Goal: Information Seeking & Learning: Learn about a topic

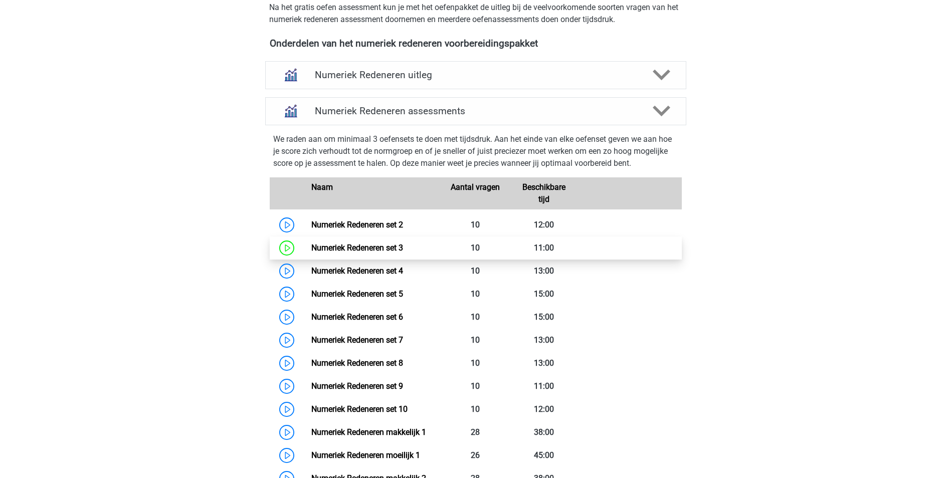
scroll to position [359, 0]
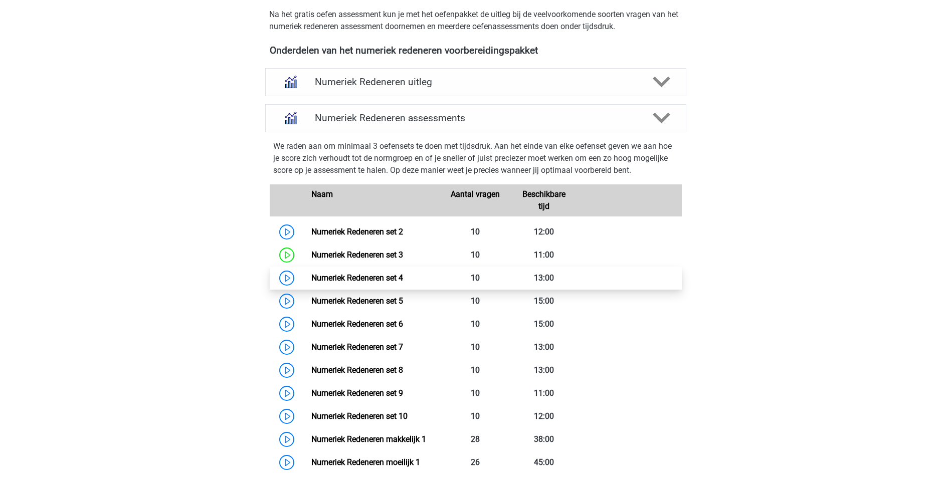
click at [326, 279] on link "Numeriek Redeneren set 4" at bounding box center [357, 278] width 92 height 10
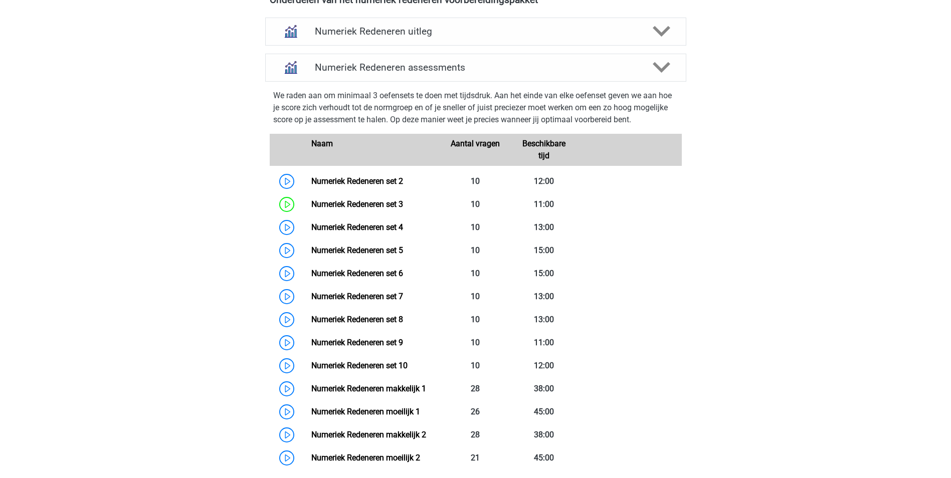
scroll to position [401, 0]
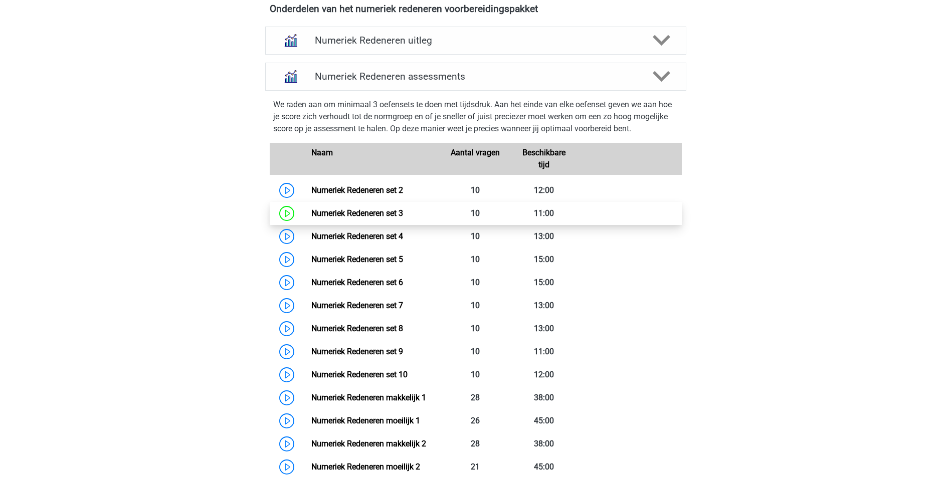
click at [321, 218] on link "Numeriek Redeneren set 3" at bounding box center [357, 214] width 92 height 10
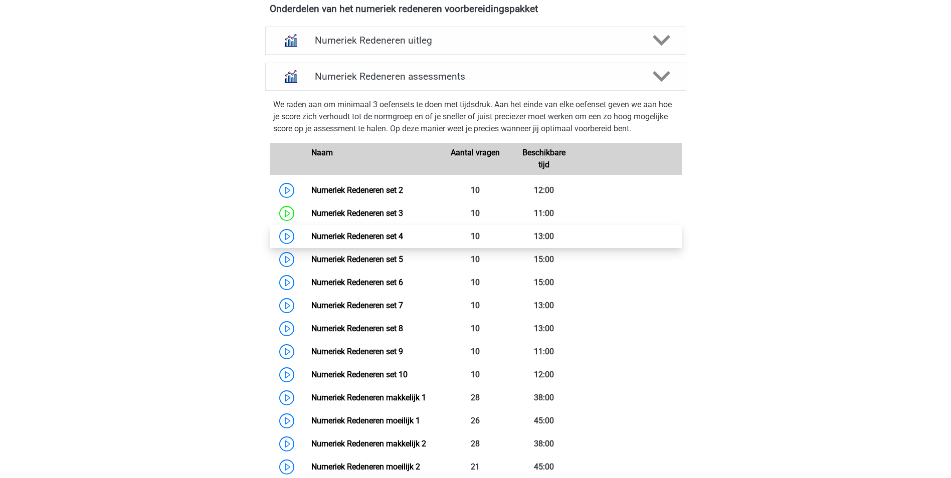
click at [314, 240] on link "Numeriek Redeneren set 4" at bounding box center [357, 237] width 92 height 10
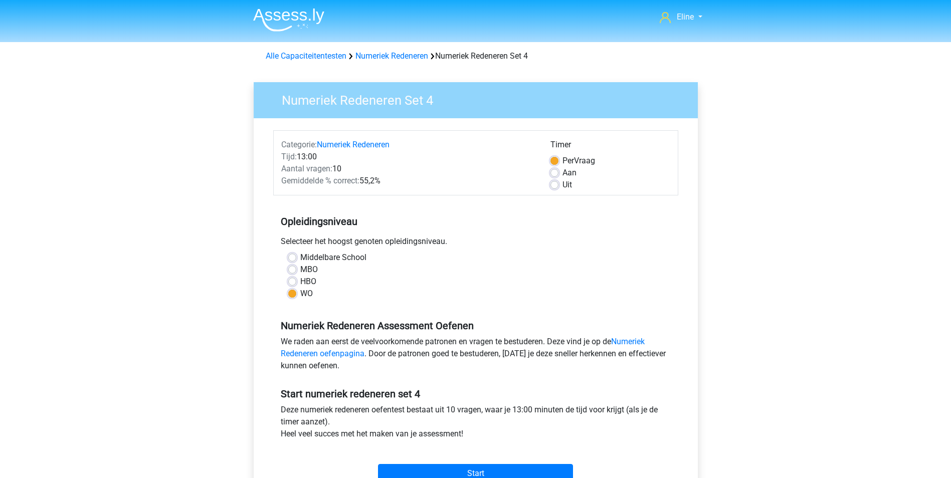
click at [562, 173] on label "Aan" at bounding box center [569, 173] width 14 height 12
click at [556, 173] on input "Aan" at bounding box center [554, 172] width 8 height 10
radio input "true"
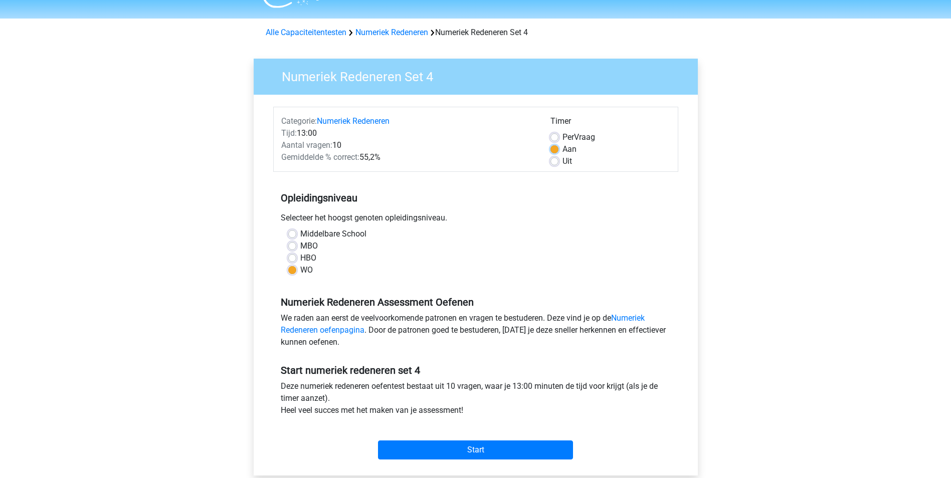
scroll to position [100, 0]
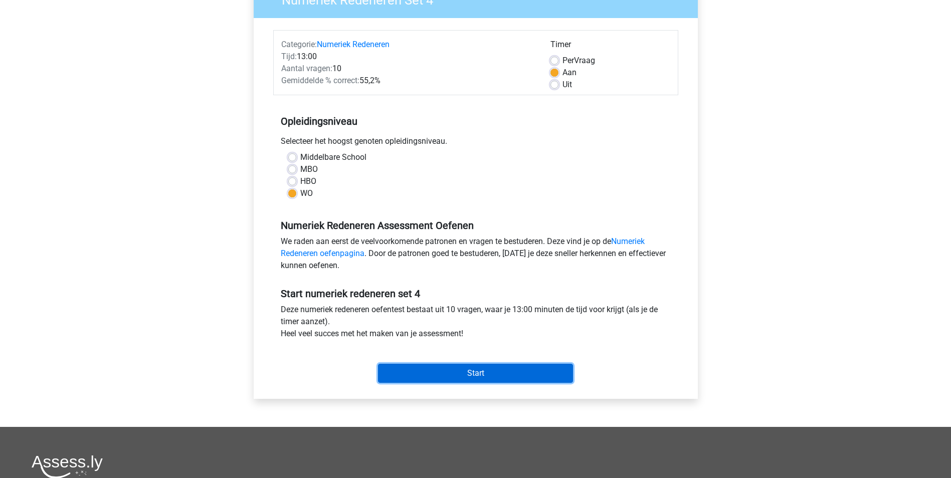
click at [456, 370] on input "Start" at bounding box center [475, 373] width 195 height 19
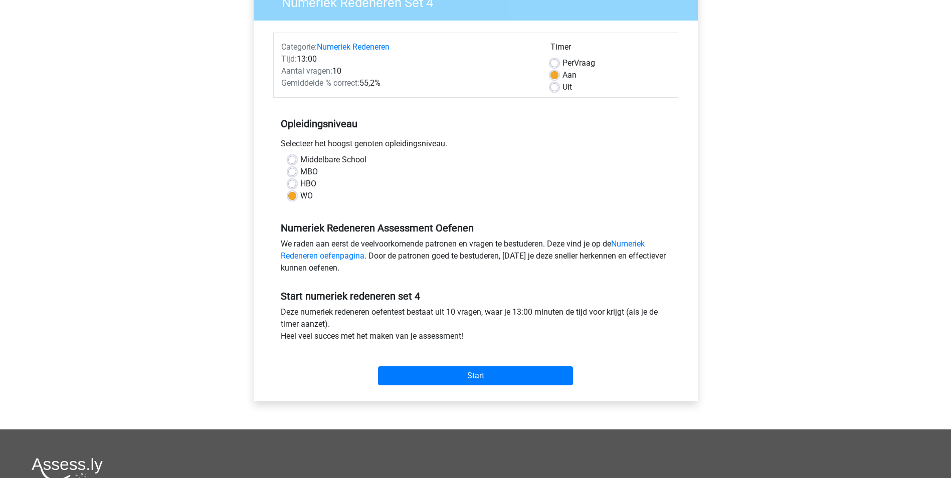
scroll to position [0, 0]
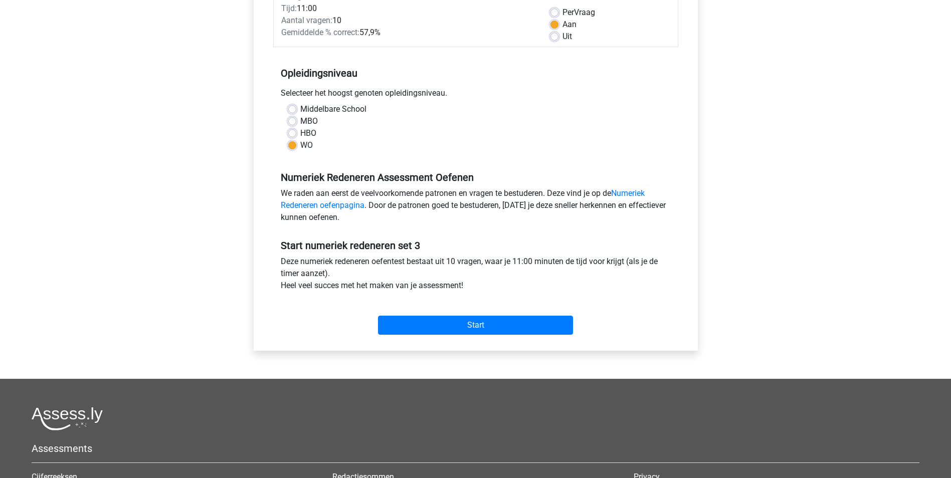
scroll to position [150, 0]
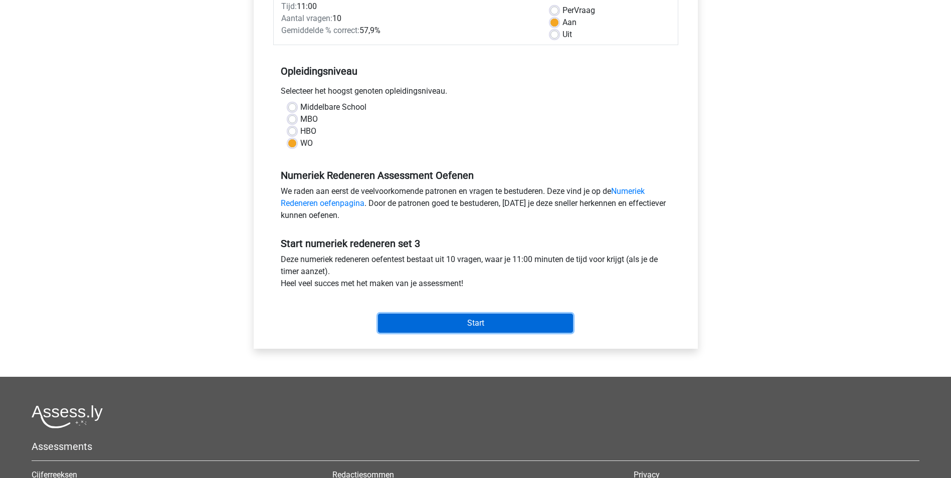
click at [423, 321] on input "Start" at bounding box center [475, 323] width 195 height 19
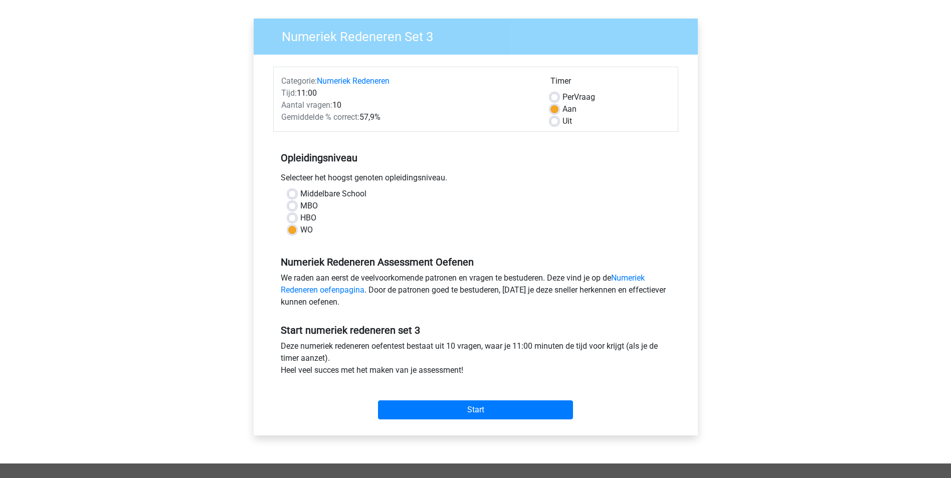
scroll to position [0, 0]
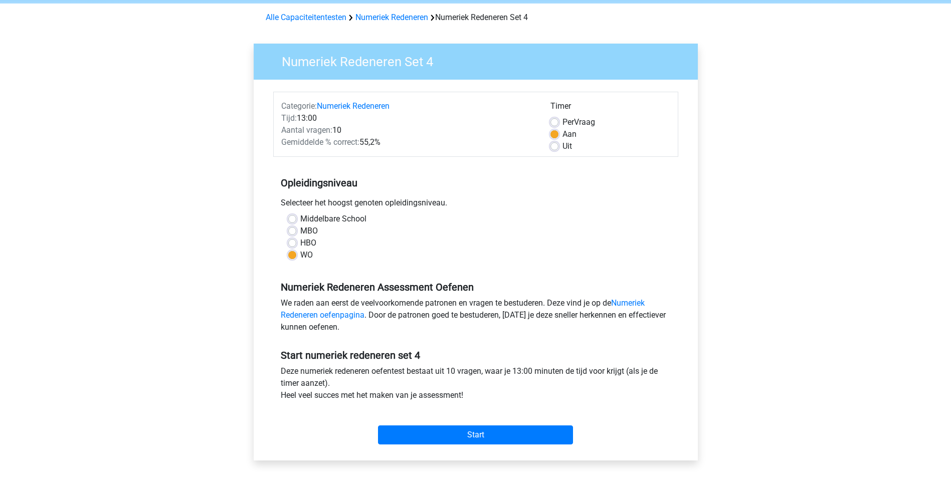
scroll to position [100, 0]
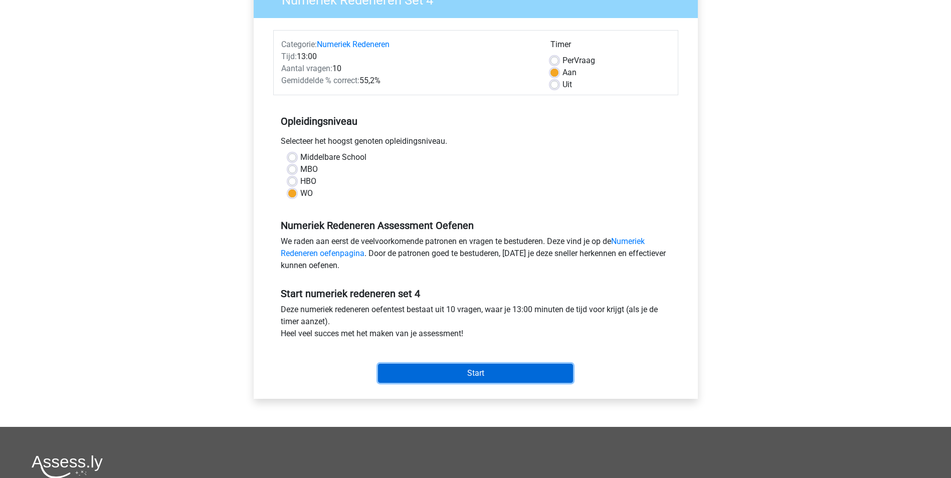
click at [444, 370] on input "Start" at bounding box center [475, 373] width 195 height 19
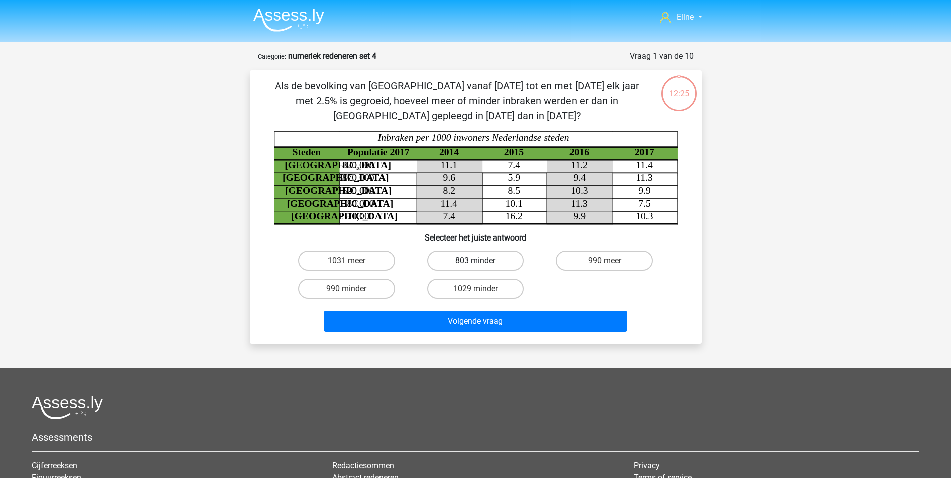
click at [463, 261] on label "803 minder" at bounding box center [475, 261] width 97 height 20
click at [475, 261] on input "803 minder" at bounding box center [478, 264] width 7 height 7
radio input "true"
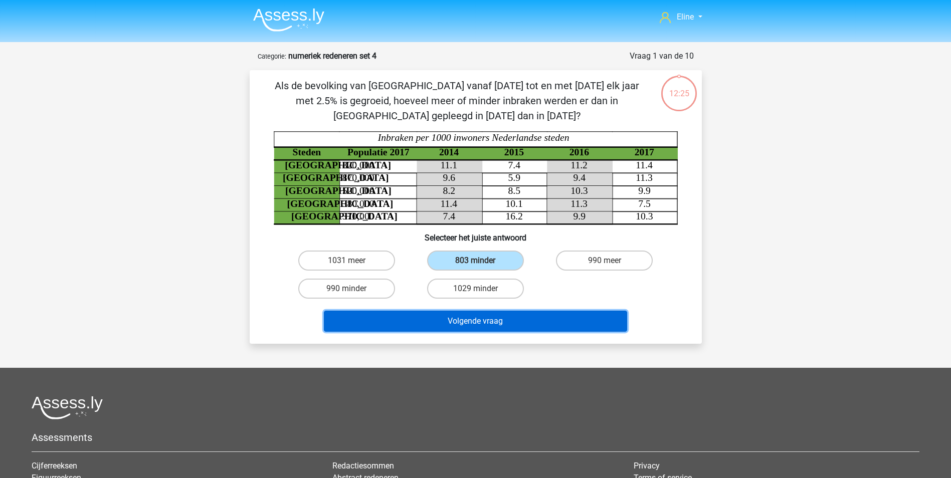
click at [463, 322] on button "Volgende vraag" at bounding box center [475, 321] width 303 height 21
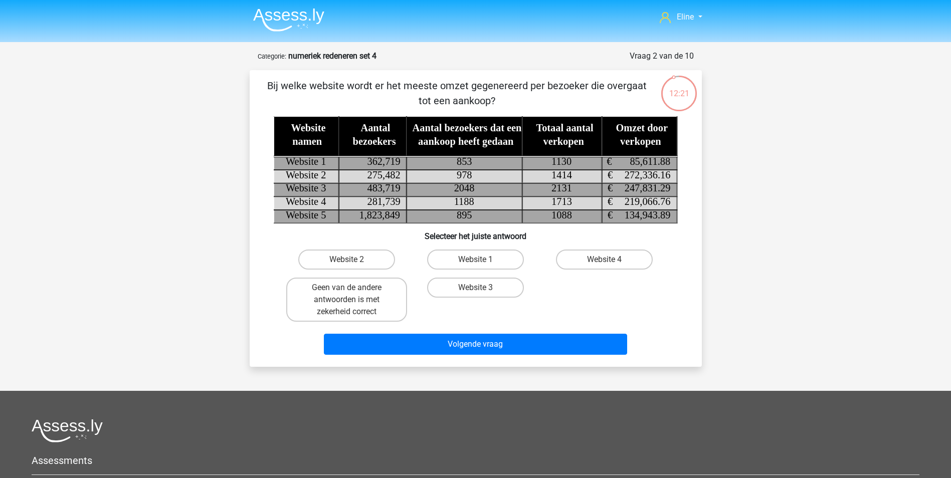
drag, startPoint x: 374, startPoint y: 83, endPoint x: 522, endPoint y: 89, distance: 148.5
click at [522, 89] on p "Bij welke website wordt er het meeste omzet gegenereerd per bezoeker die overga…" at bounding box center [457, 93] width 382 height 30
drag, startPoint x: 522, startPoint y: 89, endPoint x: 518, endPoint y: 99, distance: 11.0
click at [518, 99] on p "Bij welke website wordt er het meeste omzet gegenereerd per bezoeker die overga…" at bounding box center [457, 93] width 382 height 30
drag, startPoint x: 341, startPoint y: 84, endPoint x: 506, endPoint y: 93, distance: 165.2
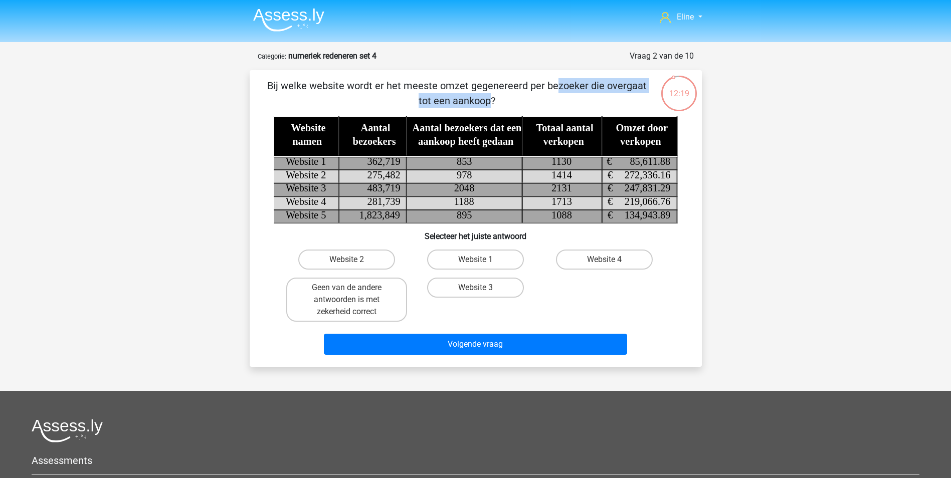
click at [506, 93] on p "Bij welke website wordt er het meeste omzet gegenereerd per bezoeker die overga…" at bounding box center [457, 93] width 382 height 30
click at [506, 97] on p "Bij welke website wordt er het meeste omzet gegenereerd per bezoeker die overga…" at bounding box center [457, 93] width 382 height 30
drag, startPoint x: 462, startPoint y: 87, endPoint x: 538, endPoint y: 90, distance: 76.2
click at [538, 90] on p "Bij welke website wordt er het meeste omzet gegenereerd per bezoeker die overga…" at bounding box center [457, 93] width 382 height 30
drag, startPoint x: 538, startPoint y: 90, endPoint x: 537, endPoint y: 95, distance: 5.6
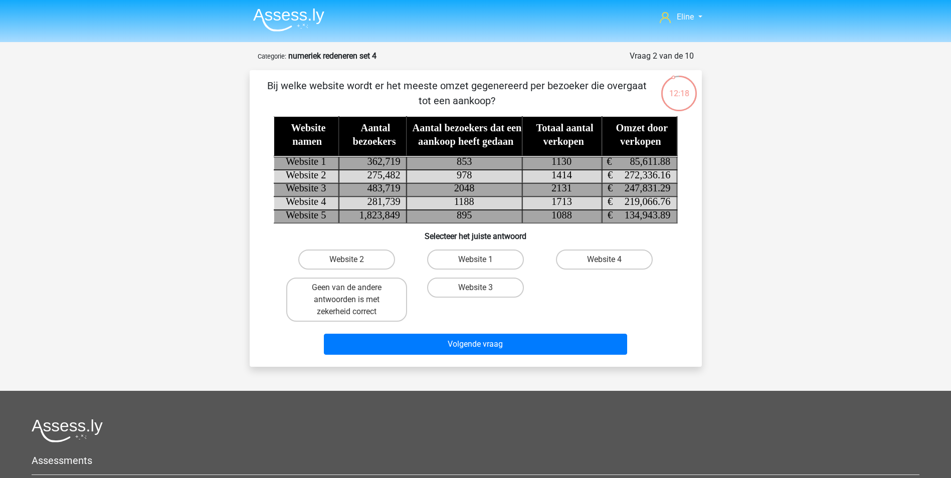
click at [537, 95] on p "Bij welke website wordt er het meeste omzet gegenereerd per bezoeker die overga…" at bounding box center [457, 93] width 382 height 30
click at [373, 307] on label "Geen van de andere antwoorden is met zekerheid correct" at bounding box center [346, 300] width 121 height 44
click at [353, 294] on input "Geen van de andere antwoorden is met zekerheid correct" at bounding box center [349, 291] width 7 height 7
radio input "true"
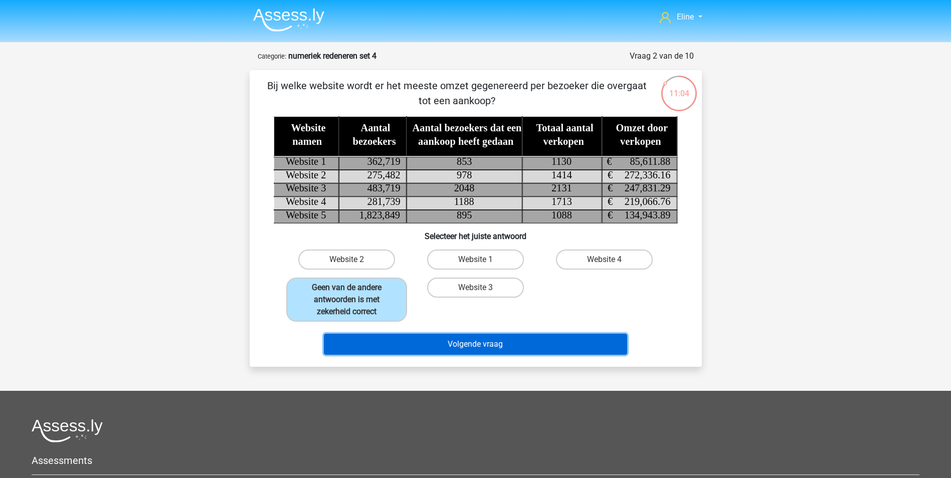
click at [373, 342] on button "Volgende vraag" at bounding box center [475, 344] width 303 height 21
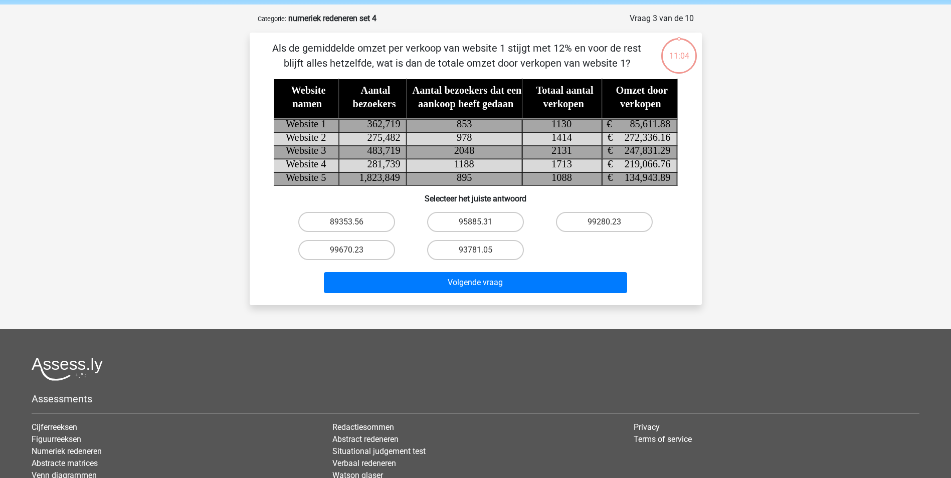
scroll to position [50, 0]
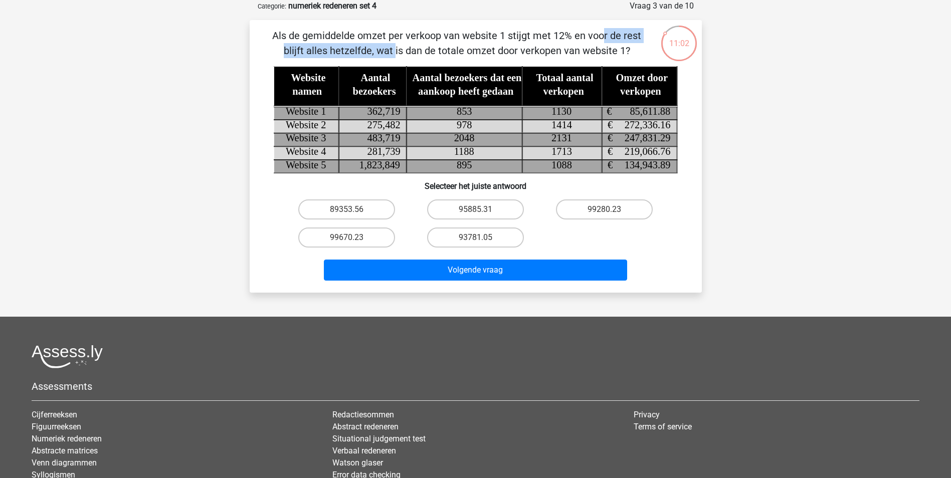
drag, startPoint x: 393, startPoint y: 31, endPoint x: 563, endPoint y: 39, distance: 170.1
click at [563, 39] on p "Als de gemiddelde omzet per verkoop van website 1 stijgt met 12% en voor de res…" at bounding box center [457, 43] width 382 height 30
drag, startPoint x: 563, startPoint y: 39, endPoint x: 529, endPoint y: 41, distance: 34.1
click at [549, 40] on p "Als de gemiddelde omzet per verkoop van website 1 stijgt met 12% en voor de res…" at bounding box center [457, 43] width 382 height 30
drag, startPoint x: 327, startPoint y: 47, endPoint x: 524, endPoint y: 53, distance: 197.1
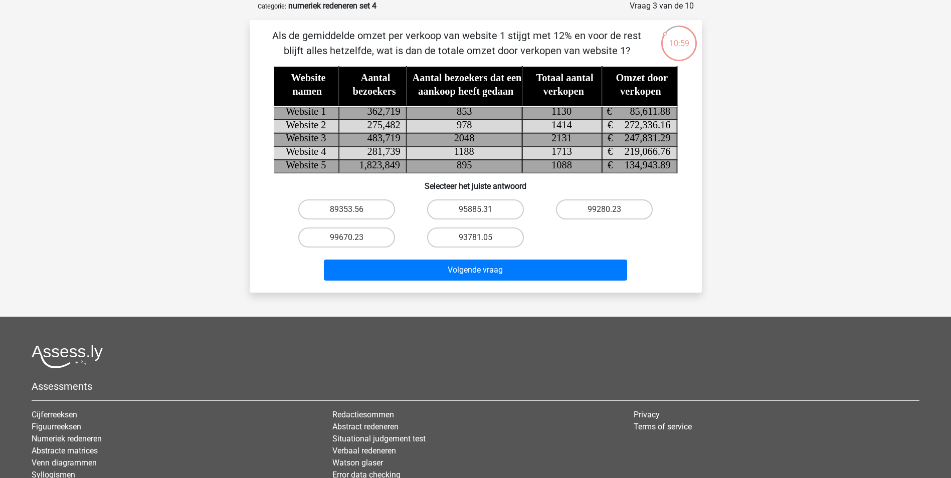
click at [524, 53] on p "Als de gemiddelde omzet per verkoop van website 1 stijgt met 12% en voor de res…" at bounding box center [457, 43] width 382 height 30
drag, startPoint x: 524, startPoint y: 53, endPoint x: 515, endPoint y: 51, distance: 9.2
click at [523, 52] on p "Als de gemiddelde omzet per verkoop van website 1 stijgt met 12% en voor de res…" at bounding box center [457, 43] width 382 height 30
drag, startPoint x: 384, startPoint y: 34, endPoint x: 585, endPoint y: 42, distance: 200.7
click at [585, 42] on p "Als de gemiddelde omzet per verkoop van website 1 stijgt met 12% en voor de res…" at bounding box center [457, 43] width 382 height 30
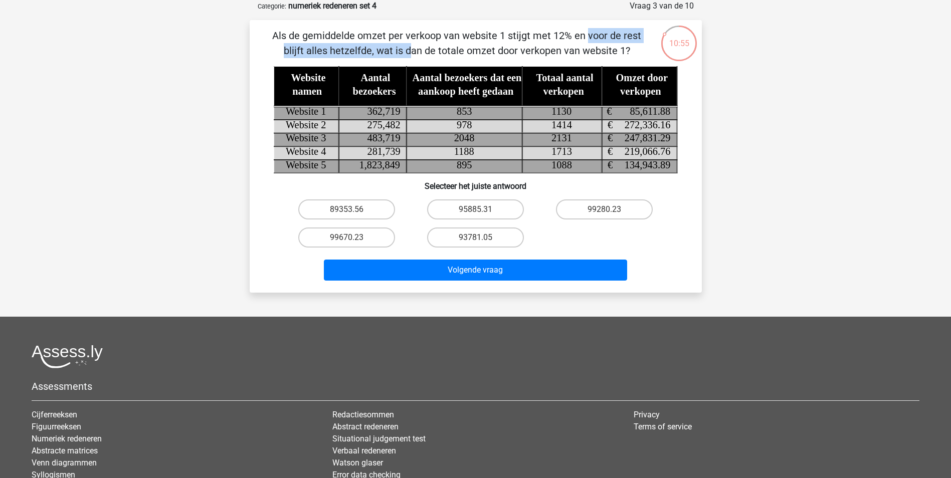
drag, startPoint x: 356, startPoint y: 53, endPoint x: 481, endPoint y: 56, distance: 124.3
click at [481, 56] on p "Als de gemiddelde omzet per verkoop van website 1 stijgt met 12% en voor de res…" at bounding box center [457, 43] width 382 height 30
drag, startPoint x: 481, startPoint y: 56, endPoint x: 417, endPoint y: 38, distance: 66.2
click at [417, 38] on p "Als de gemiddelde omzet per verkoop van website 1 stijgt met 12% en voor de res…" at bounding box center [457, 43] width 382 height 30
click at [490, 209] on label "95885.31" at bounding box center [475, 210] width 97 height 20
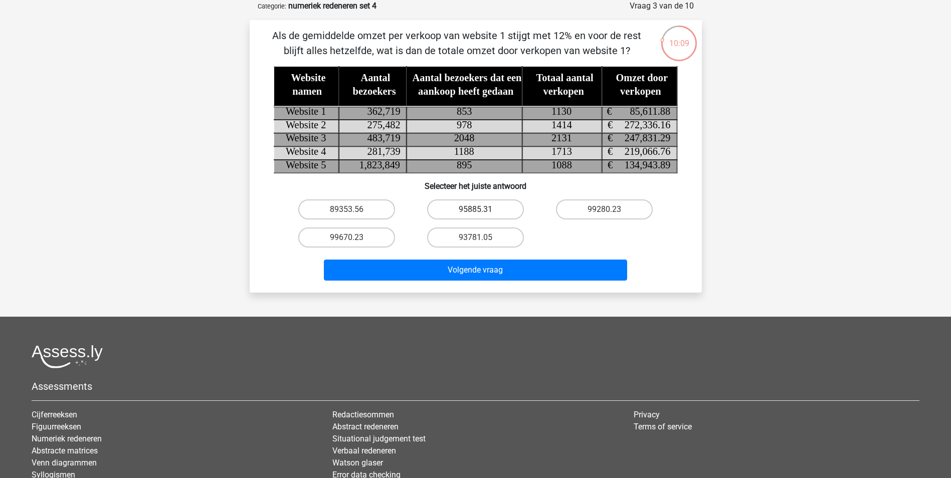
click at [482, 210] on input "95885.31" at bounding box center [478, 213] width 7 height 7
radio input "true"
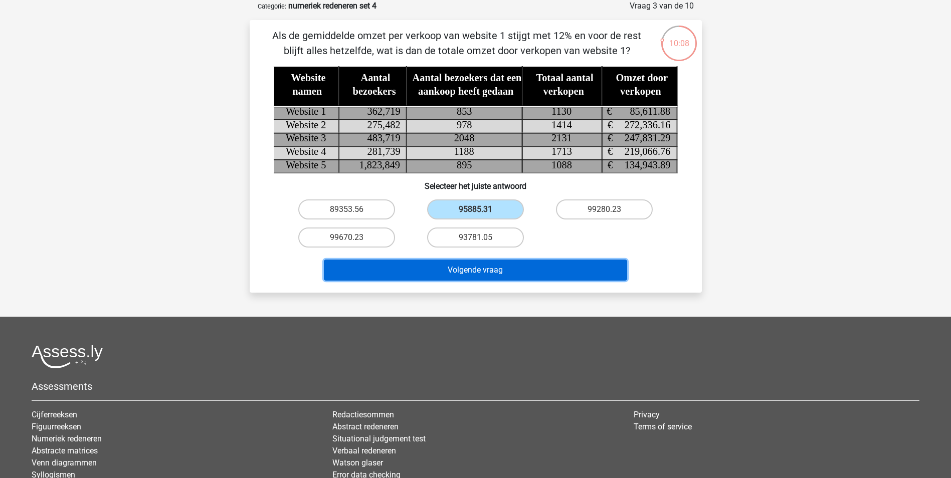
click at [461, 277] on button "Volgende vraag" at bounding box center [475, 270] width 303 height 21
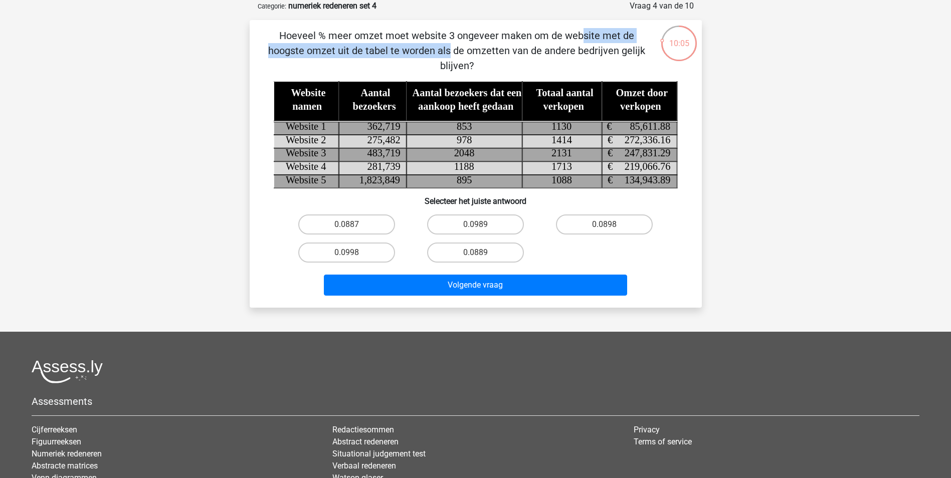
drag, startPoint x: 355, startPoint y: 36, endPoint x: 606, endPoint y: 43, distance: 250.7
click at [606, 43] on p "Hoeveel % meer omzet moet website 3 ongeveer maken om de website met de hoogste…" at bounding box center [457, 50] width 382 height 45
drag, startPoint x: 606, startPoint y: 43, endPoint x: 545, endPoint y: 45, distance: 60.7
click at [575, 45] on p "Hoeveel % meer omzet moet website 3 ongeveer maken om de website met de hoogste…" at bounding box center [457, 50] width 382 height 45
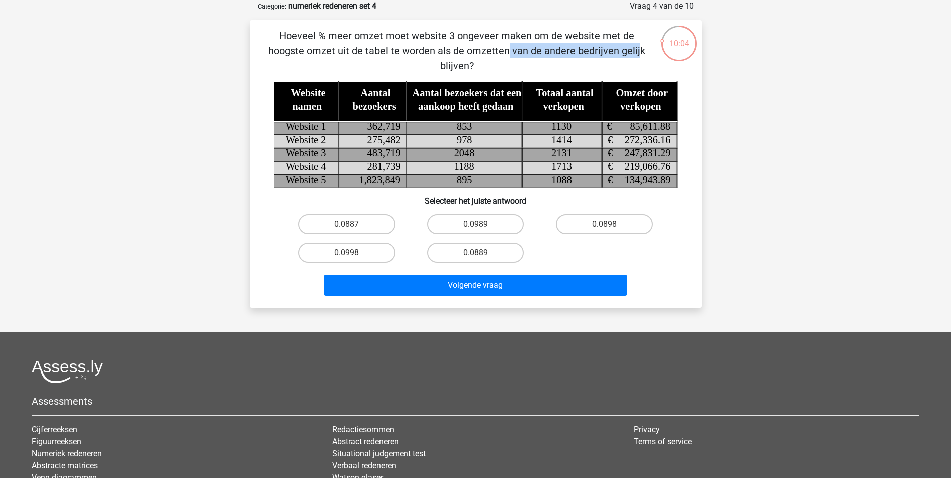
drag, startPoint x: 301, startPoint y: 50, endPoint x: 435, endPoint y: 53, distance: 134.4
click at [435, 53] on p "Hoeveel % meer omzet moet website 3 ongeveer maken om de website met de hoogste…" at bounding box center [457, 50] width 382 height 45
drag, startPoint x: 435, startPoint y: 53, endPoint x: 433, endPoint y: 58, distance: 6.1
click at [433, 58] on p "Hoeveel % meer omzet moet website 3 ongeveer maken om de website met de hoogste…" at bounding box center [457, 50] width 382 height 45
drag, startPoint x: 449, startPoint y: 53, endPoint x: 503, endPoint y: 54, distance: 53.6
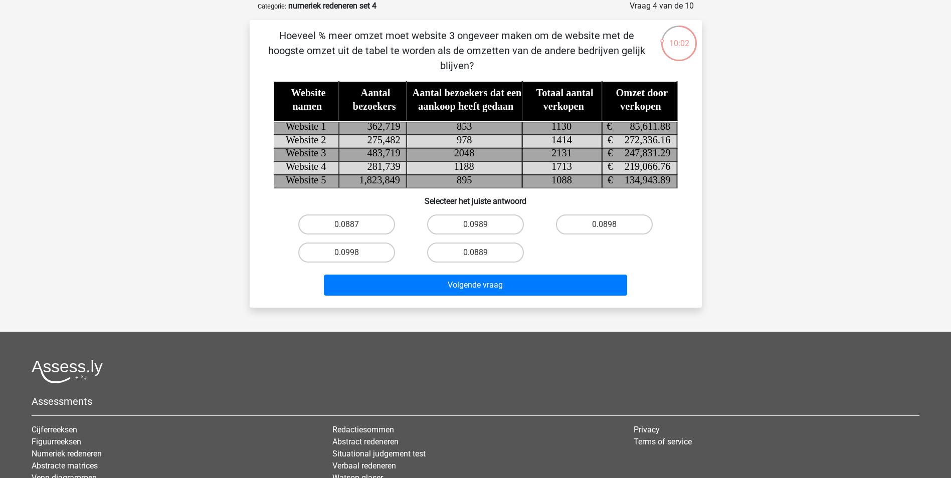
click at [503, 54] on p "Hoeveel % meer omzet moet website 3 ongeveer maken om de website met de hoogste…" at bounding box center [457, 50] width 382 height 45
drag, startPoint x: 503, startPoint y: 54, endPoint x: 507, endPoint y: 64, distance: 10.8
click at [507, 64] on p "Hoeveel % meer omzet moet website 3 ongeveer maken om de website met de hoogste…" at bounding box center [457, 50] width 382 height 45
click at [334, 253] on label "0.0998" at bounding box center [346, 253] width 97 height 20
click at [346, 253] on input "0.0998" at bounding box center [349, 256] width 7 height 7
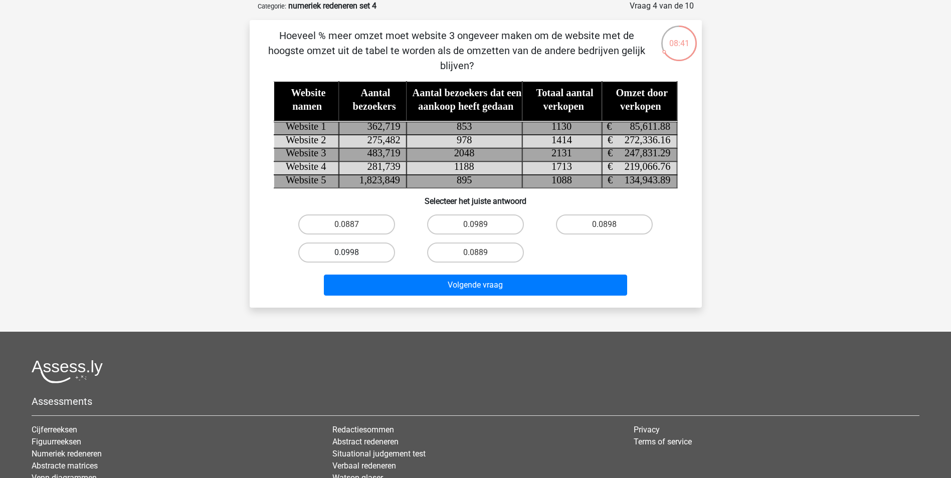
radio input "true"
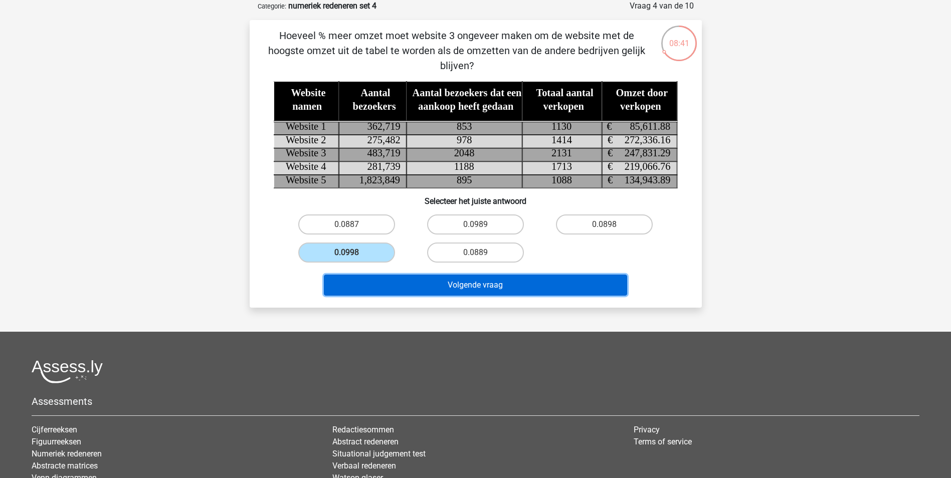
click at [356, 290] on button "Volgende vraag" at bounding box center [475, 285] width 303 height 21
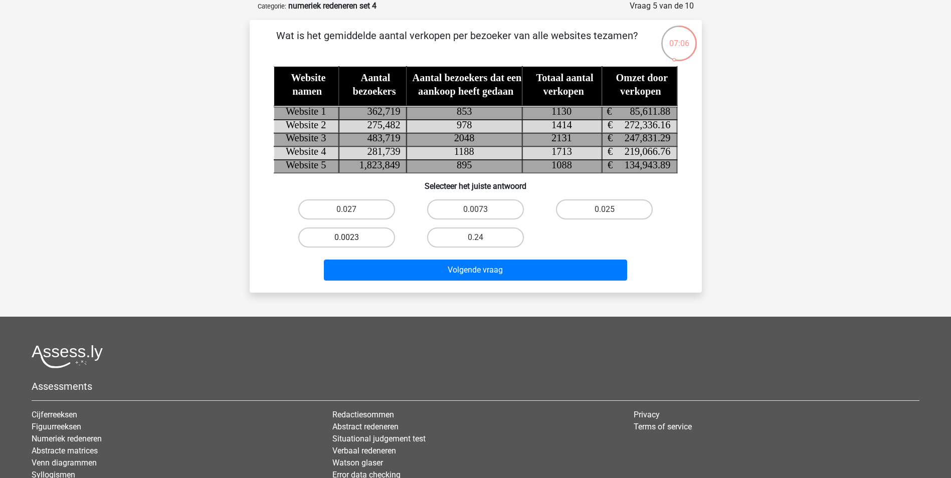
click at [339, 229] on label "0.0023" at bounding box center [346, 238] width 97 height 20
click at [346, 238] on input "0.0023" at bounding box center [349, 241] width 7 height 7
radio input "true"
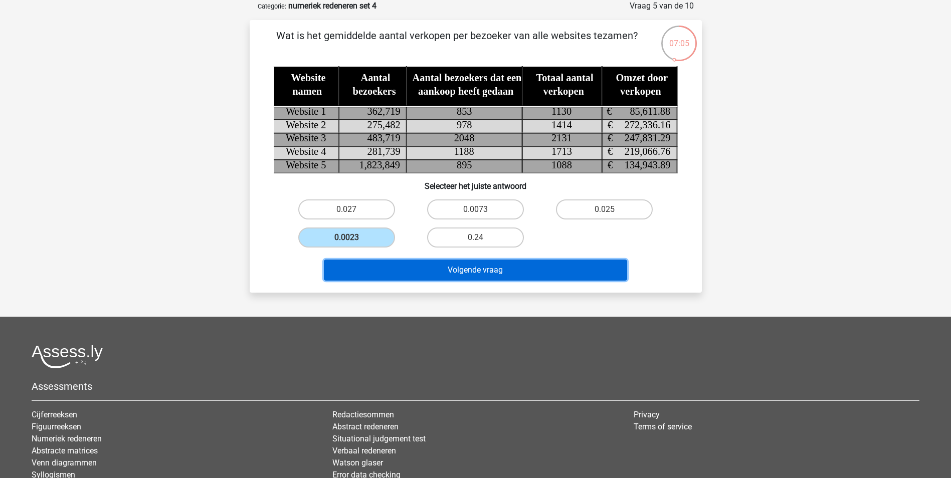
click at [350, 268] on button "Volgende vraag" at bounding box center [475, 270] width 303 height 21
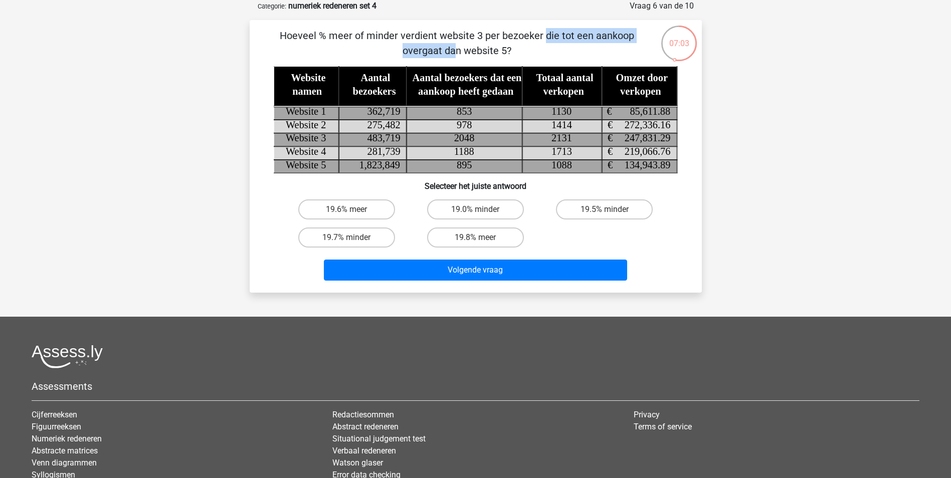
drag, startPoint x: 337, startPoint y: 35, endPoint x: 477, endPoint y: 34, distance: 139.4
click at [477, 34] on p "Hoeveel % meer of minder verdient website 3 per bezoeker die tot een aankoop ov…" at bounding box center [457, 43] width 382 height 30
drag, startPoint x: 477, startPoint y: 34, endPoint x: 463, endPoint y: 48, distance: 19.5
click at [463, 48] on p "Hoeveel % meer of minder verdient website 3 per bezoeker die tot een aankoop ov…" at bounding box center [457, 43] width 382 height 30
drag, startPoint x: 445, startPoint y: 34, endPoint x: 582, endPoint y: 34, distance: 136.9
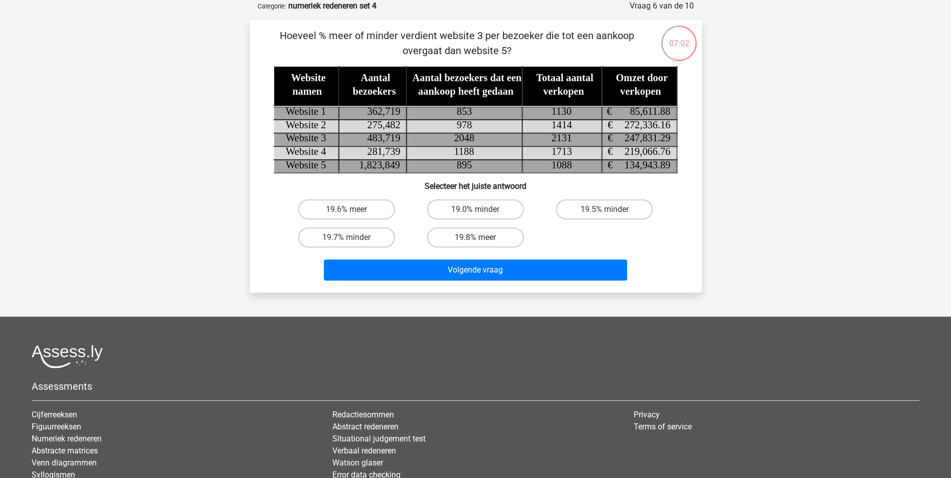
click at [582, 34] on p "Hoeveel % meer of minder verdient website 3 per bezoeker die tot een aankoop ov…" at bounding box center [457, 43] width 382 height 30
drag, startPoint x: 582, startPoint y: 34, endPoint x: 576, endPoint y: 50, distance: 16.7
click at [576, 50] on p "Hoeveel % meer of minder verdient website 3 per bezoeker die tot een aankoop ov…" at bounding box center [457, 43] width 382 height 30
click at [366, 237] on label "19.7% minder" at bounding box center [346, 238] width 97 height 20
click at [353, 238] on input "19.7% minder" at bounding box center [349, 241] width 7 height 7
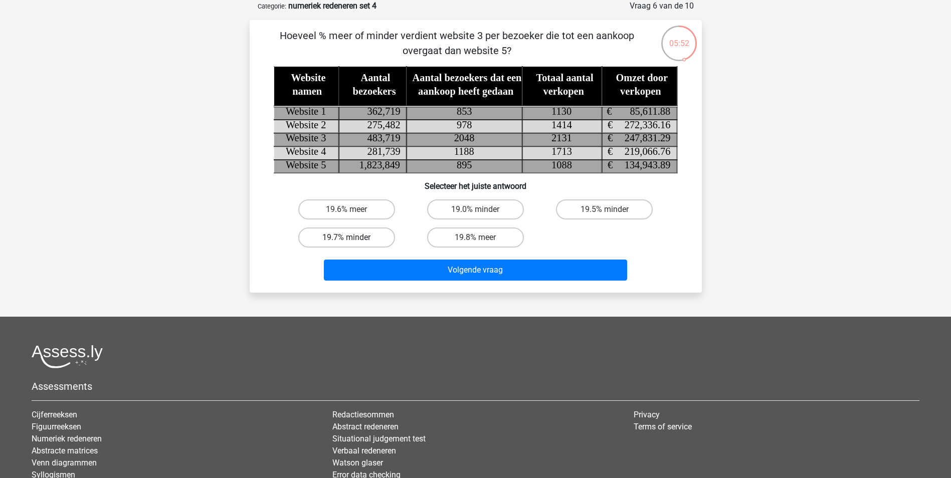
radio input "true"
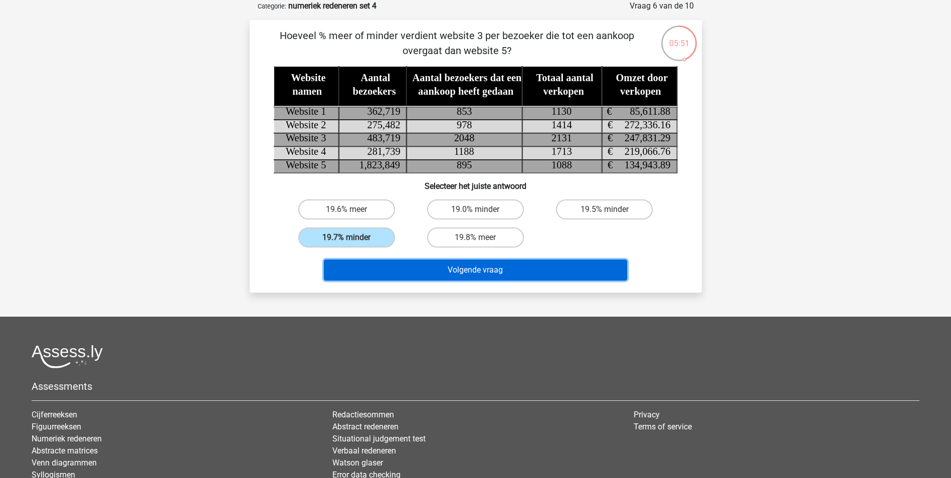
click at [371, 266] on button "Volgende vraag" at bounding box center [475, 270] width 303 height 21
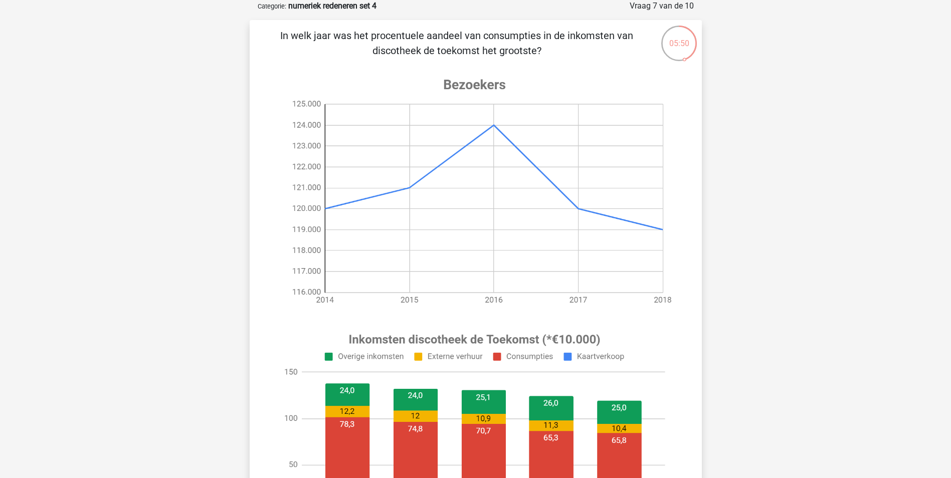
drag, startPoint x: 358, startPoint y: 34, endPoint x: 508, endPoint y: 54, distance: 150.7
click at [508, 54] on p "In welk jaar was het procentuele aandeel van consumpties in de inkomsten van di…" at bounding box center [457, 43] width 382 height 30
drag, startPoint x: 400, startPoint y: 51, endPoint x: 488, endPoint y: 54, distance: 88.8
click at [488, 54] on p "In welk jaar was het procentuele aandeel van consumpties in de inkomsten van di…" at bounding box center [457, 43] width 382 height 30
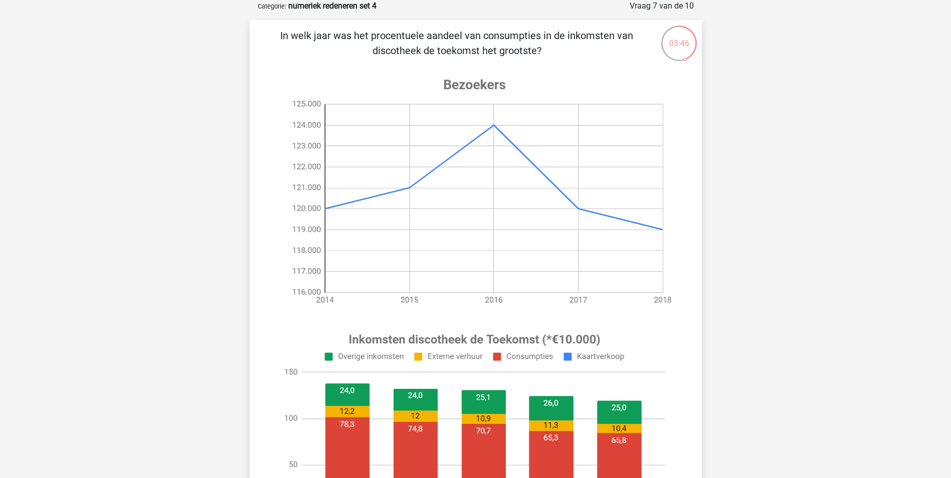
drag, startPoint x: 488, startPoint y: 54, endPoint x: 427, endPoint y: 58, distance: 61.3
click at [427, 58] on p "In welk jaar was het procentuele aandeel van consumpties in de inkomsten van di…" at bounding box center [457, 43] width 382 height 30
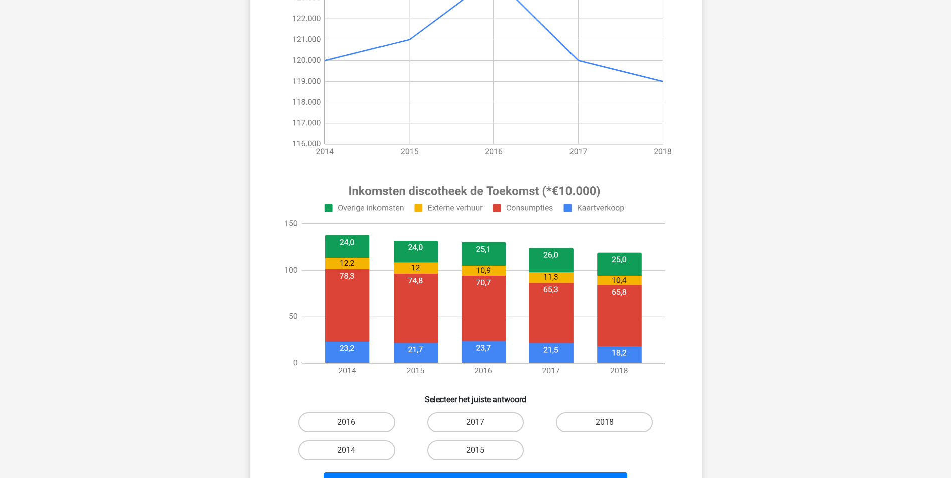
scroll to position [201, 0]
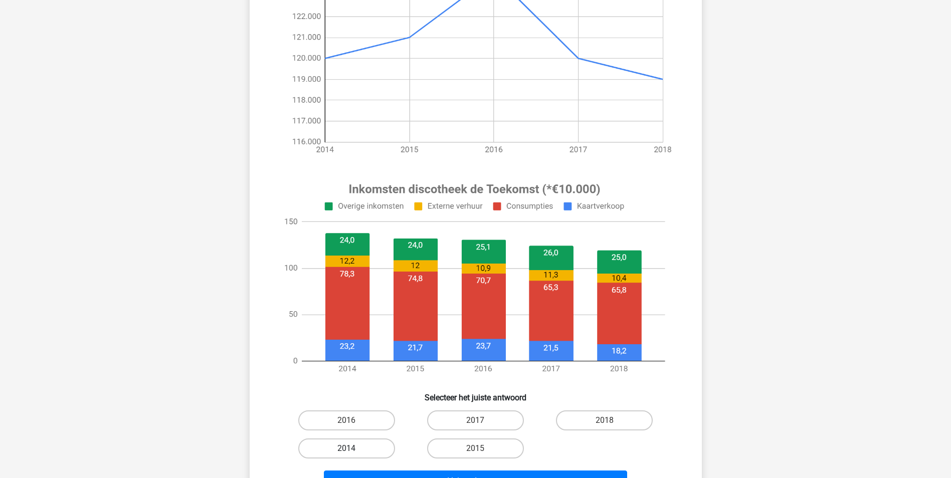
click at [380, 447] on label "2014" at bounding box center [346, 449] width 97 height 20
click at [353, 449] on input "2014" at bounding box center [349, 452] width 7 height 7
radio input "true"
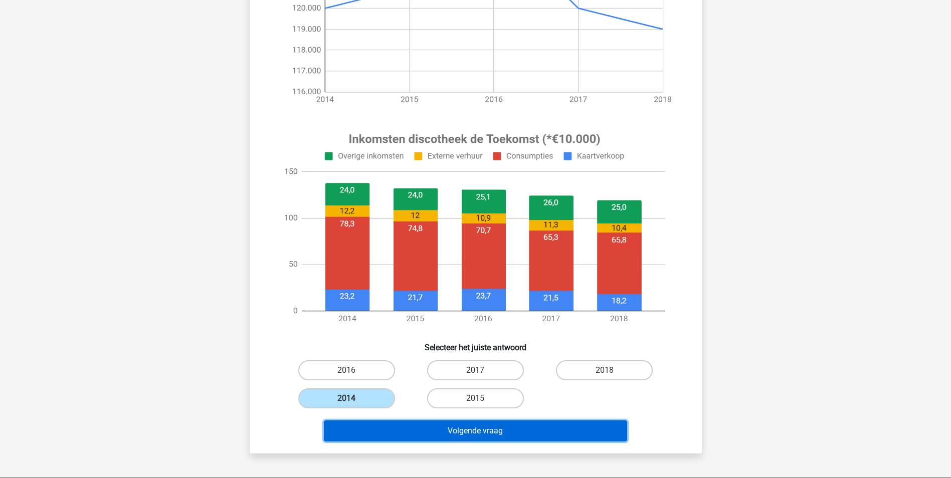
click at [407, 433] on button "Volgende vraag" at bounding box center [475, 431] width 303 height 21
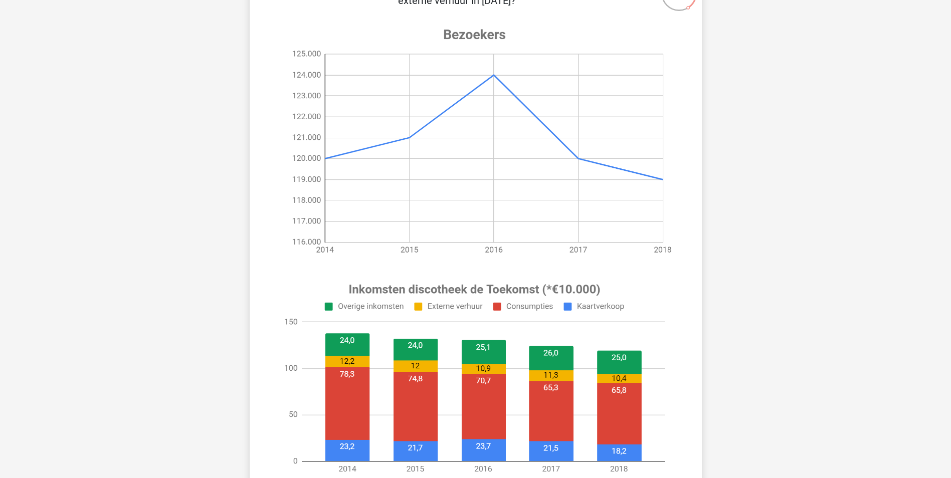
scroll to position [50, 0]
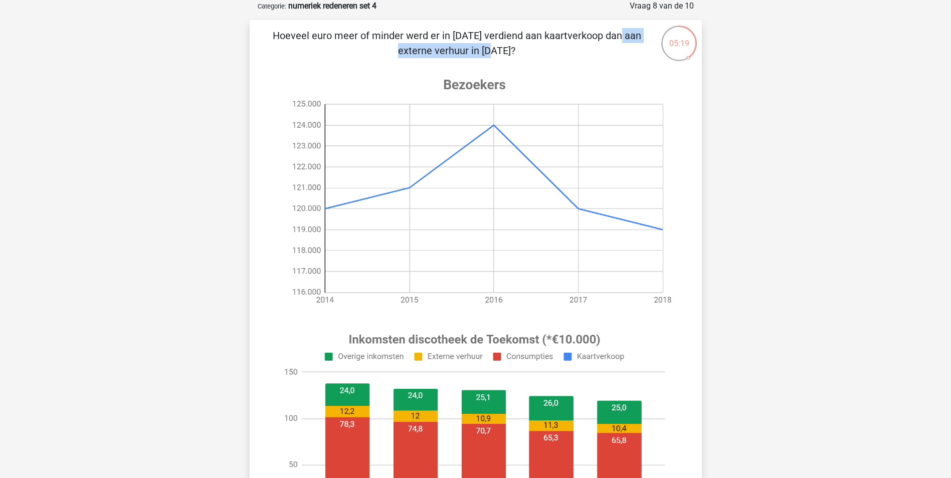
drag, startPoint x: 430, startPoint y: 38, endPoint x: 531, endPoint y: 42, distance: 100.8
click at [531, 42] on p "Hoeveel euro meer of minder werd er in 2018 verdiend aan kaartverkoop dan aan e…" at bounding box center [457, 43] width 382 height 30
drag, startPoint x: 531, startPoint y: 42, endPoint x: 536, endPoint y: 76, distance: 35.0
click at [536, 76] on image at bounding box center [475, 191] width 402 height 251
drag, startPoint x: 414, startPoint y: 33, endPoint x: 494, endPoint y: 34, distance: 80.2
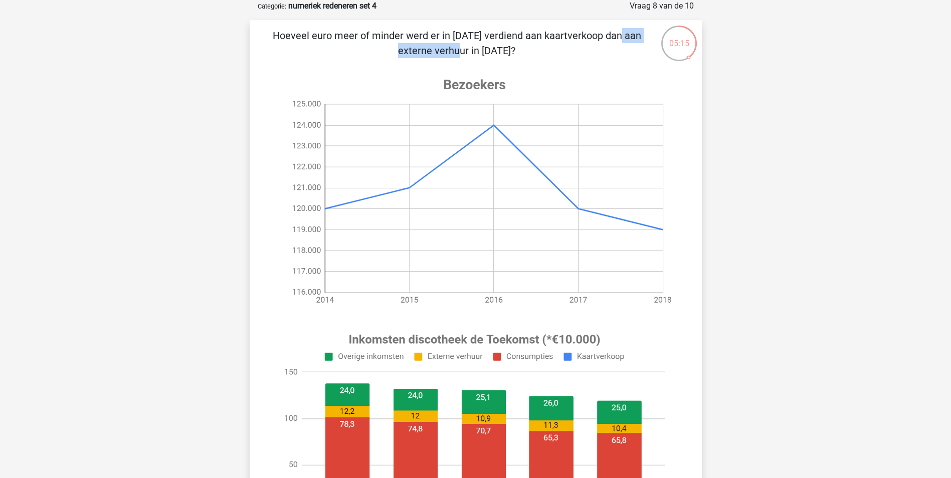
click at [494, 34] on p "Hoeveel euro meer of minder werd er in 2018 verdiend aan kaartverkoop dan aan e…" at bounding box center [457, 43] width 382 height 30
drag, startPoint x: 494, startPoint y: 34, endPoint x: 449, endPoint y: 49, distance: 47.1
click at [449, 49] on p "Hoeveel euro meer of minder werd er in 2018 verdiend aan kaartverkoop dan aan e…" at bounding box center [457, 43] width 382 height 30
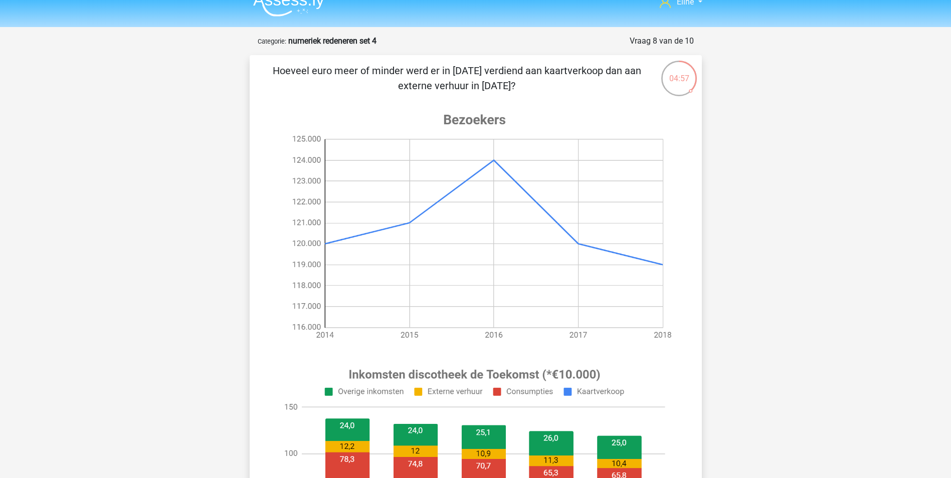
scroll to position [0, 0]
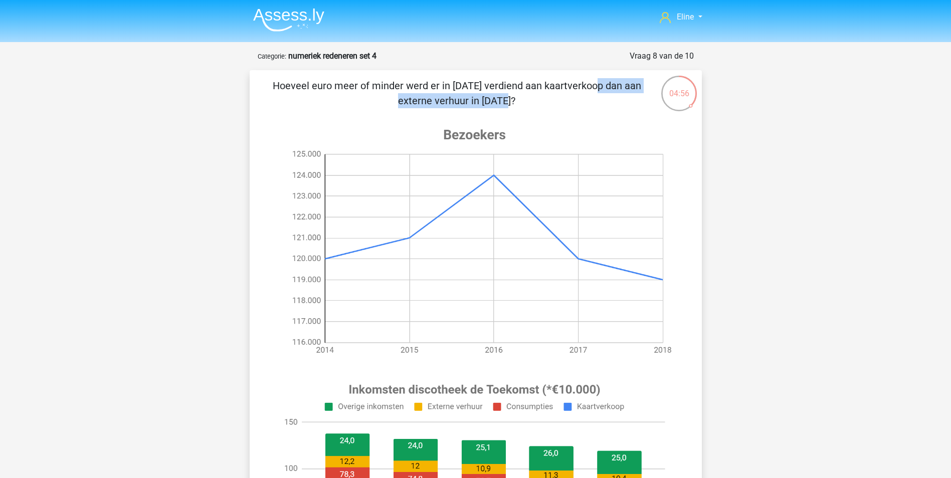
drag, startPoint x: 395, startPoint y: 87, endPoint x: 543, endPoint y: 90, distance: 148.9
click at [543, 90] on p "Hoeveel euro meer of minder werd er in 2018 verdiend aan kaartverkoop dan aan e…" at bounding box center [457, 93] width 382 height 30
drag, startPoint x: 543, startPoint y: 90, endPoint x: 546, endPoint y: 117, distance: 27.2
click at [552, 121] on image at bounding box center [475, 241] width 402 height 251
drag, startPoint x: 347, startPoint y: 81, endPoint x: 573, endPoint y: 91, distance: 226.3
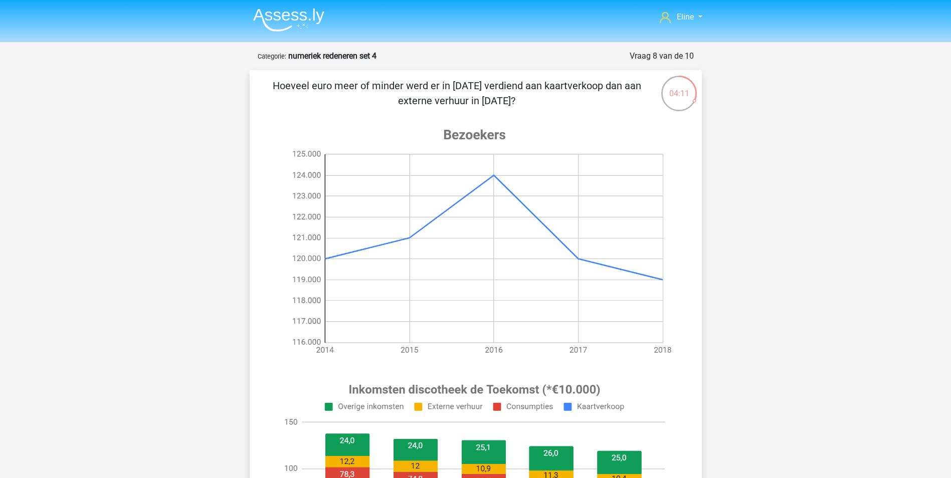
click at [573, 91] on p "Hoeveel euro meer of minder werd er in 2018 verdiend aan kaartverkoop dan aan e…" at bounding box center [457, 93] width 382 height 30
drag, startPoint x: 573, startPoint y: 91, endPoint x: 571, endPoint y: 101, distance: 10.3
click at [571, 101] on p "Hoeveel euro meer of minder werd er in 2018 verdiend aan kaartverkoop dan aan e…" at bounding box center [457, 93] width 382 height 30
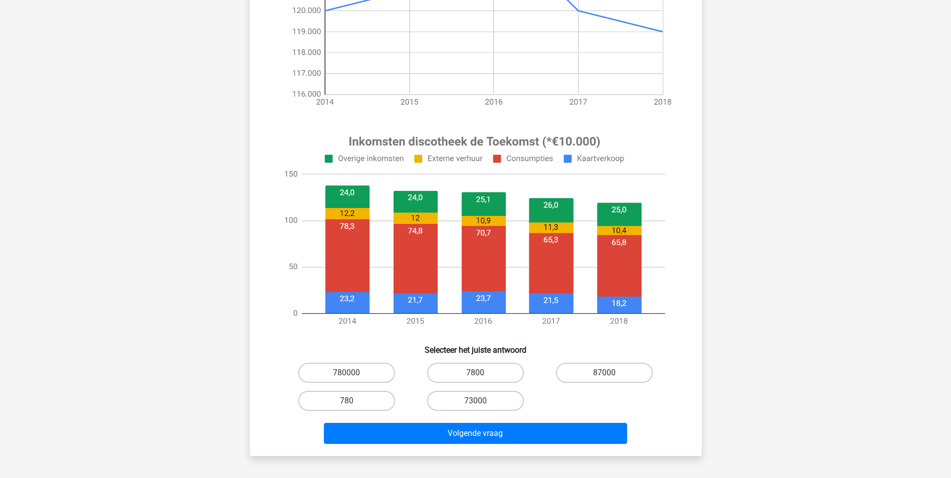
scroll to position [251, 0]
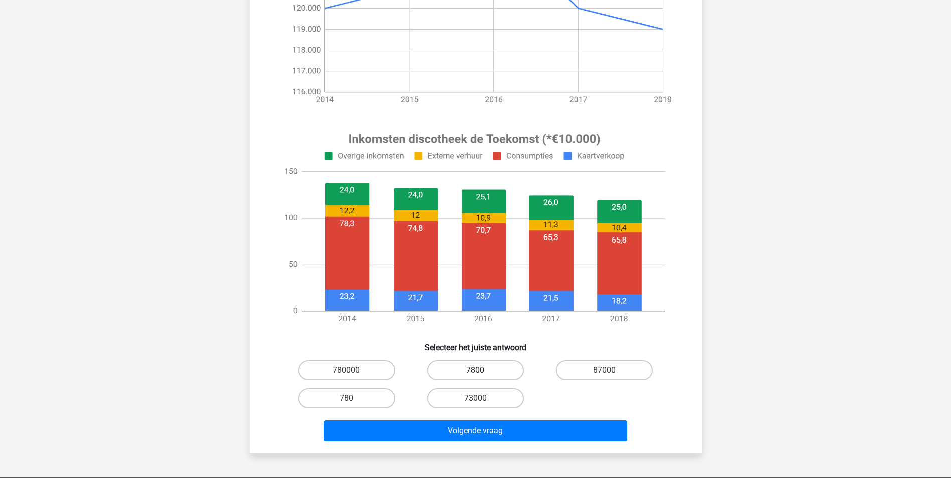
click at [491, 373] on label "7800" at bounding box center [475, 370] width 97 height 20
click at [482, 373] on input "7800" at bounding box center [478, 373] width 7 height 7
radio input "true"
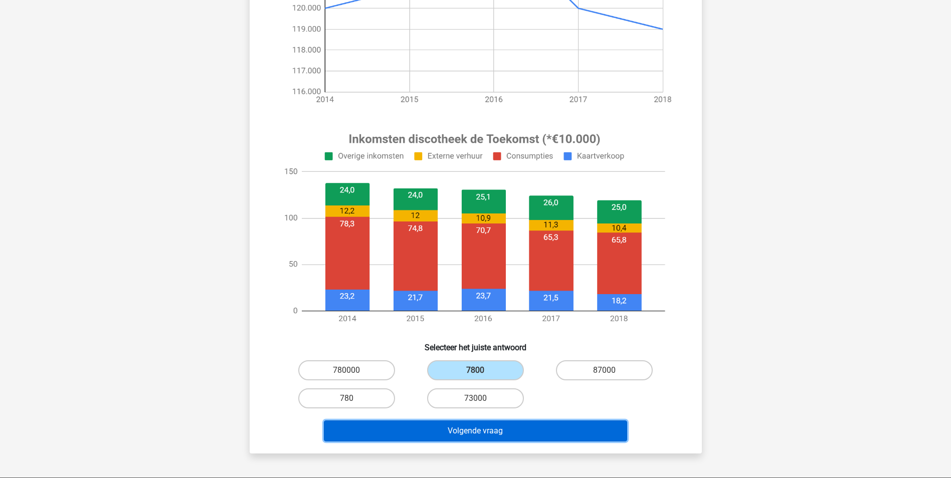
click at [490, 425] on button "Volgende vraag" at bounding box center [475, 431] width 303 height 21
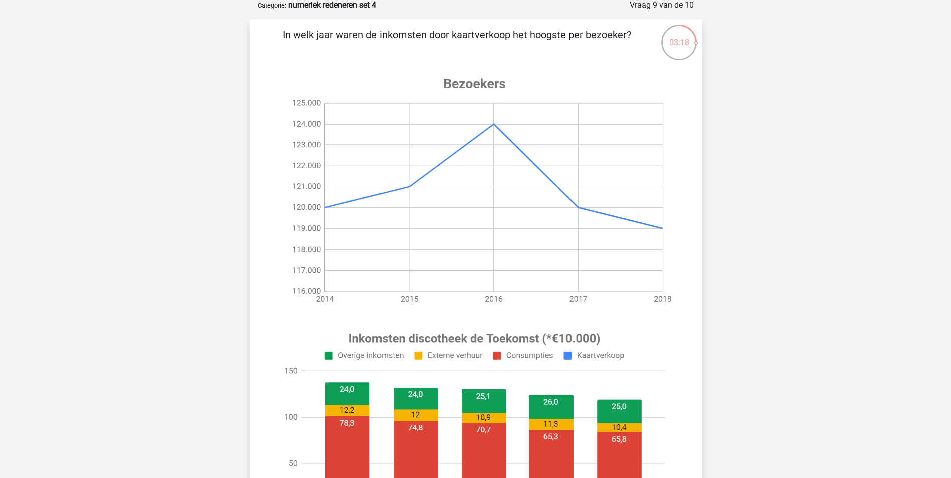
scroll to position [50, 0]
drag, startPoint x: 336, startPoint y: 38, endPoint x: 543, endPoint y: 43, distance: 207.6
click at [543, 43] on p "In welk jaar waren de inkomsten door kaartverkoop het hoogste per bezoeker?" at bounding box center [457, 43] width 382 height 30
drag, startPoint x: 543, startPoint y: 43, endPoint x: 544, endPoint y: 49, distance: 6.5
click at [544, 49] on p "In welk jaar waren de inkomsten door kaartverkoop het hoogste per bezoeker?" at bounding box center [457, 43] width 382 height 30
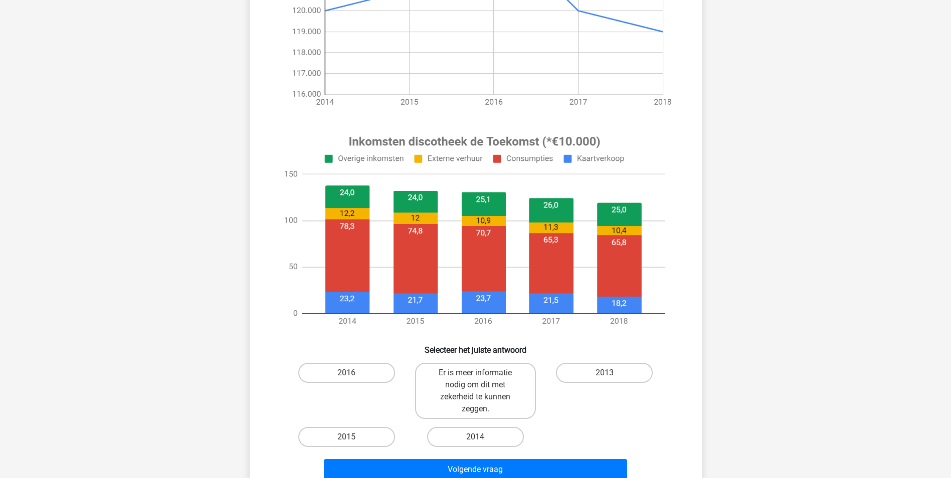
scroll to position [251, 0]
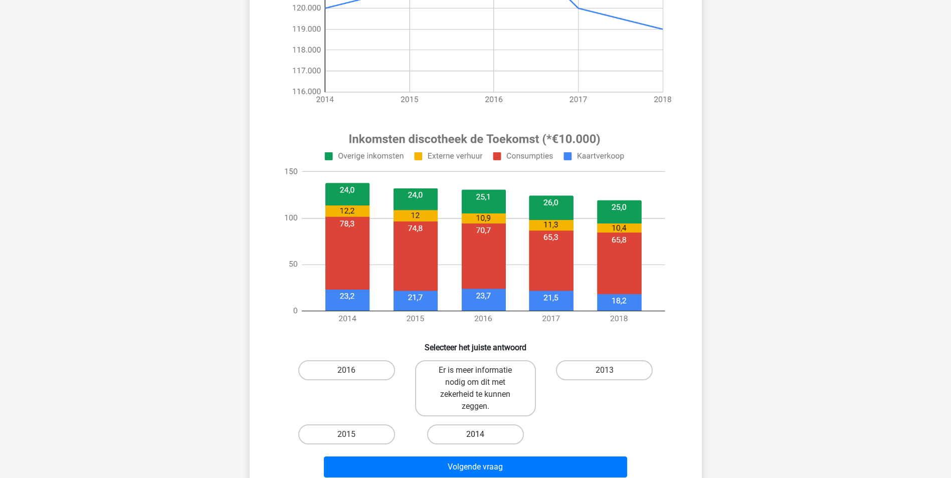
click at [462, 433] on label "2014" at bounding box center [475, 435] width 97 height 20
click at [475, 435] on input "2014" at bounding box center [478, 438] width 7 height 7
radio input "true"
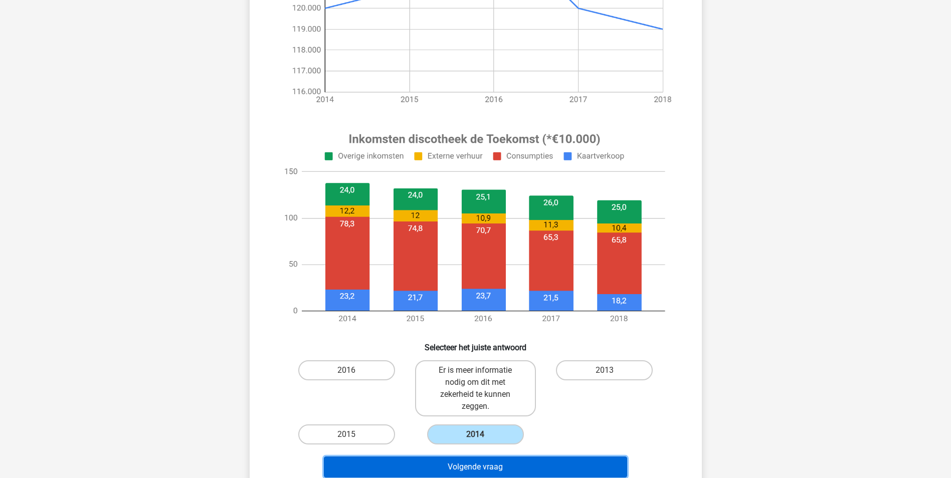
click at [454, 468] on button "Volgende vraag" at bounding box center [475, 467] width 303 height 21
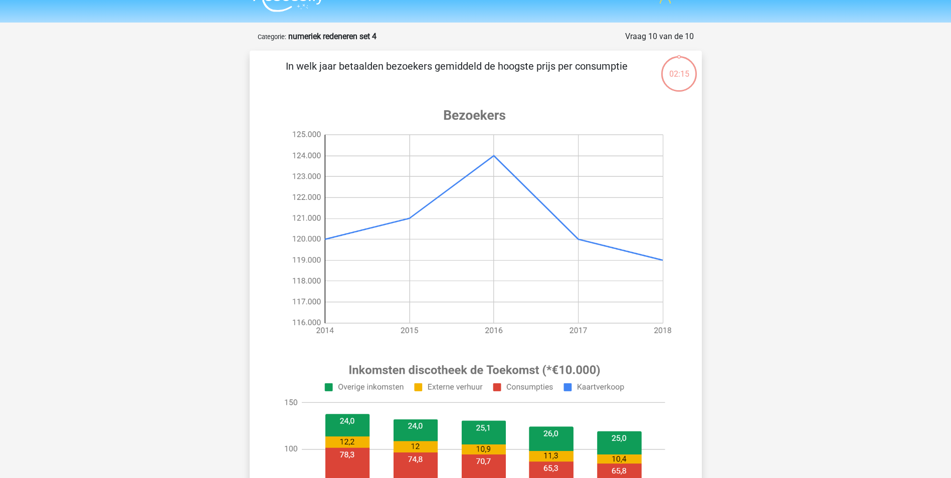
scroll to position [0, 0]
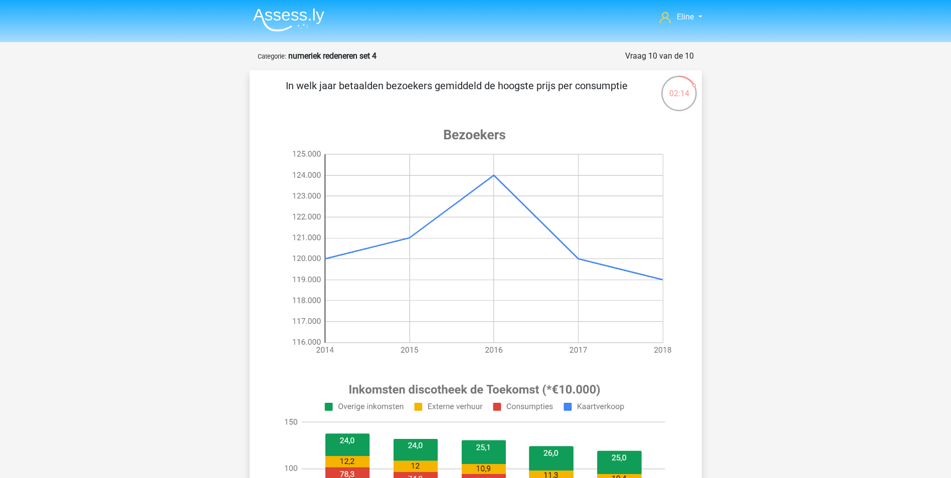
drag, startPoint x: 379, startPoint y: 81, endPoint x: 586, endPoint y: 82, distance: 207.0
click at [586, 82] on p "In welk jaar betaalden bezoekers gemiddeld de hoogste prijs per consumptie" at bounding box center [457, 93] width 382 height 30
drag, startPoint x: 586, startPoint y: 82, endPoint x: 578, endPoint y: 113, distance: 32.6
click at [578, 113] on div "In welk jaar betaalden bezoekers gemiddeld de hoogste prijs per consumptie Sele…" at bounding box center [476, 405] width 444 height 654
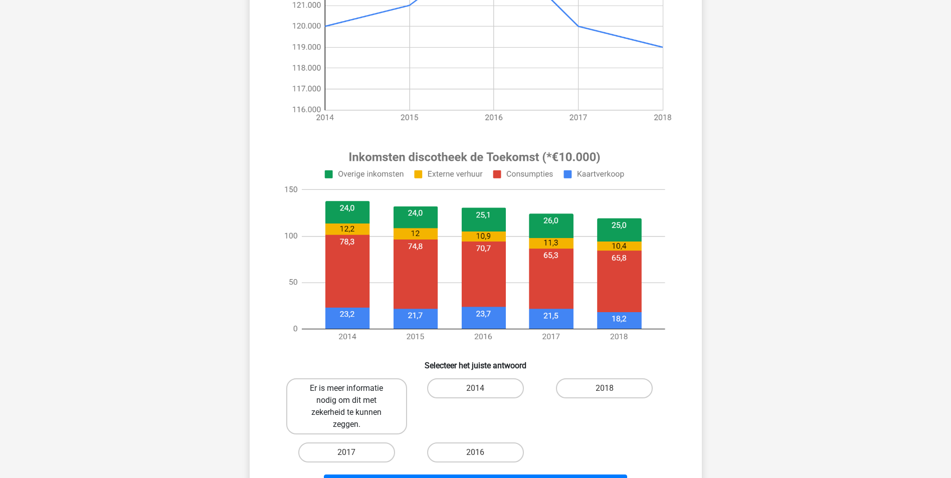
scroll to position [251, 0]
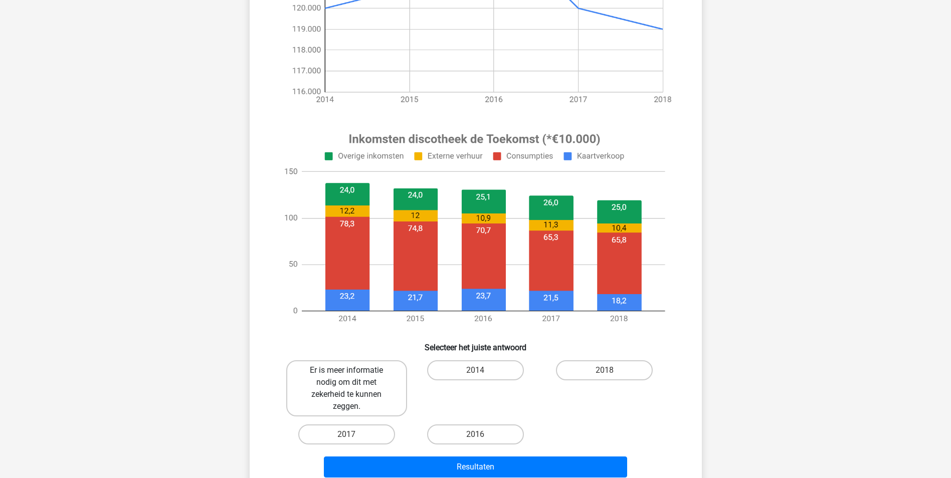
click at [334, 399] on label "Er is meer informatie nodig om dit met zekerheid te kunnen zeggen." at bounding box center [346, 388] width 121 height 56
click at [346, 377] on input "Er is meer informatie nodig om dit met zekerheid te kunnen zeggen." at bounding box center [349, 373] width 7 height 7
radio input "true"
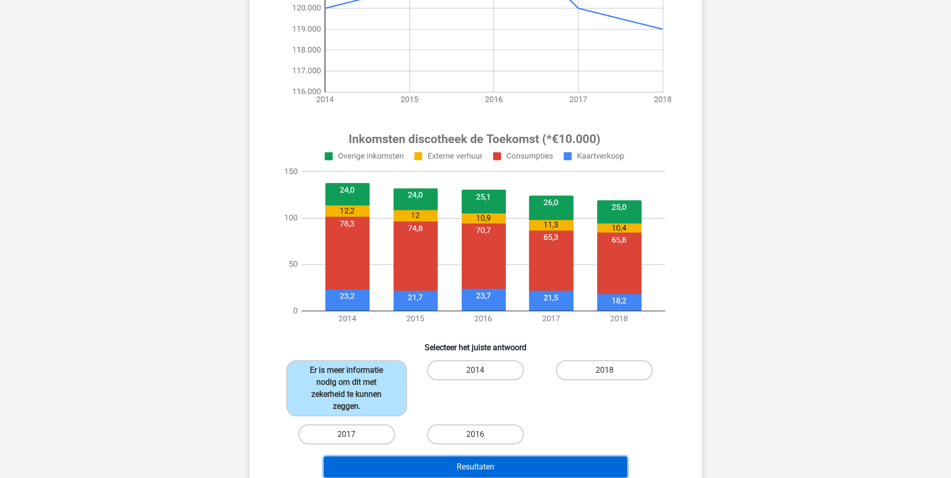
click at [374, 469] on button "Resultaten" at bounding box center [475, 467] width 303 height 21
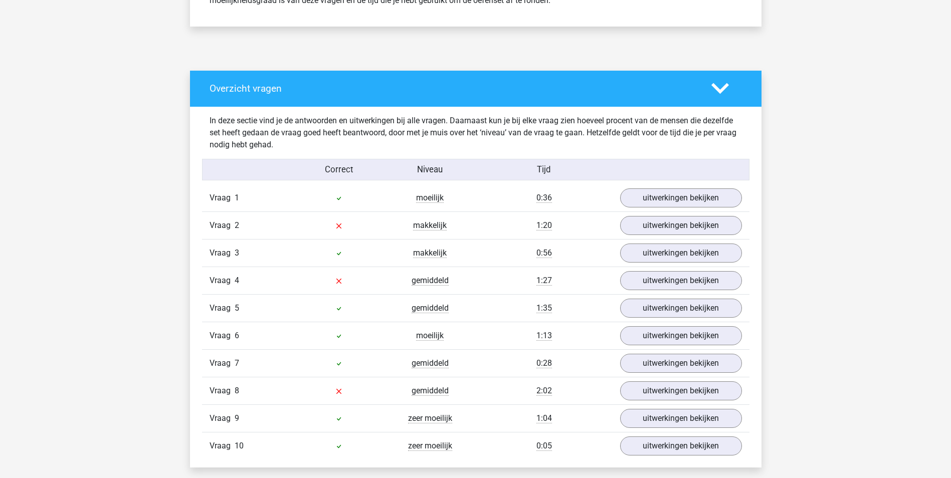
scroll to position [501, 0]
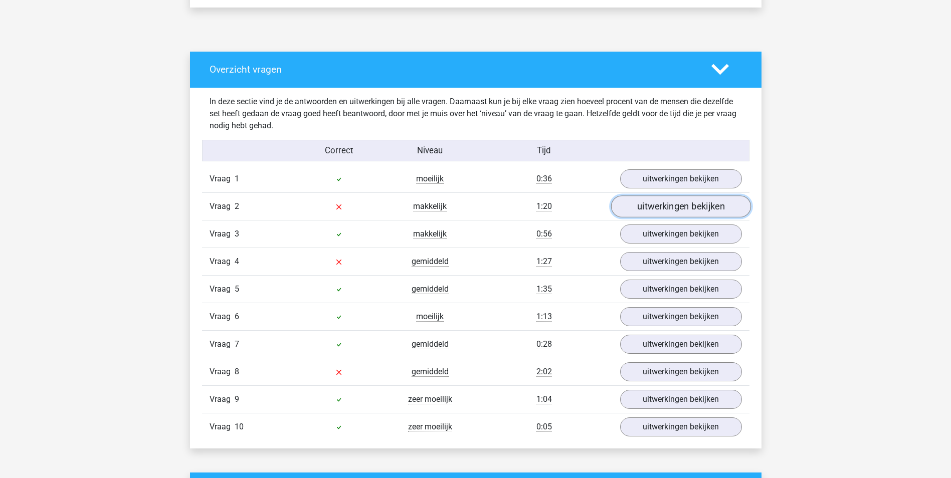
click at [656, 202] on link "uitwerkingen bekijken" at bounding box center [681, 207] width 140 height 22
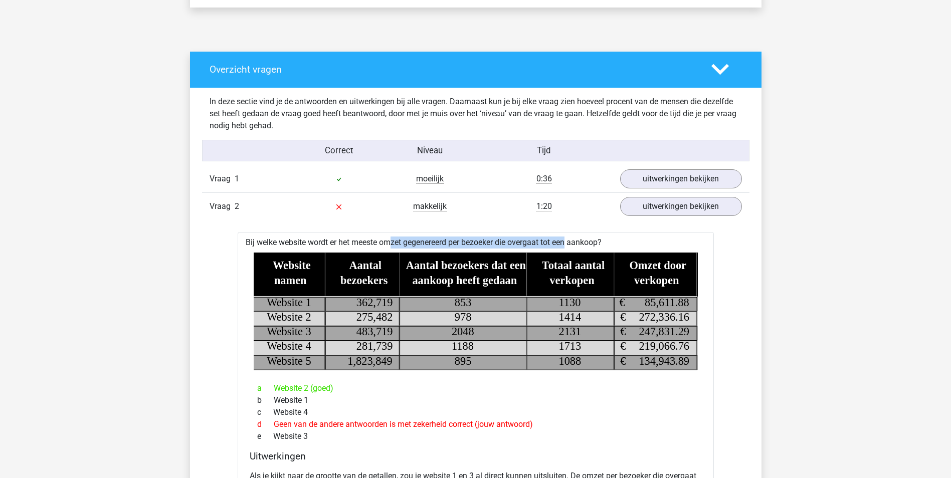
drag, startPoint x: 353, startPoint y: 241, endPoint x: 540, endPoint y: 239, distance: 187.0
click at [540, 239] on div "Bij welke website wordt er het meeste omzet gegenereerd per bezoeker die overga…" at bounding box center [476, 436] width 476 height 409
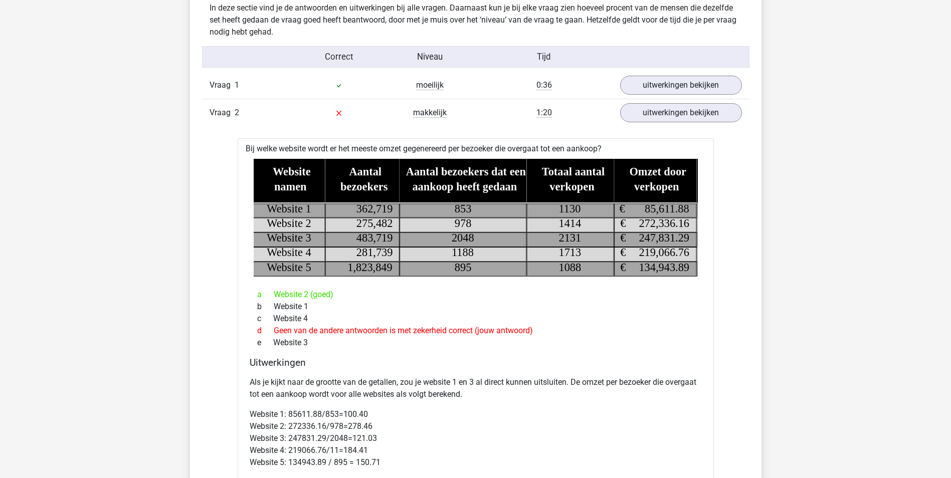
scroll to position [602, 0]
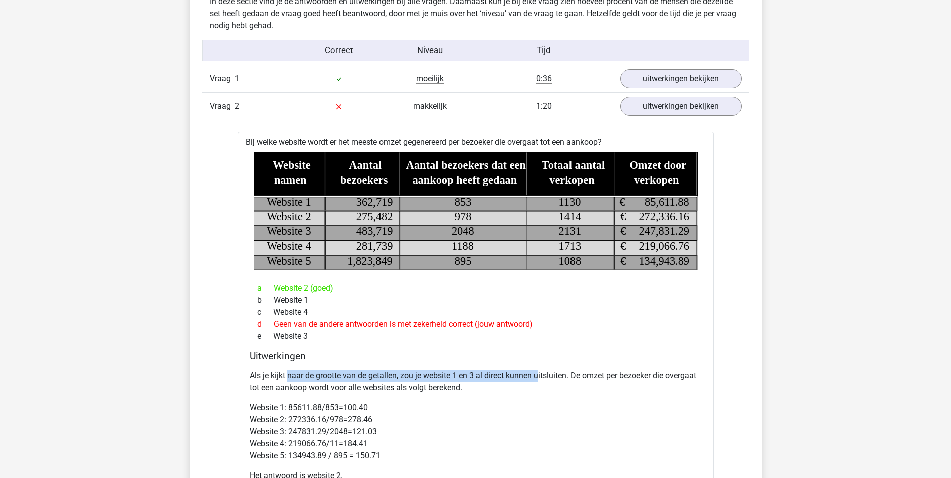
drag, startPoint x: 288, startPoint y: 380, endPoint x: 540, endPoint y: 380, distance: 251.7
click at [540, 380] on p "Als je kijkt naar de grootte van de getallen, zou je website 1 en 3 al direct k…" at bounding box center [476, 382] width 452 height 24
drag, startPoint x: 540, startPoint y: 380, endPoint x: 541, endPoint y: 390, distance: 9.6
click at [541, 390] on p "Als je kijkt naar de grootte van de getallen, zou je website 1 en 3 al direct k…" at bounding box center [476, 382] width 452 height 24
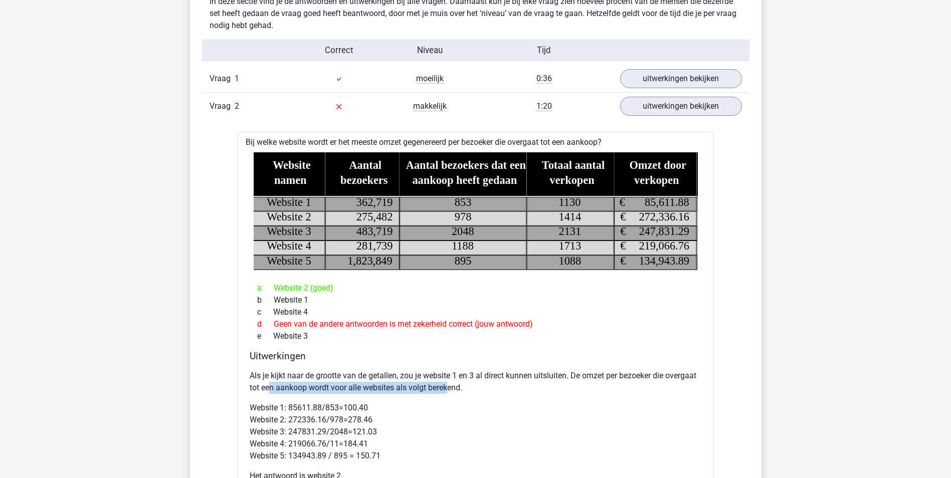
drag, startPoint x: 269, startPoint y: 385, endPoint x: 451, endPoint y: 383, distance: 181.5
click at [451, 383] on p "Als je kijkt naar de grootte van de getallen, zou je website 1 en 3 al direct k…" at bounding box center [476, 382] width 452 height 24
drag, startPoint x: 451, startPoint y: 383, endPoint x: 438, endPoint y: 397, distance: 18.4
click at [438, 397] on div "Als je kijkt naar de grootte van de getallen, zou je website 1 en 3 al direct k…" at bounding box center [476, 430] width 452 height 128
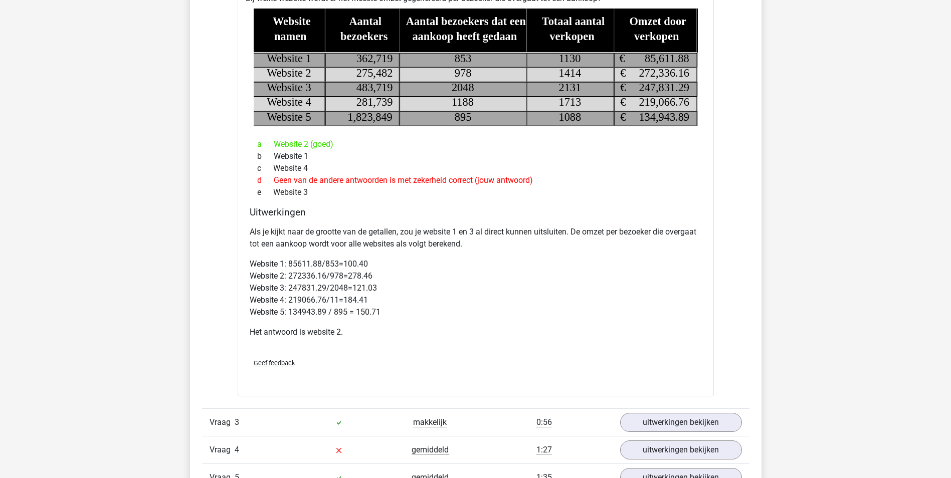
scroll to position [451, 0]
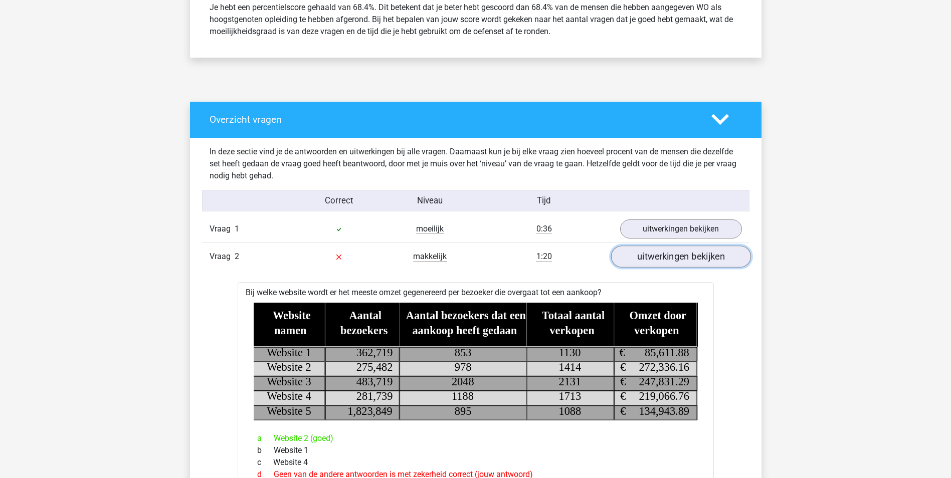
click at [707, 254] on link "uitwerkingen bekijken" at bounding box center [681, 257] width 140 height 22
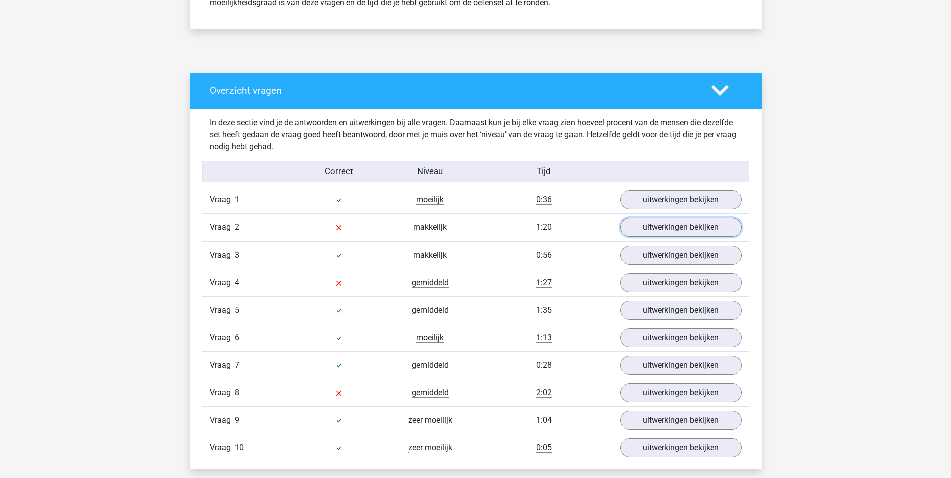
scroll to position [501, 0]
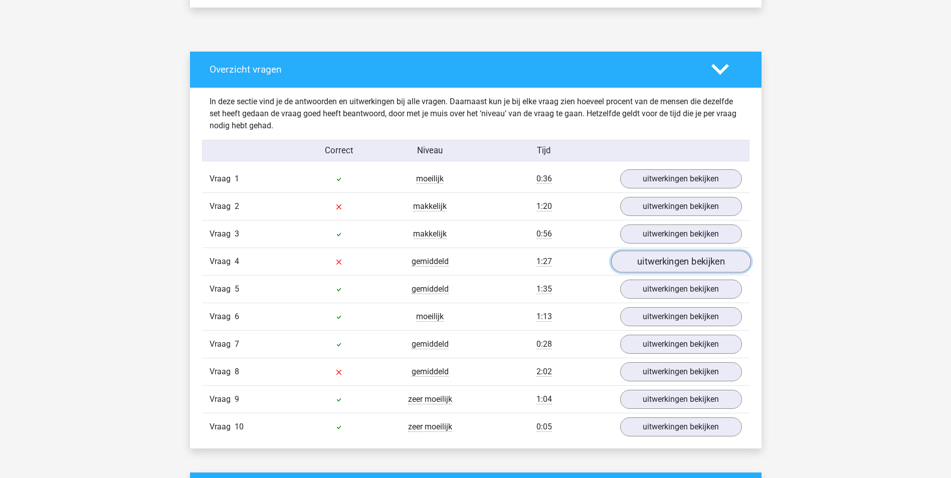
click at [644, 259] on link "uitwerkingen bekijken" at bounding box center [681, 262] width 140 height 22
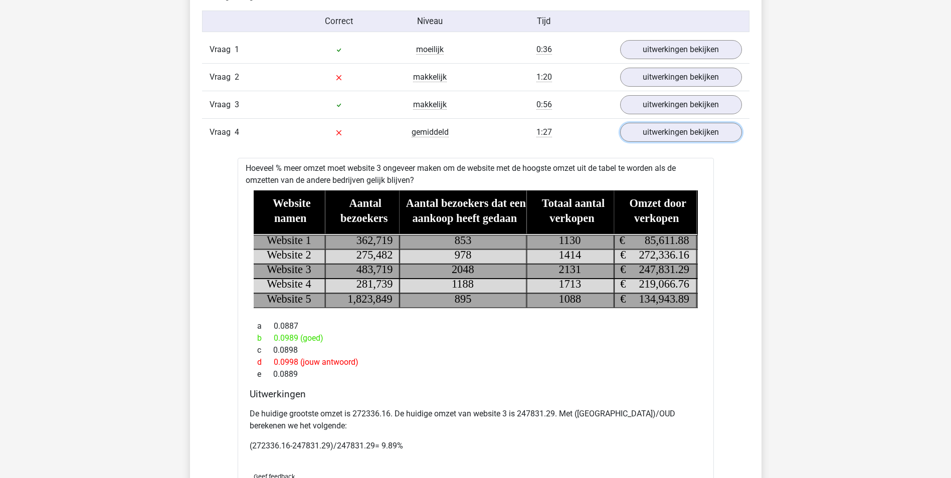
scroll to position [652, 0]
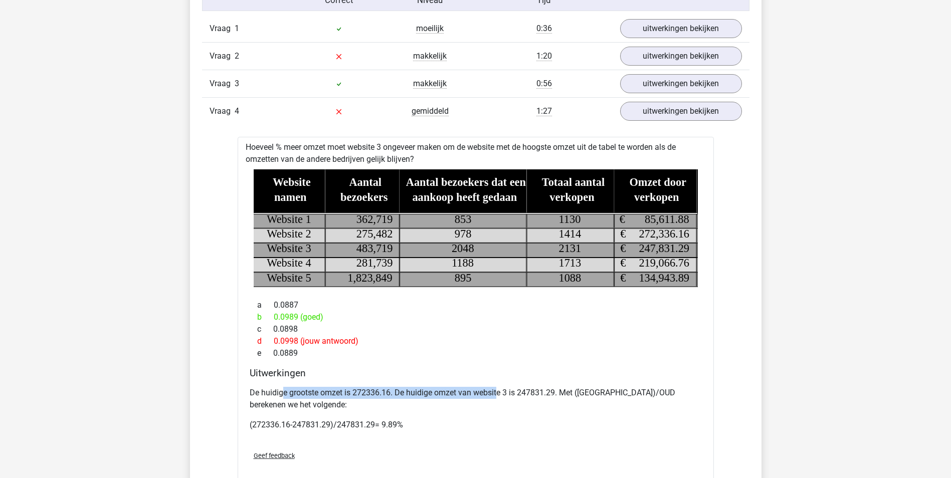
drag, startPoint x: 284, startPoint y: 389, endPoint x: 497, endPoint y: 390, distance: 213.6
click at [497, 390] on p "De huidige grootste omzet is 272336.16. De huidige omzet van website 3 is 24783…" at bounding box center [476, 399] width 452 height 24
drag, startPoint x: 497, startPoint y: 390, endPoint x: 505, endPoint y: 432, distance: 42.8
click at [505, 432] on div "De huidige grootste omzet is 272336.16. De huidige omzet van website 3 is 24783…" at bounding box center [476, 413] width 452 height 60
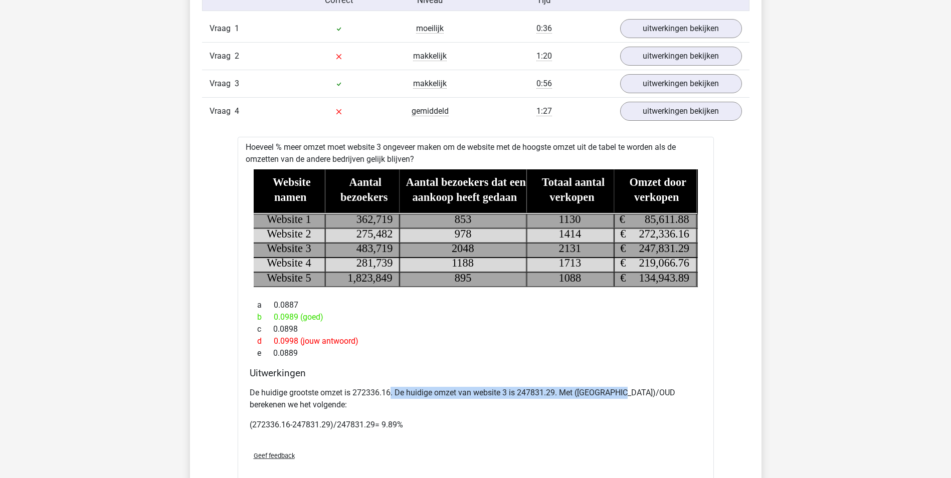
drag, startPoint x: 415, startPoint y: 393, endPoint x: 630, endPoint y: 392, distance: 215.6
click at [630, 392] on p "De huidige grootste omzet is 272336.16. De huidige omzet van website 3 is 24783…" at bounding box center [476, 399] width 452 height 24
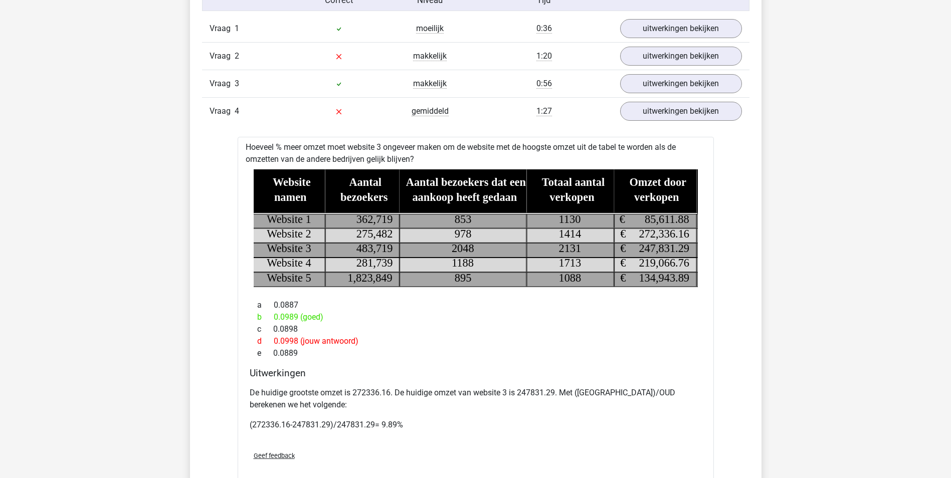
drag, startPoint x: 630, startPoint y: 392, endPoint x: 586, endPoint y: 422, distance: 53.5
click at [594, 418] on div "De huidige grootste omzet is 272336.16. De huidige omzet van website 3 is 24783…" at bounding box center [476, 413] width 452 height 60
drag, startPoint x: 271, startPoint y: 427, endPoint x: 376, endPoint y: 426, distance: 105.3
click at [376, 426] on p "(272336.16-247831.29)/247831.29= 9.89%" at bounding box center [476, 425] width 452 height 12
drag, startPoint x: 376, startPoint y: 426, endPoint x: 329, endPoint y: 402, distance: 53.1
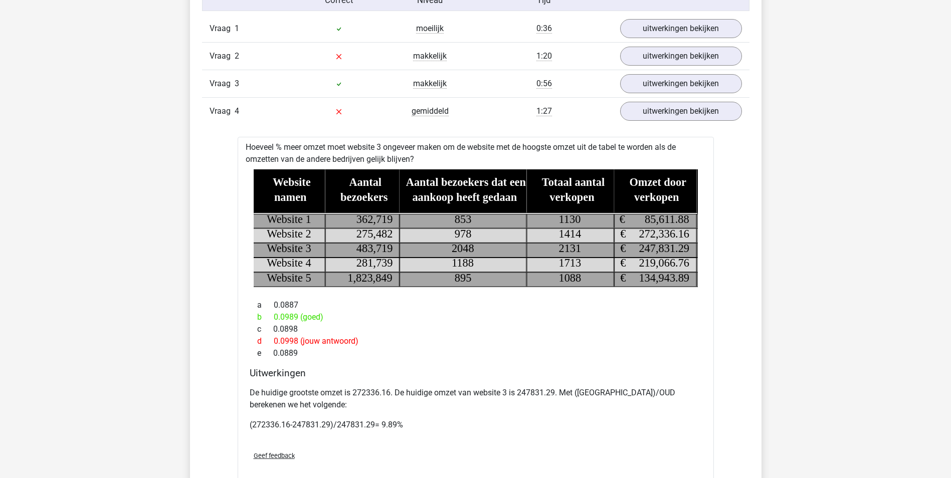
click at [329, 402] on p "De huidige grootste omzet is 272336.16. De huidige omzet van website 3 is 24783…" at bounding box center [476, 399] width 452 height 24
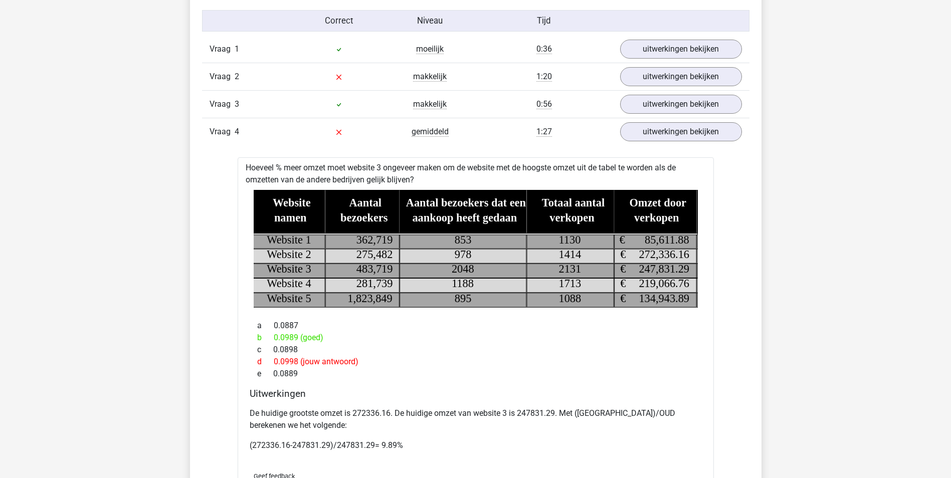
scroll to position [602, 0]
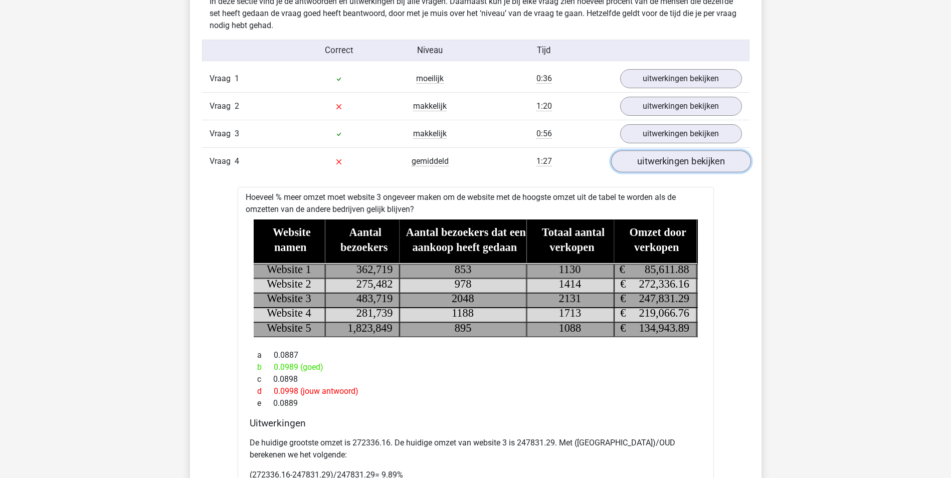
click at [682, 161] on link "uitwerkingen bekijken" at bounding box center [681, 161] width 140 height 22
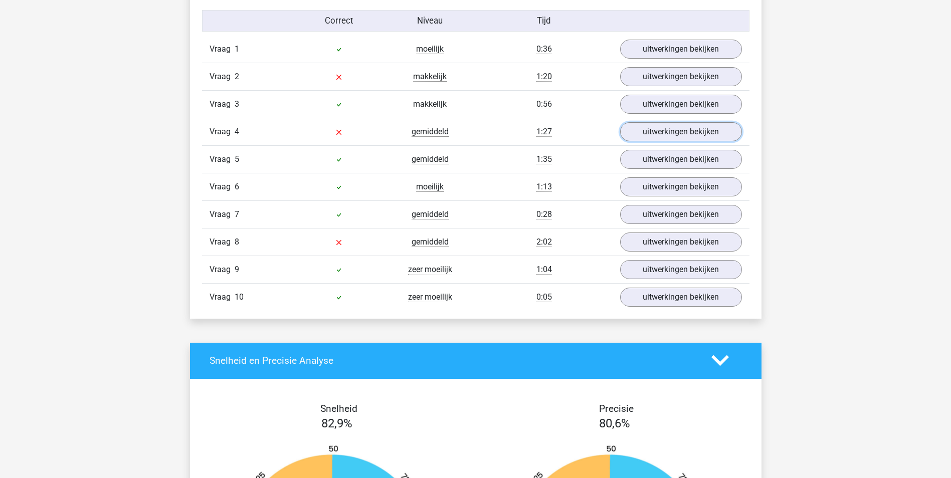
scroll to position [652, 0]
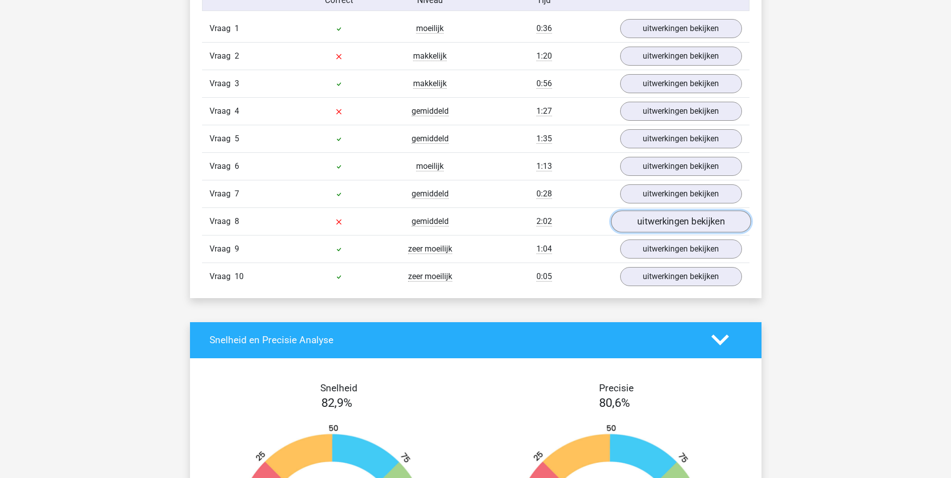
click at [657, 226] on link "uitwerkingen bekijken" at bounding box center [681, 222] width 140 height 22
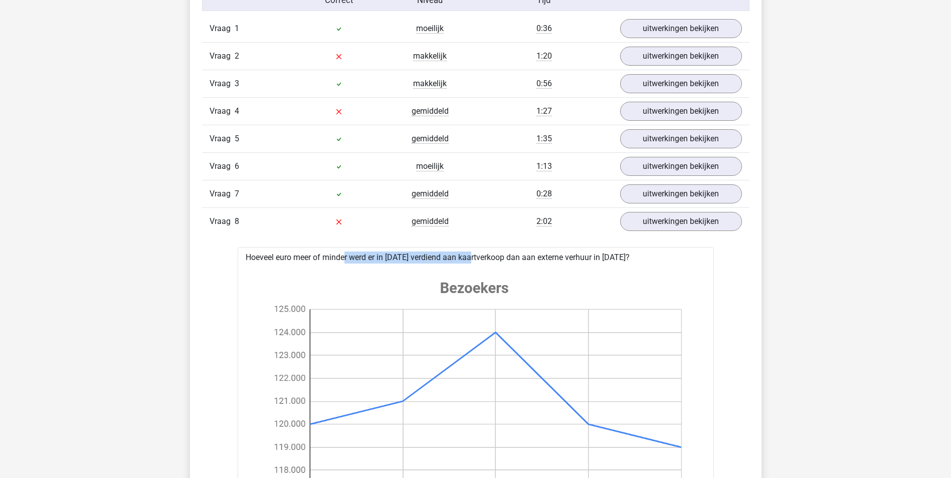
drag, startPoint x: 314, startPoint y: 258, endPoint x: 441, endPoint y: 261, distance: 126.4
drag, startPoint x: 441, startPoint y: 261, endPoint x: 408, endPoint y: 284, distance: 40.0
click at [408, 284] on image at bounding box center [474, 406] width 441 height 276
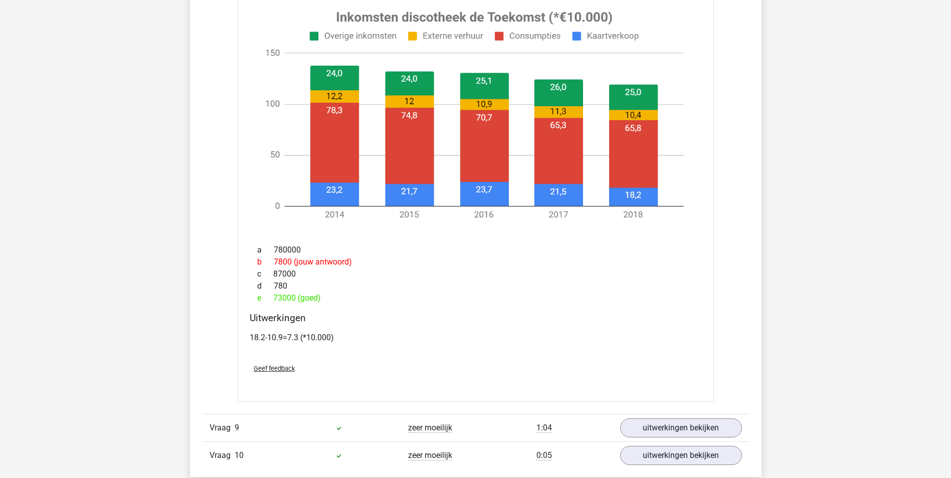
scroll to position [1203, 0]
drag, startPoint x: 252, startPoint y: 336, endPoint x: 325, endPoint y: 336, distance: 73.2
click at [325, 336] on p "18.2-10.9=7.3 (*10.000)" at bounding box center [476, 337] width 452 height 12
drag, startPoint x: 325, startPoint y: 336, endPoint x: 408, endPoint y: 337, distance: 83.2
click at [408, 337] on p "18.2-10.9=7.3 (*10.000)" at bounding box center [476, 337] width 452 height 12
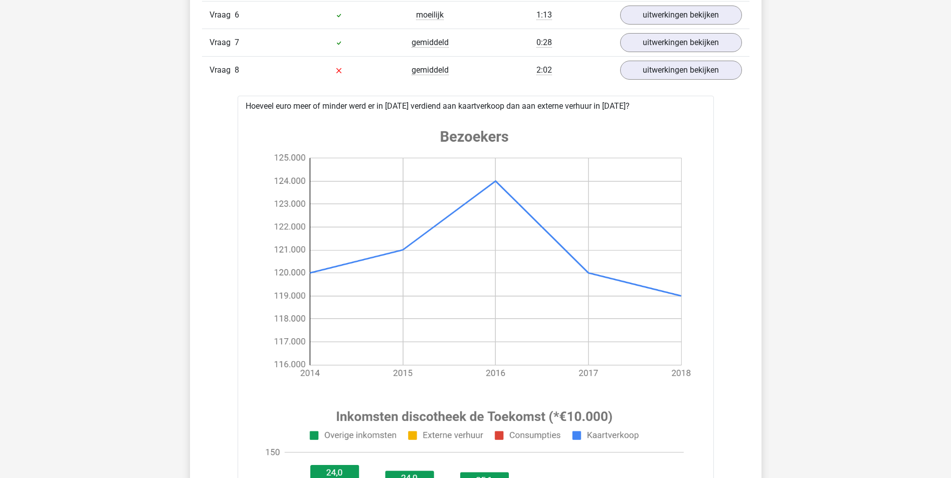
scroll to position [802, 0]
click at [645, 77] on link "uitwerkingen bekijken" at bounding box center [681, 71] width 140 height 22
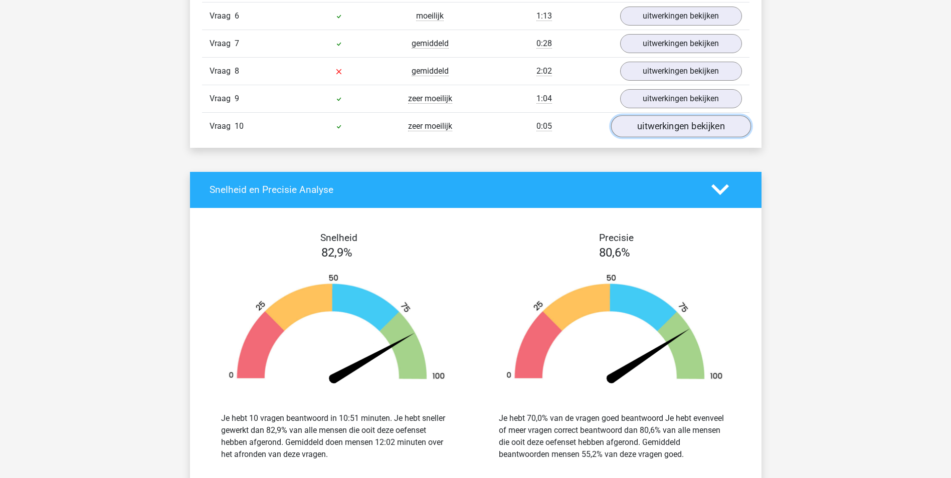
click at [668, 126] on link "uitwerkingen bekijken" at bounding box center [681, 126] width 140 height 22
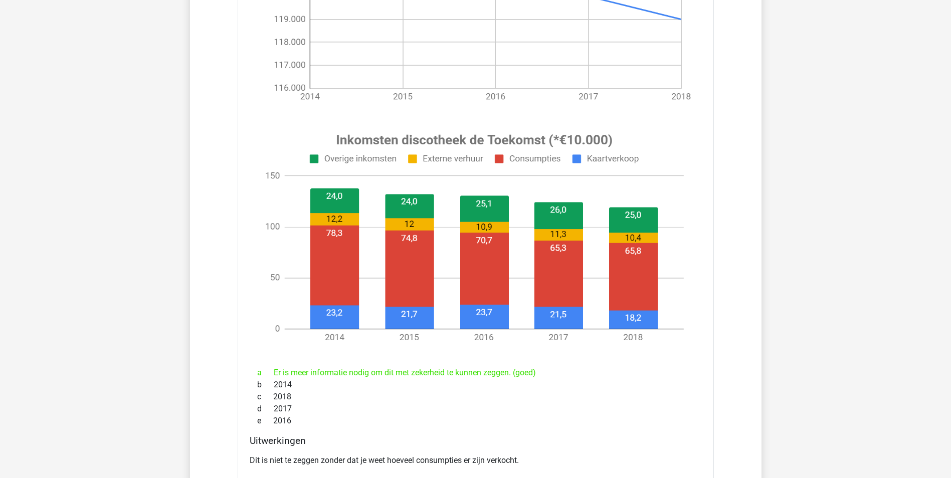
scroll to position [1153, 0]
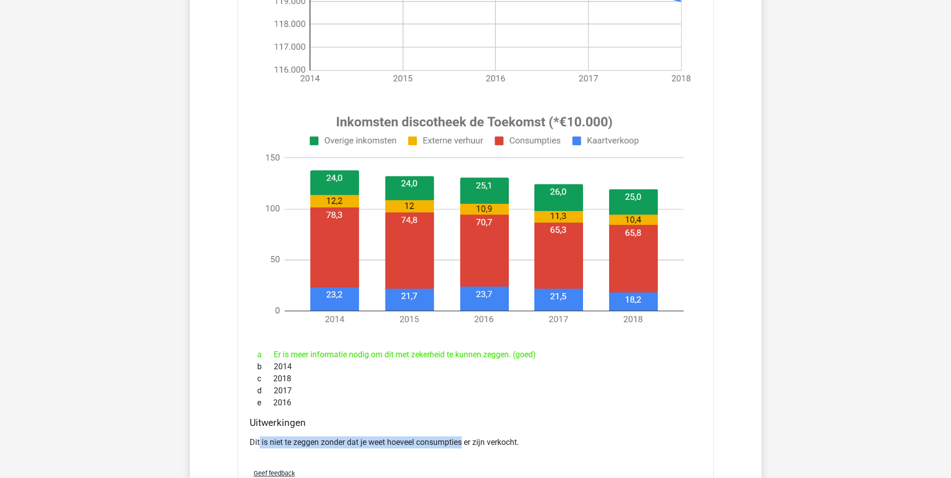
drag, startPoint x: 265, startPoint y: 441, endPoint x: 463, endPoint y: 444, distance: 198.5
click at [463, 444] on p "Dit is niet te zeggen zonder dat je weet hoeveel consumpties er zijn verkocht." at bounding box center [476, 443] width 452 height 12
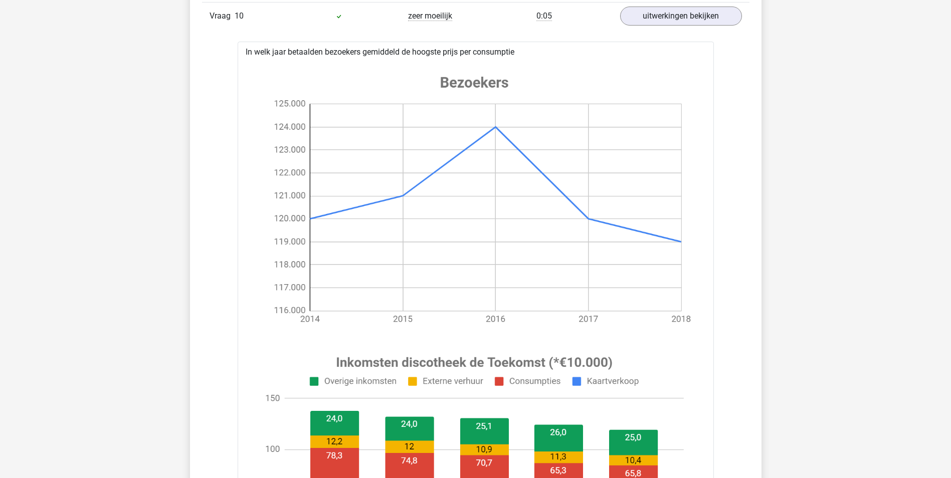
scroll to position [902, 0]
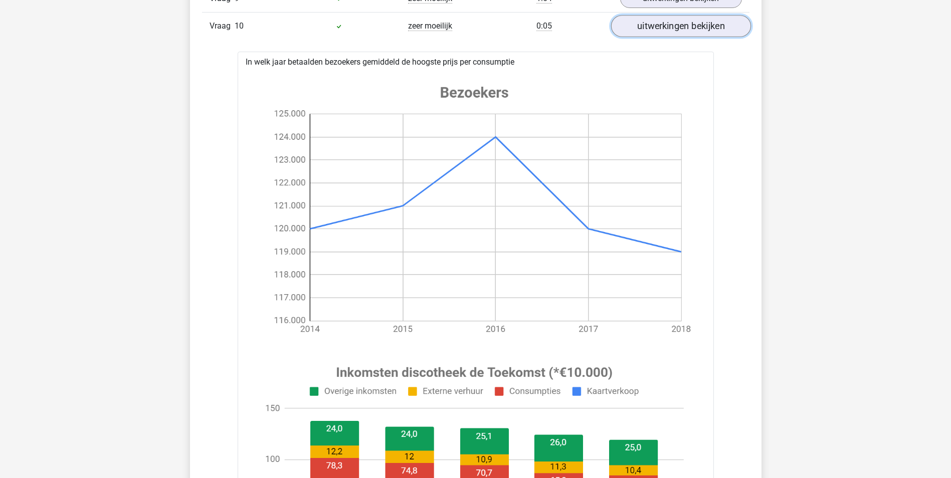
click at [684, 26] on link "uitwerkingen bekijken" at bounding box center [681, 26] width 140 height 22
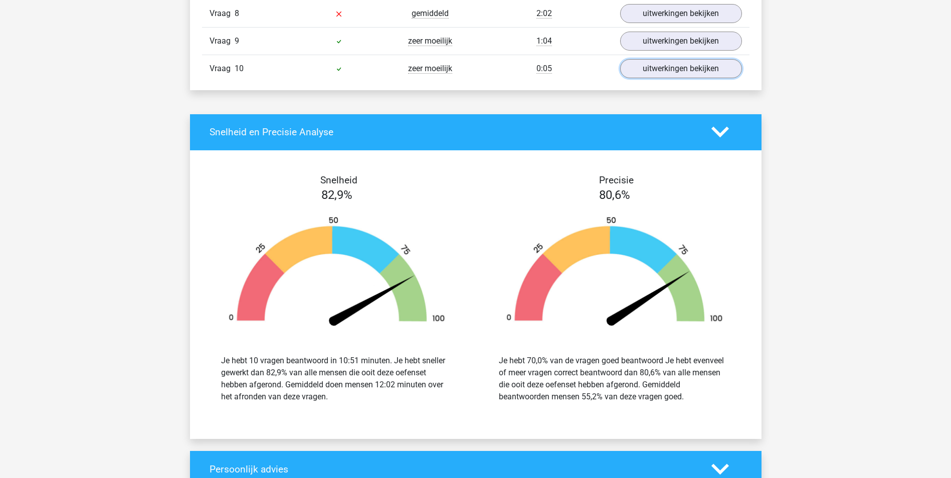
scroll to position [752, 0]
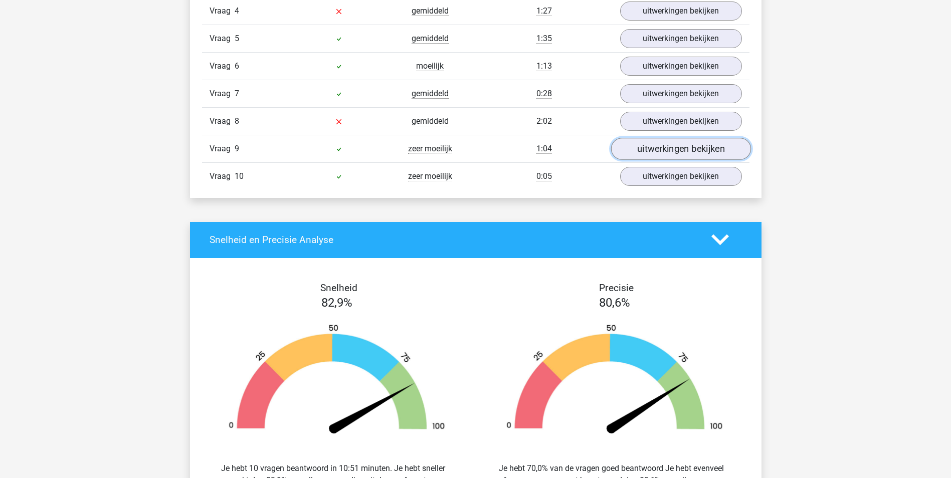
click at [659, 152] on link "uitwerkingen bekijken" at bounding box center [681, 149] width 140 height 22
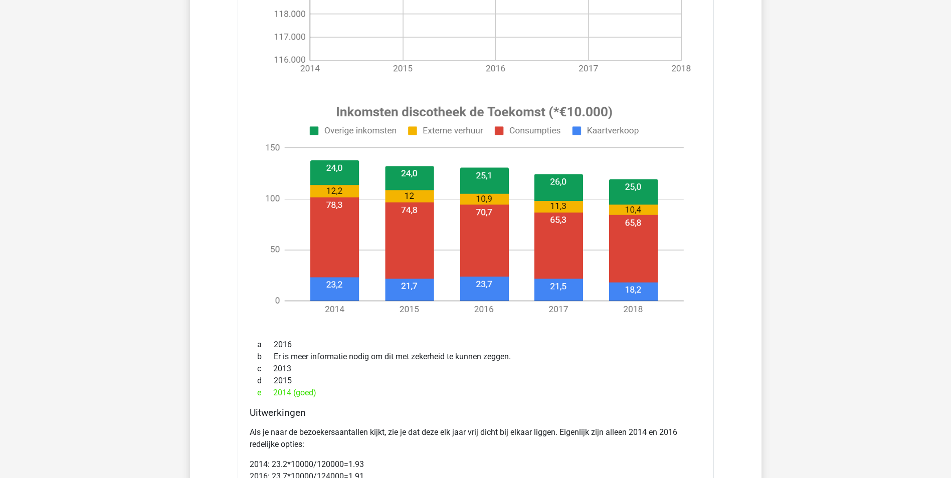
scroll to position [1153, 0]
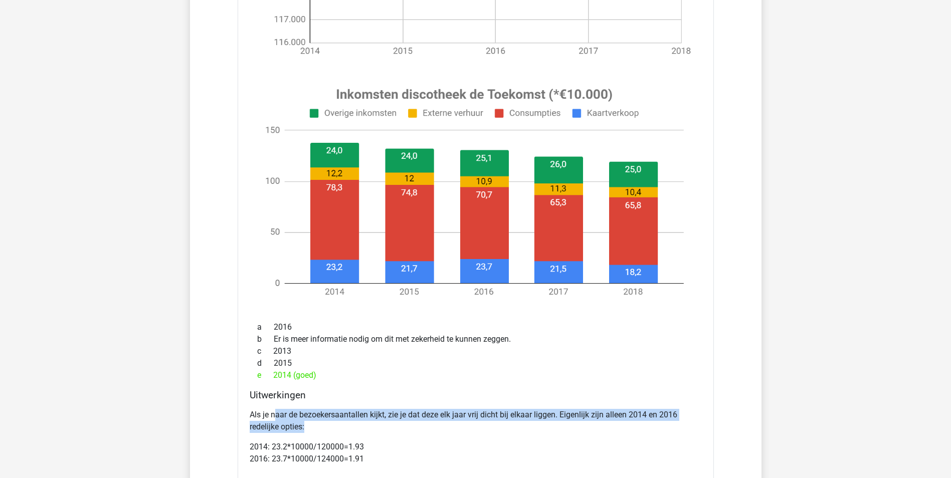
drag, startPoint x: 275, startPoint y: 416, endPoint x: 508, endPoint y: 425, distance: 233.3
click at [508, 425] on p "Als je naar de bezoekersaantallen kijkt, zie je dat deze elk jaar vrij dicht bi…" at bounding box center [476, 421] width 452 height 24
drag, startPoint x: 508, startPoint y: 425, endPoint x: 506, endPoint y: 430, distance: 5.2
click at [507, 430] on p "Als je naar de bezoekersaantallen kijkt, zie je dat deze elk jaar vrij dicht bi…" at bounding box center [476, 421] width 452 height 24
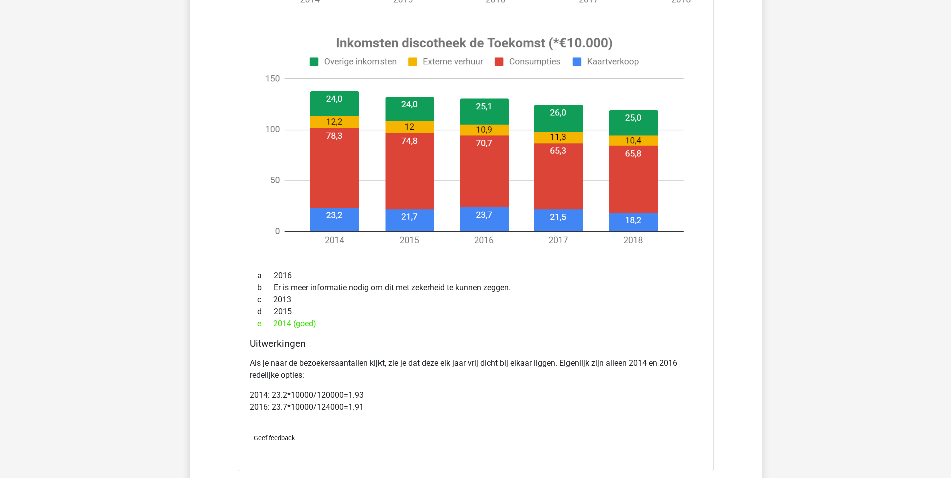
scroll to position [1253, 0]
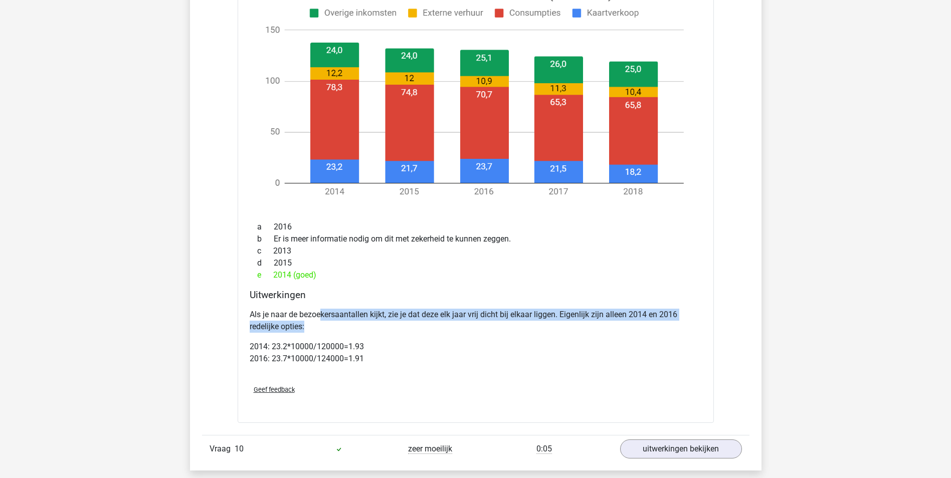
drag, startPoint x: 321, startPoint y: 315, endPoint x: 484, endPoint y: 322, distance: 163.6
click at [484, 322] on p "Als je naar de bezoekersaantallen kijkt, zie je dat deze elk jaar vrij dicht bi…" at bounding box center [476, 321] width 452 height 24
drag, startPoint x: 484, startPoint y: 322, endPoint x: 485, endPoint y: 331, distance: 9.1
click at [485, 331] on p "Als je naar de bezoekersaantallen kijkt, zie je dat deze elk jaar vrij dicht bi…" at bounding box center [476, 321] width 452 height 24
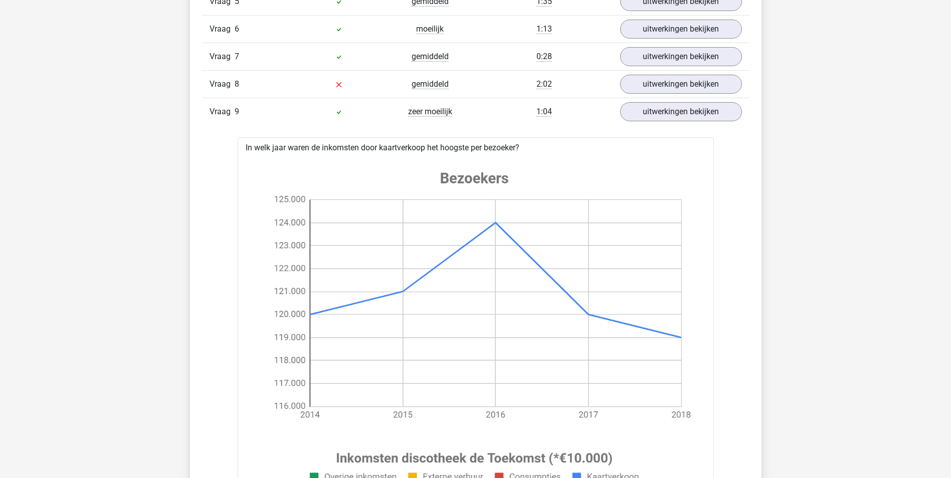
scroll to position [702, 0]
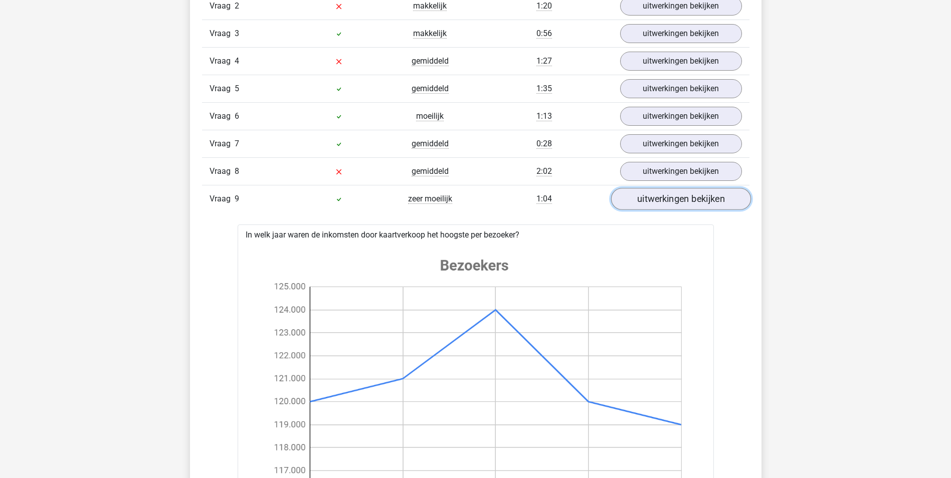
click at [682, 200] on link "uitwerkingen bekijken" at bounding box center [681, 199] width 140 height 22
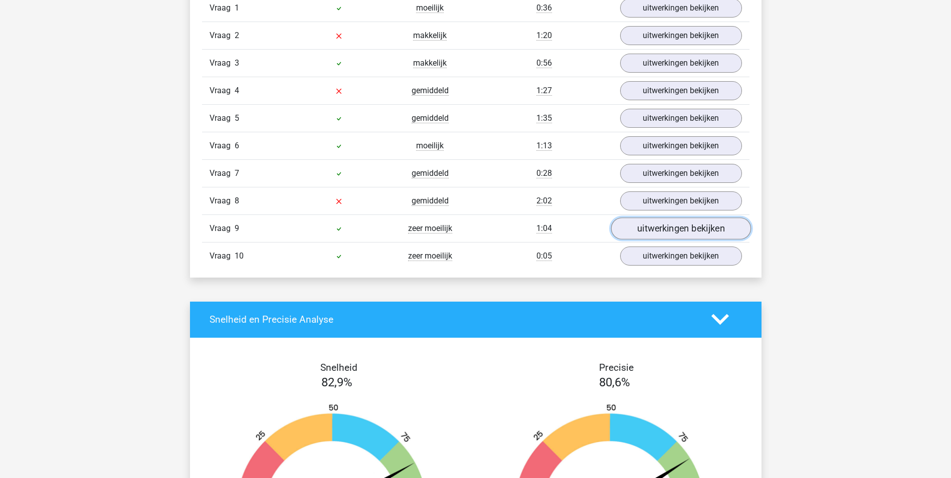
scroll to position [652, 0]
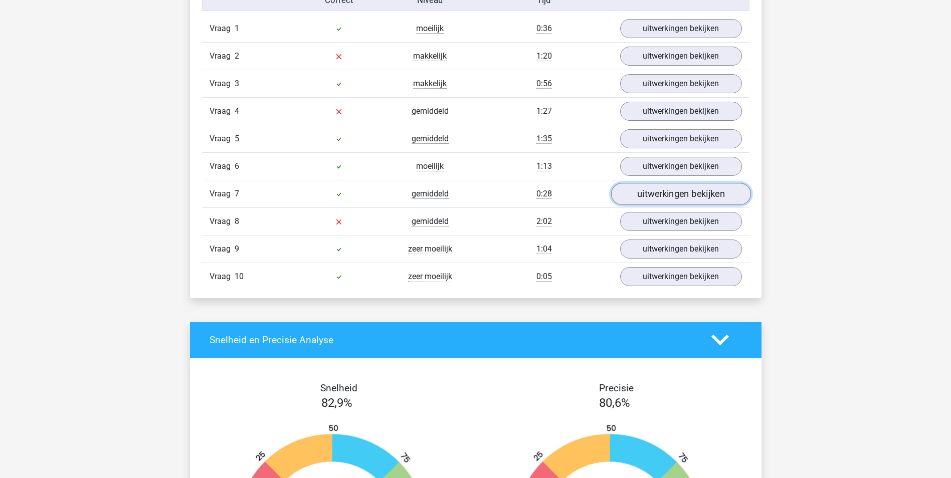
click at [675, 190] on link "uitwerkingen bekijken" at bounding box center [681, 194] width 140 height 22
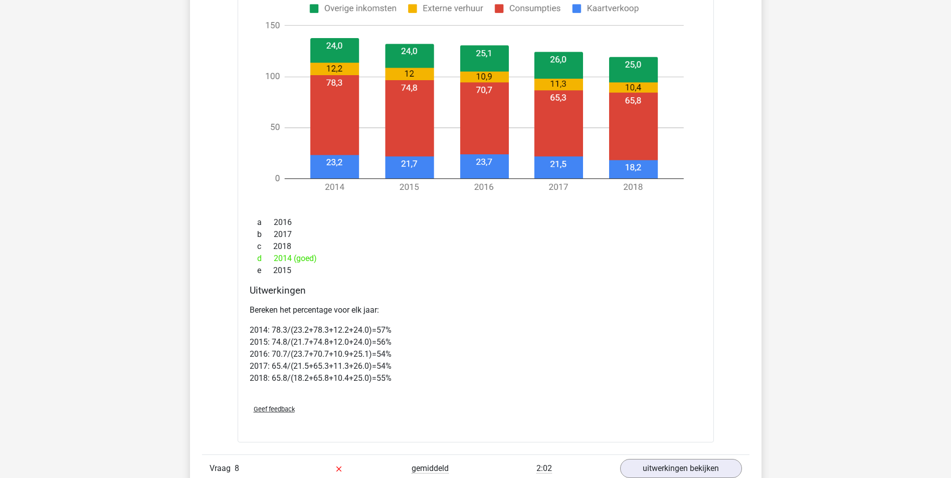
scroll to position [1203, 0]
drag, startPoint x: 297, startPoint y: 329, endPoint x: 436, endPoint y: 329, distance: 138.9
click at [436, 329] on p "2014: 78.3/(23.2+78.3+12.2+24.0)=57% 2015: 74.8/(21.7+74.8+12.0+24.0)=56% 2016:…" at bounding box center [476, 354] width 452 height 60
drag, startPoint x: 436, startPoint y: 329, endPoint x: 472, endPoint y: 339, distance: 37.9
click at [472, 339] on p "2014: 78.3/(23.2+78.3+12.2+24.0)=57% 2015: 74.8/(21.7+74.8+12.0+24.0)=56% 2016:…" at bounding box center [476, 354] width 452 height 60
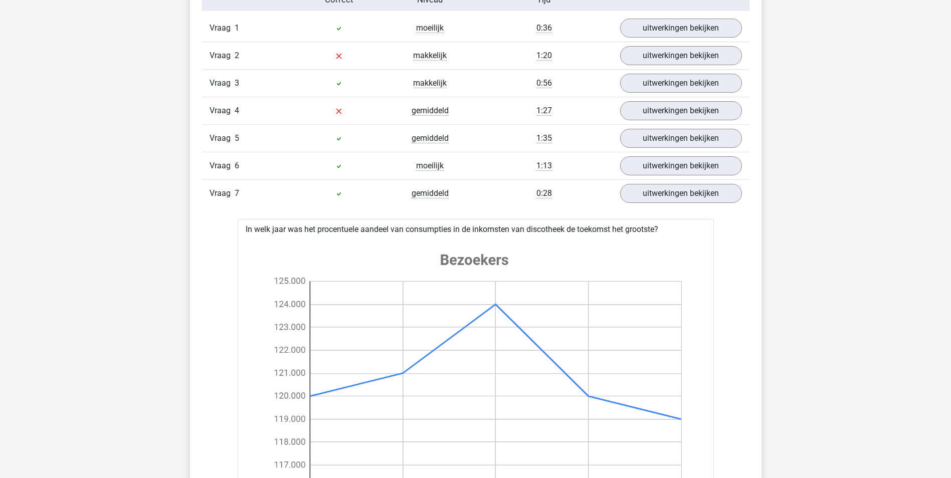
scroll to position [652, 0]
drag, startPoint x: 306, startPoint y: 226, endPoint x: 540, endPoint y: 227, distance: 234.1
drag, startPoint x: 540, startPoint y: 227, endPoint x: 536, endPoint y: 249, distance: 23.0
click at [536, 249] on image at bounding box center [474, 378] width 441 height 276
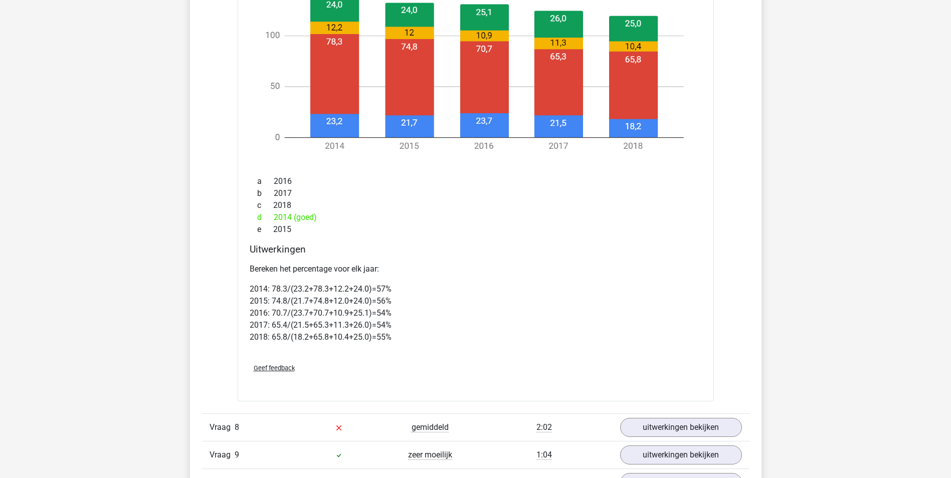
scroll to position [1253, 0]
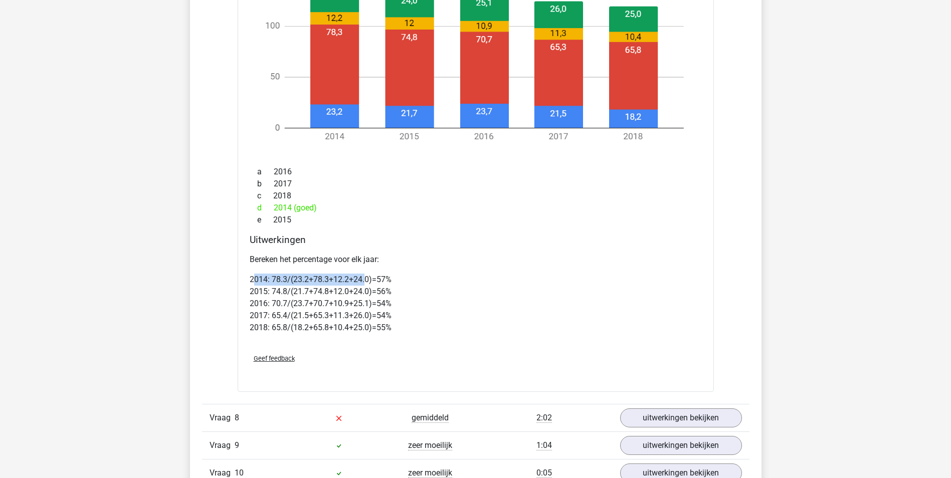
drag, startPoint x: 254, startPoint y: 283, endPoint x: 366, endPoint y: 277, distance: 112.4
click at [366, 277] on p "2014: 78.3/(23.2+78.3+12.2+24.0)=57% 2015: 74.8/(21.7+74.8+12.0+24.0)=56% 2016:…" at bounding box center [476, 304] width 452 height 60
drag, startPoint x: 366, startPoint y: 277, endPoint x: 362, endPoint y: 238, distance: 39.3
click at [362, 238] on h4 "Uitwerkingen" at bounding box center [476, 240] width 452 height 12
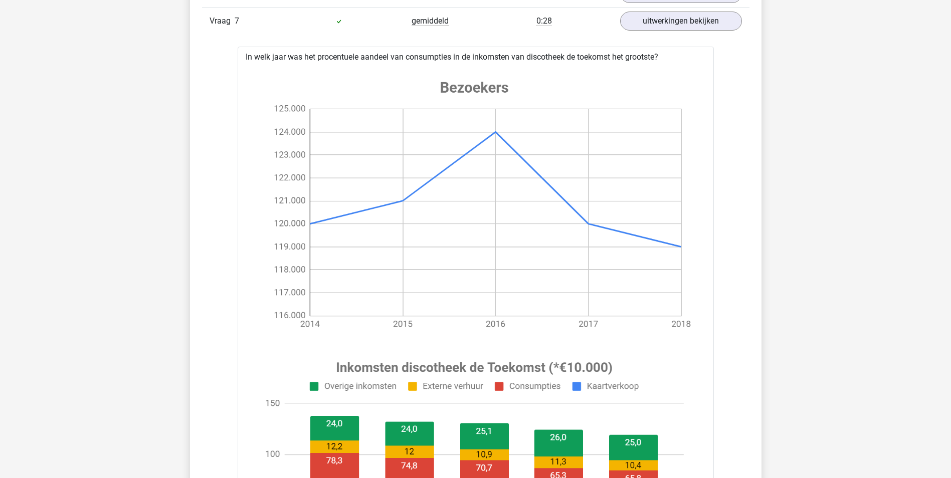
scroll to position [602, 0]
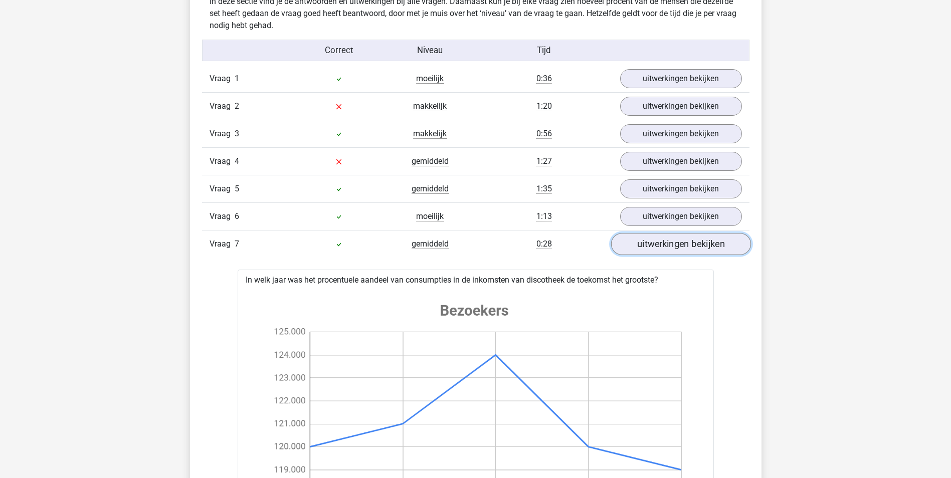
click at [657, 245] on link "uitwerkingen bekijken" at bounding box center [681, 244] width 140 height 22
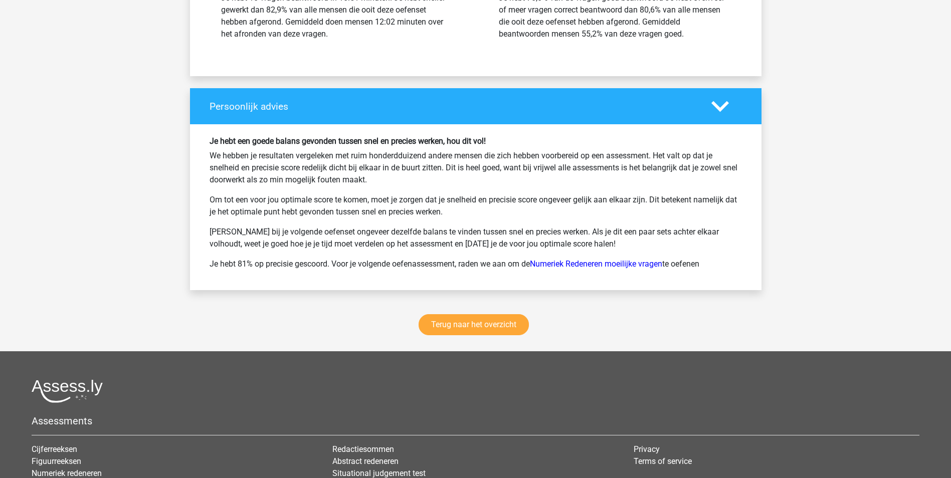
scroll to position [1253, 0]
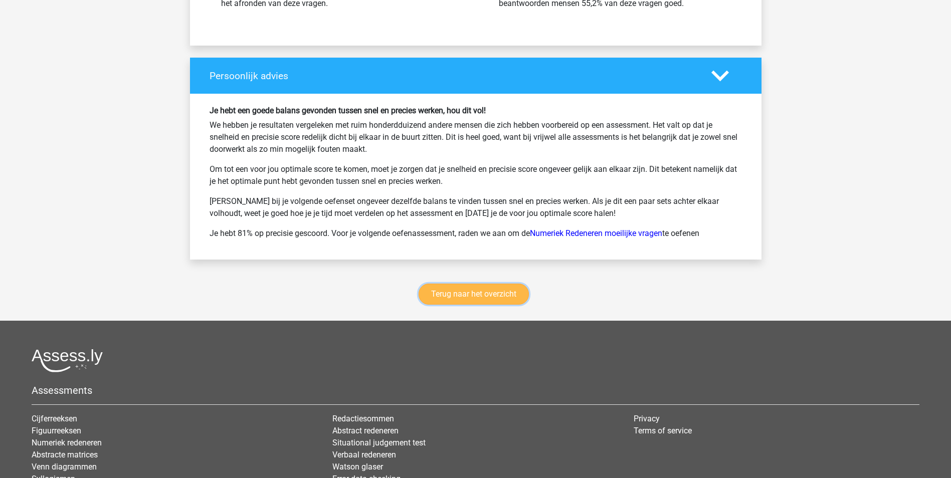
click at [496, 298] on link "Terug naar het overzicht" at bounding box center [474, 294] width 110 height 21
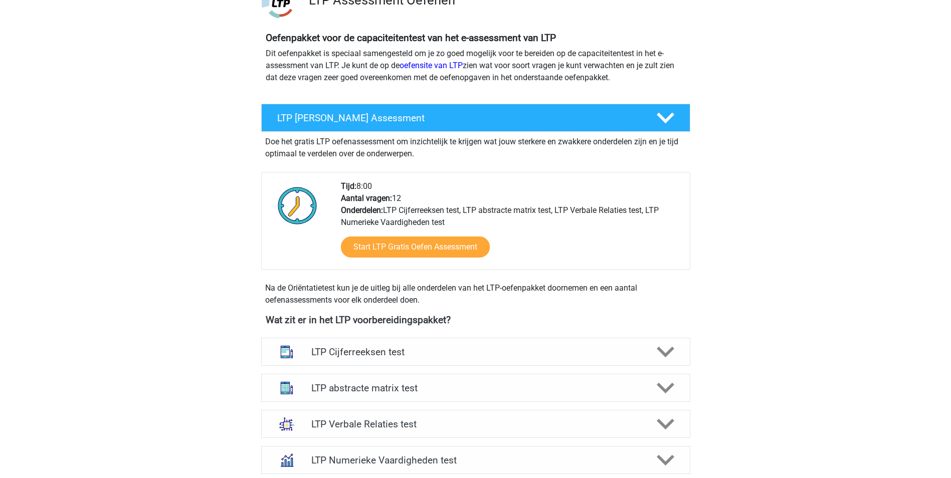
scroll to position [201, 0]
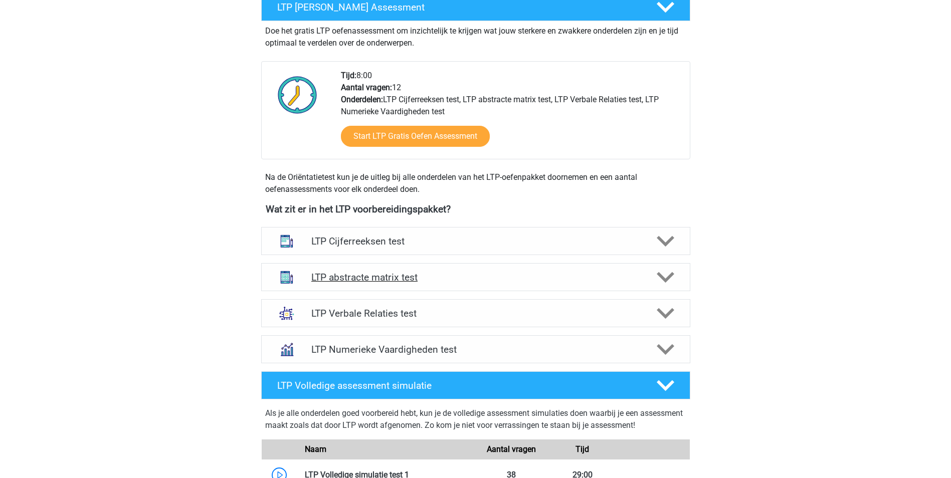
click at [662, 270] on icon at bounding box center [666, 278] width 18 height 18
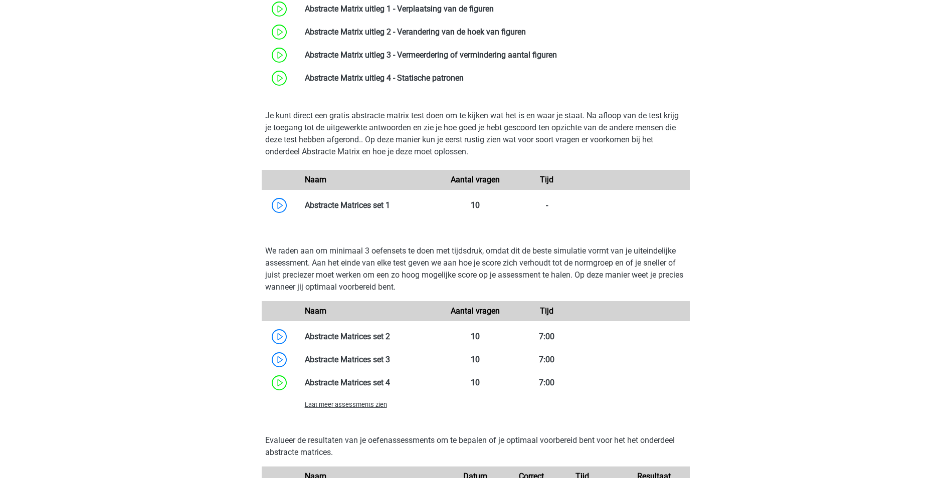
scroll to position [551, 0]
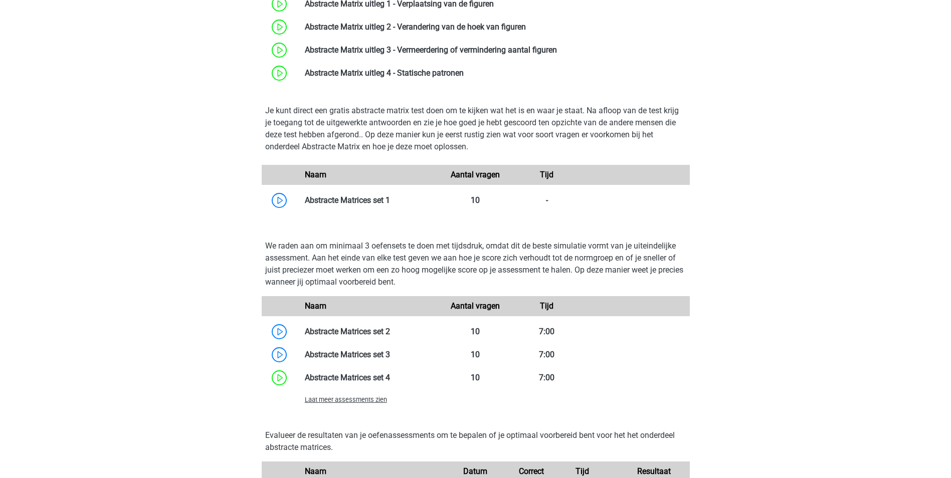
click at [326, 398] on span "Laat meer assessments zien" at bounding box center [346, 400] width 82 height 8
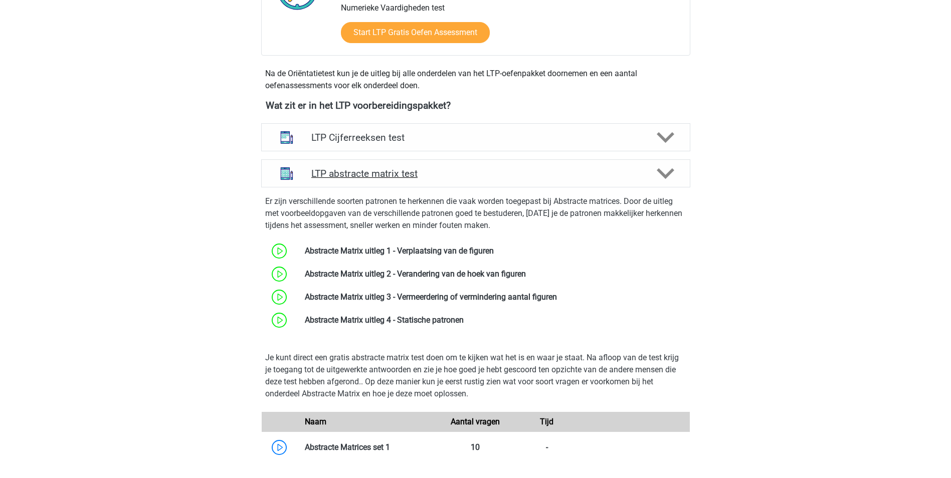
scroll to position [201, 0]
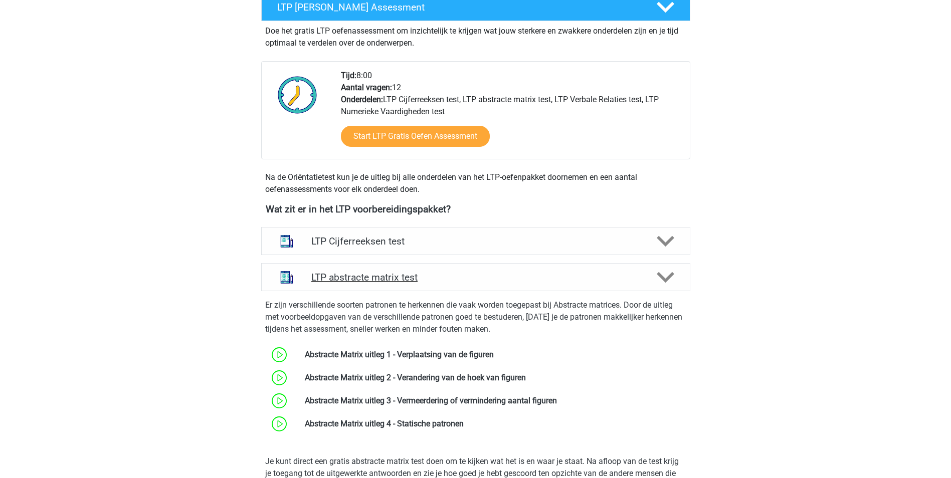
click at [666, 270] on icon at bounding box center [666, 278] width 18 height 18
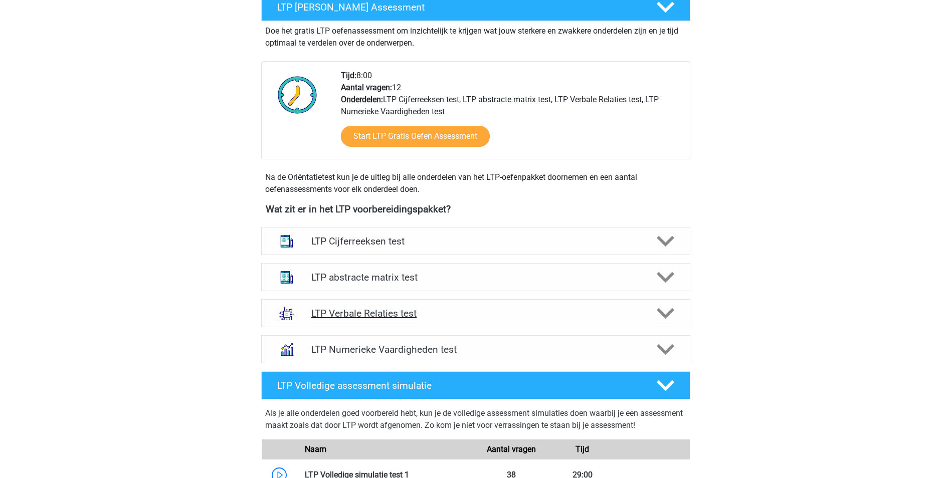
click at [656, 312] on div at bounding box center [664, 314] width 34 height 18
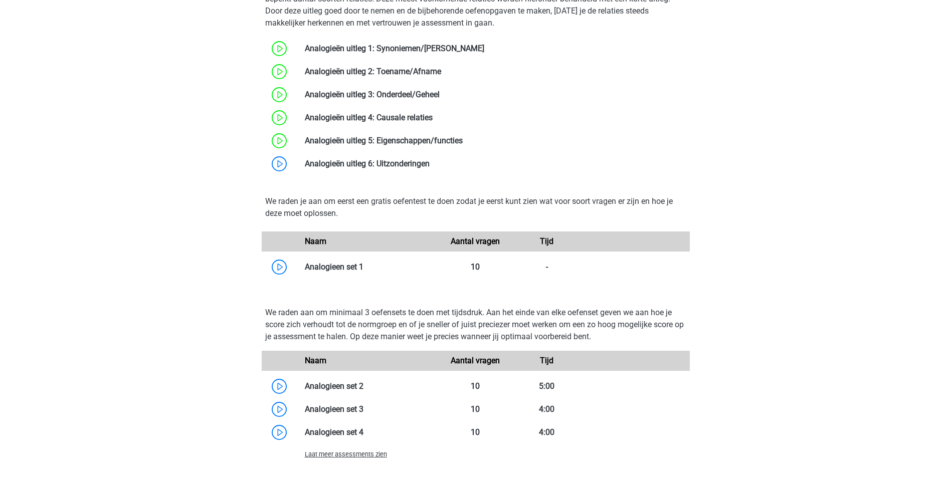
scroll to position [652, 0]
click at [356, 451] on span "Laat meer assessments zien" at bounding box center [346, 454] width 82 height 8
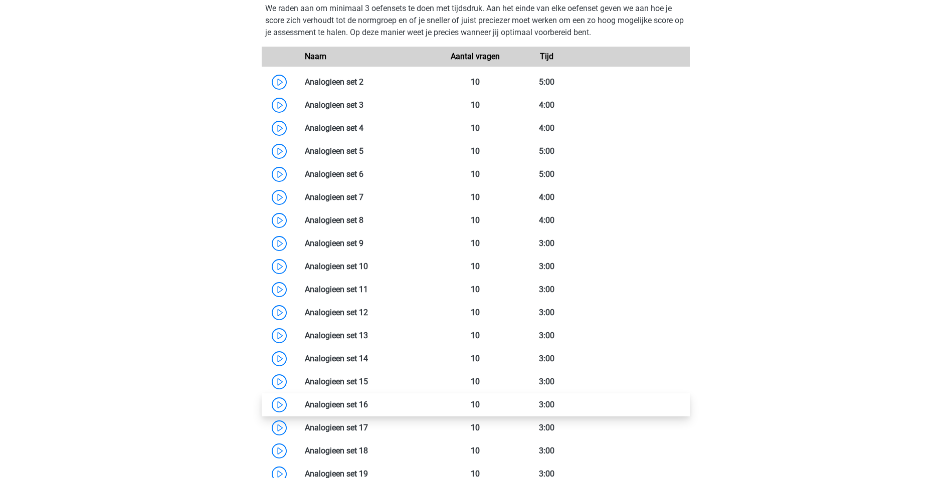
scroll to position [952, 0]
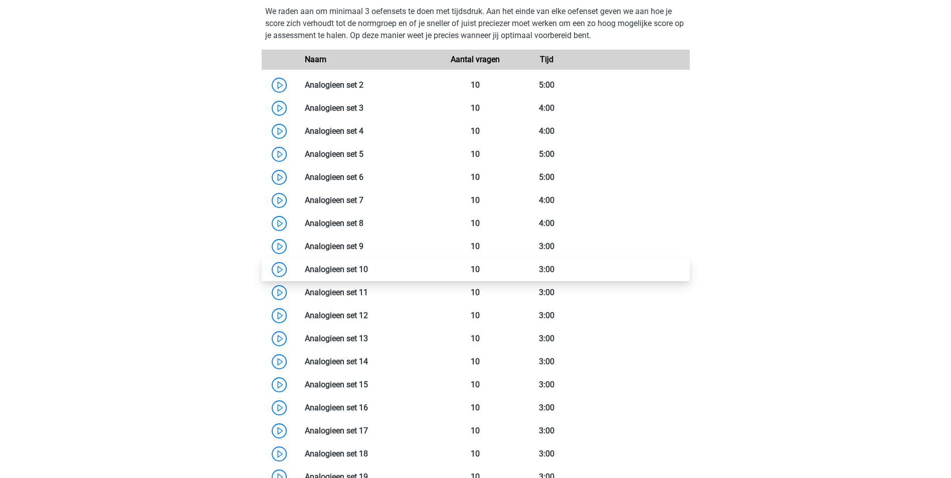
click at [368, 269] on link at bounding box center [368, 270] width 0 height 10
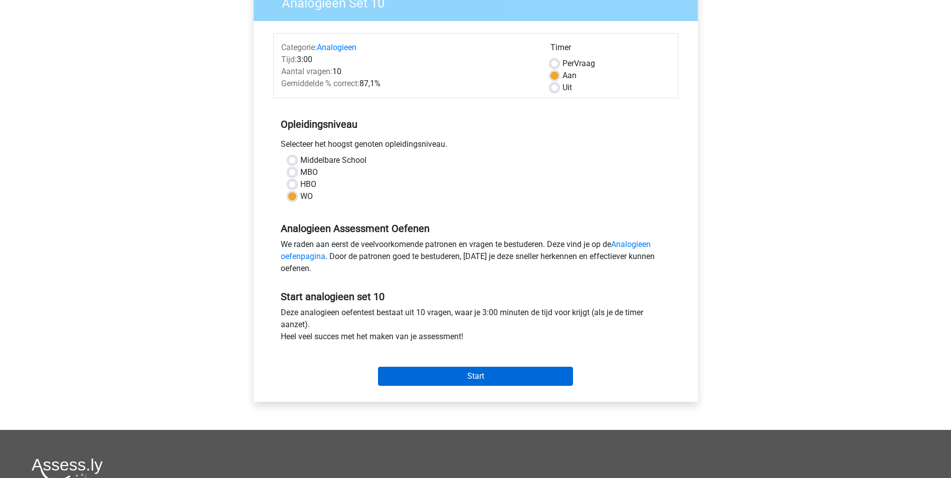
scroll to position [100, 0]
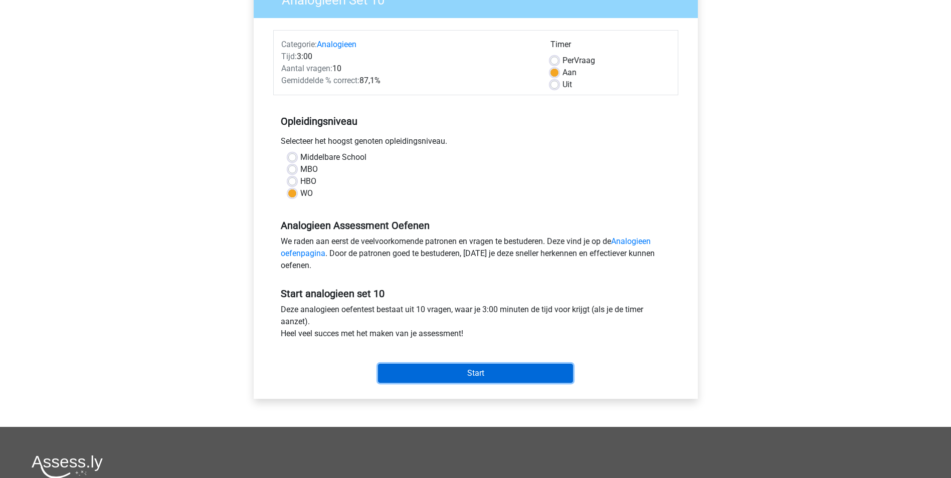
click at [408, 366] on input "Start" at bounding box center [475, 373] width 195 height 19
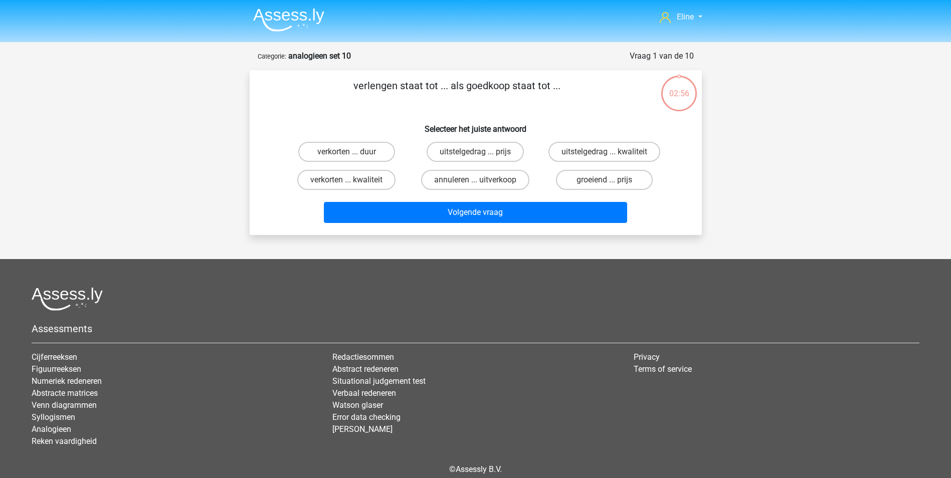
click at [349, 153] on input "verkorten ... duur" at bounding box center [349, 155] width 7 height 7
radio input "true"
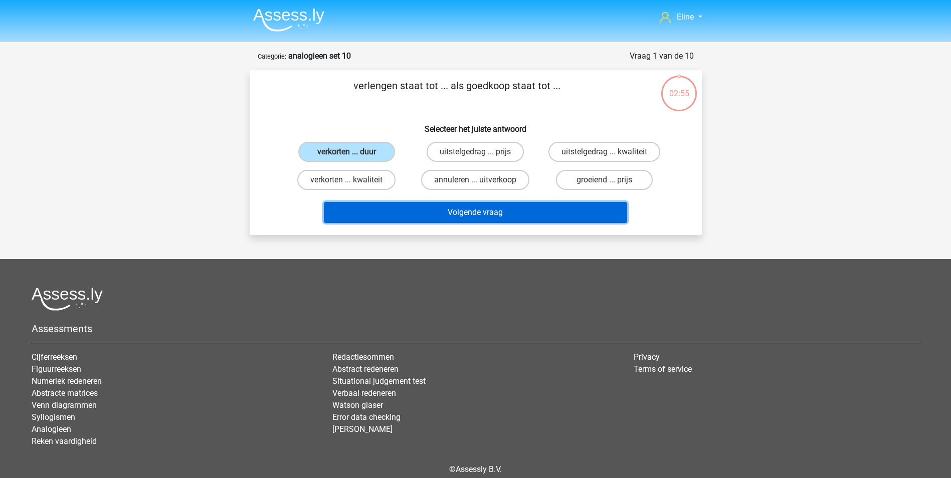
click at [448, 212] on button "Volgende vraag" at bounding box center [475, 212] width 303 height 21
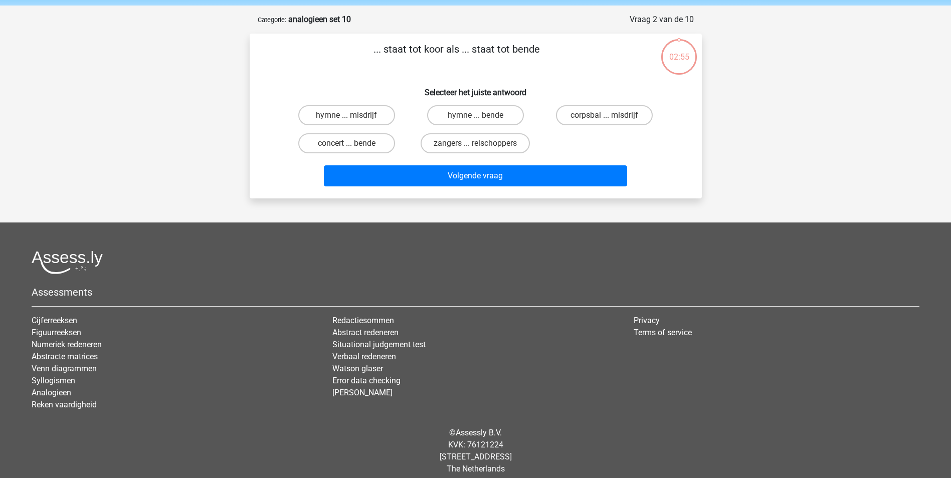
scroll to position [46, 0]
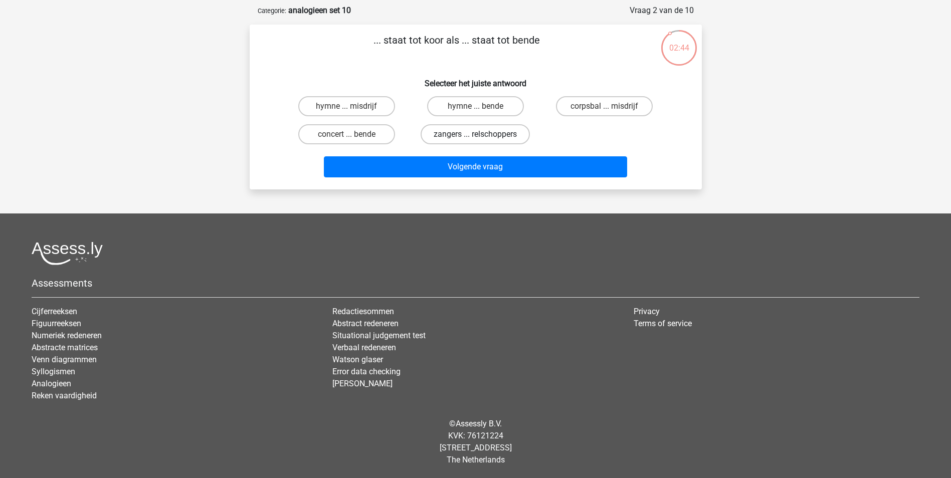
click at [454, 137] on label "zangers ... relschoppers" at bounding box center [475, 134] width 109 height 20
click at [475, 137] on input "zangers ... relschoppers" at bounding box center [478, 137] width 7 height 7
radio input "true"
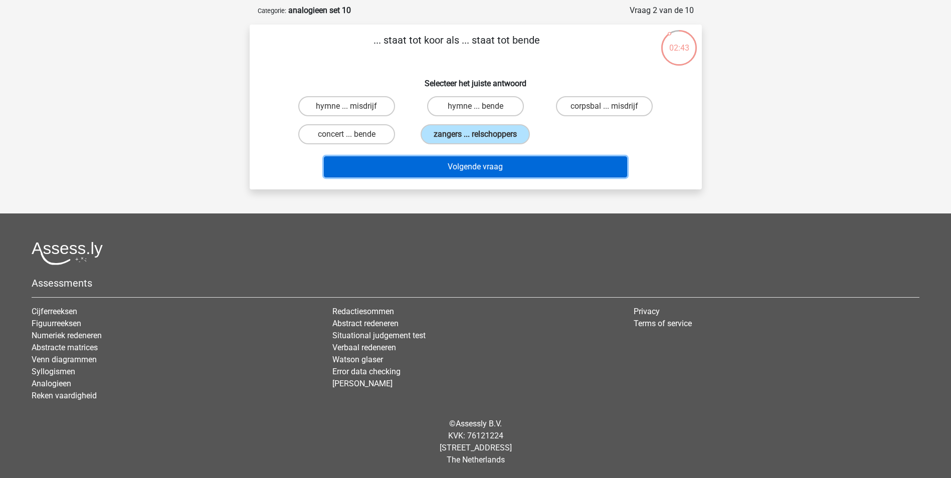
click at [459, 169] on button "Volgende vraag" at bounding box center [475, 166] width 303 height 21
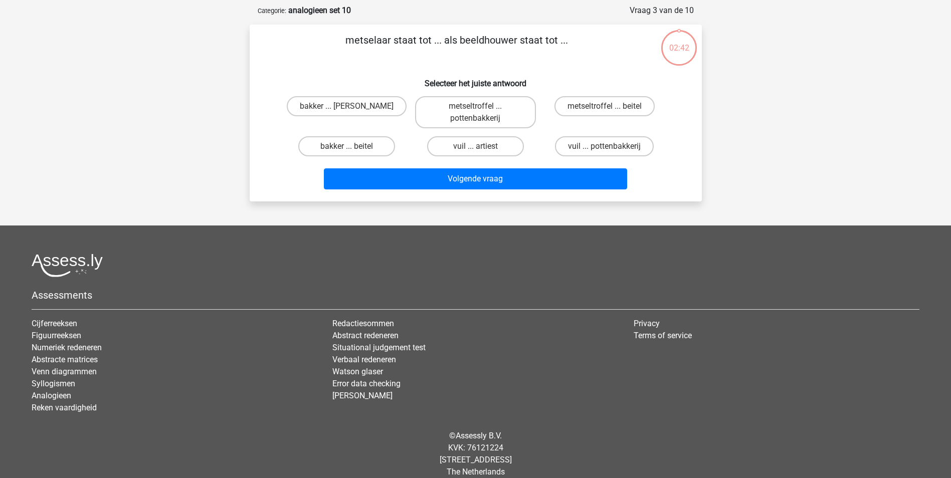
scroll to position [50, 0]
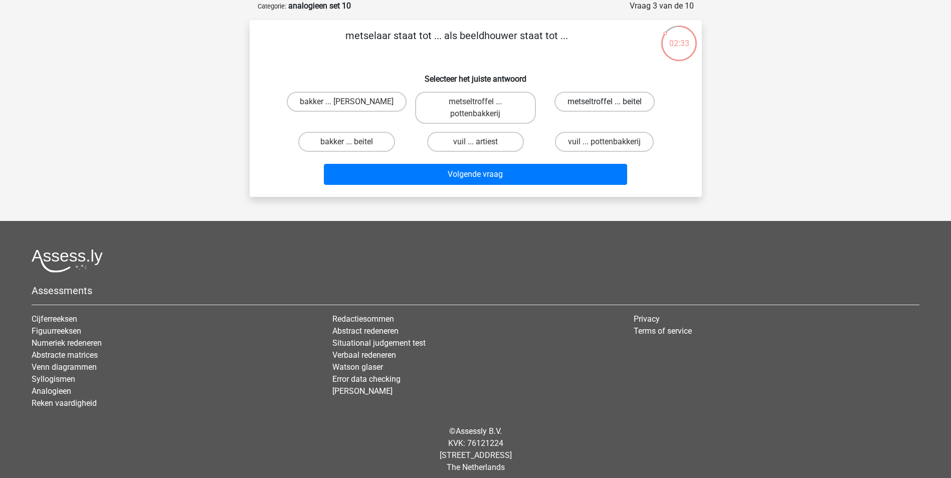
click at [594, 106] on label "metseltroffel ... beitel" at bounding box center [604, 102] width 100 height 20
click at [605, 106] on input "metseltroffel ... beitel" at bounding box center [608, 105] width 7 height 7
radio input "true"
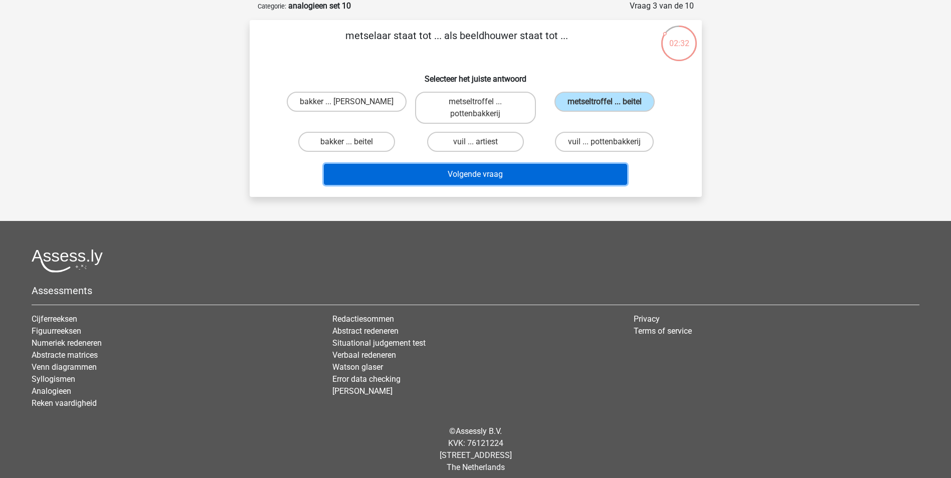
click at [562, 174] on button "Volgende vraag" at bounding box center [475, 174] width 303 height 21
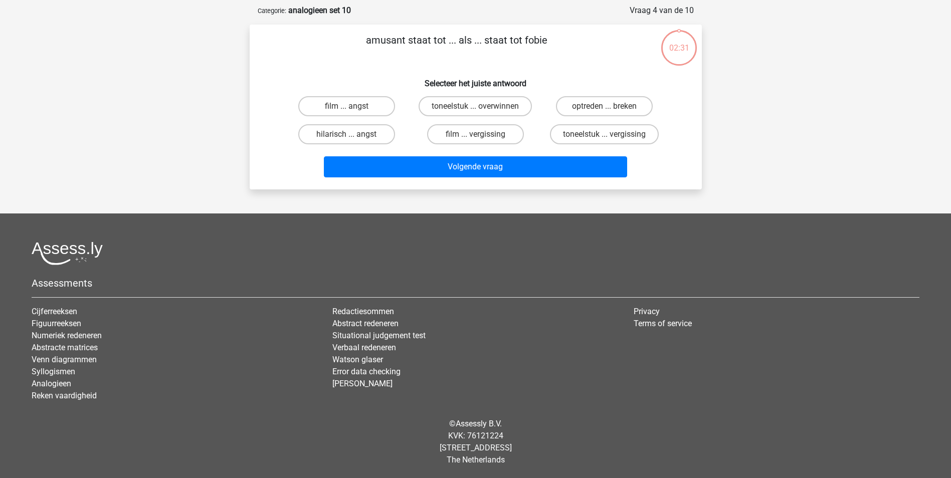
scroll to position [46, 0]
click at [371, 137] on label "hilarisch ... angst" at bounding box center [346, 134] width 97 height 20
click at [353, 137] on input "hilarisch ... angst" at bounding box center [349, 137] width 7 height 7
radio input "true"
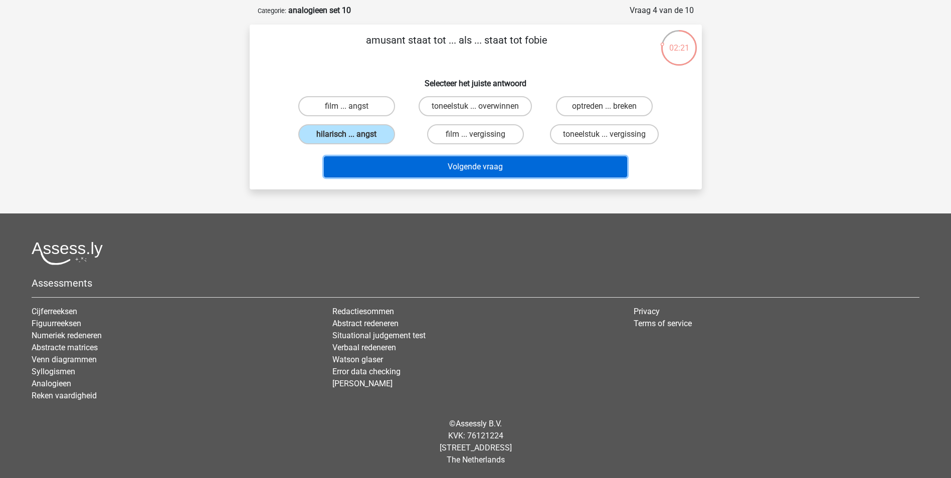
click at [398, 167] on button "Volgende vraag" at bounding box center [475, 166] width 303 height 21
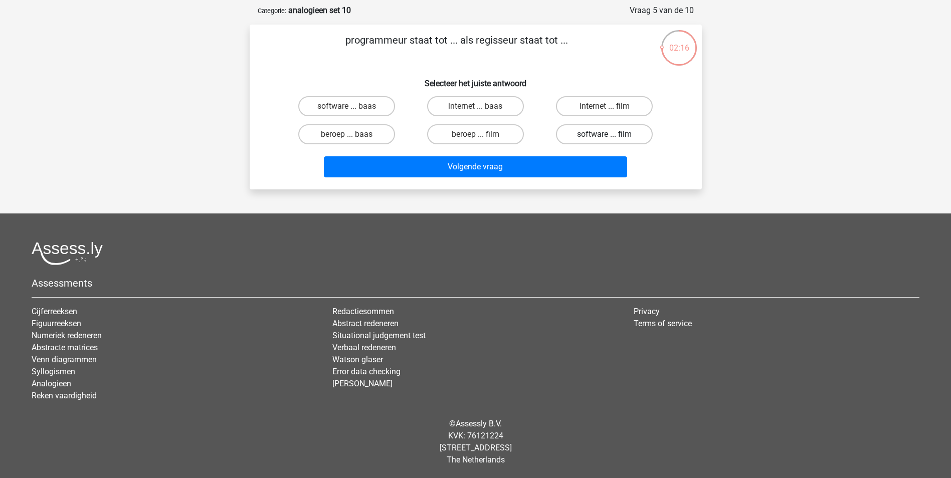
click at [594, 135] on label "software ... film" at bounding box center [604, 134] width 97 height 20
click at [605, 135] on input "software ... film" at bounding box center [608, 137] width 7 height 7
radio input "true"
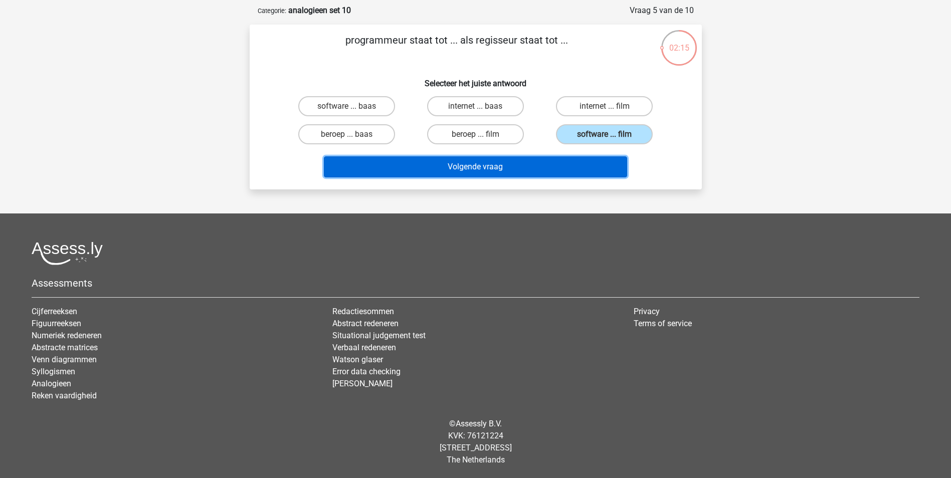
click at [572, 169] on button "Volgende vraag" at bounding box center [475, 166] width 303 height 21
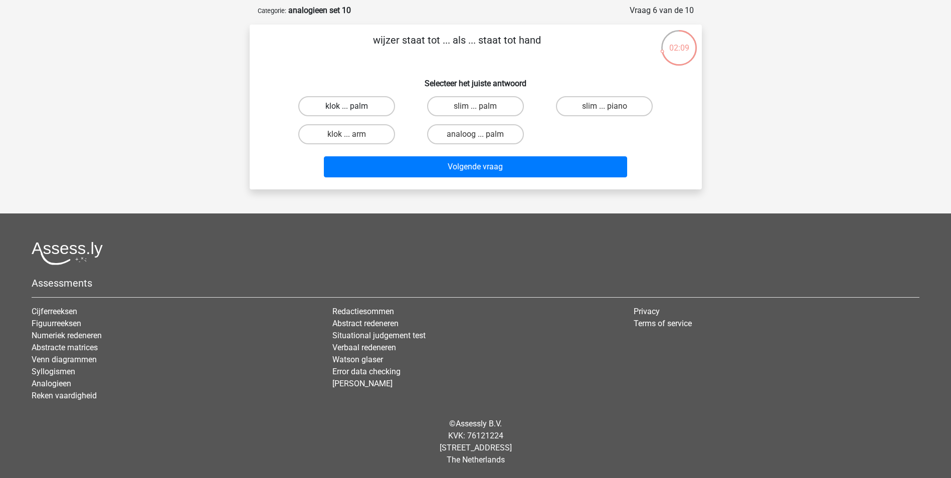
click at [356, 110] on label "klok ... palm" at bounding box center [346, 106] width 97 height 20
click at [353, 110] on input "klok ... palm" at bounding box center [349, 109] width 7 height 7
radio input "true"
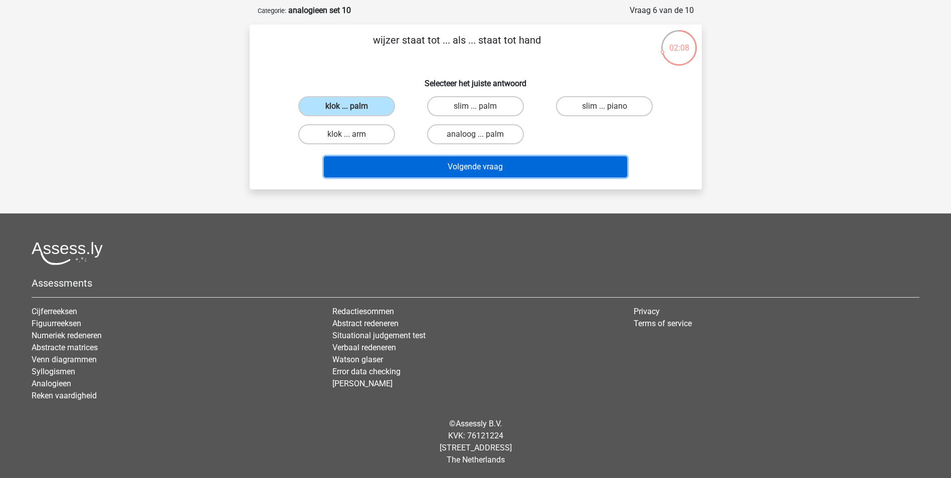
click at [392, 162] on button "Volgende vraag" at bounding box center [475, 166] width 303 height 21
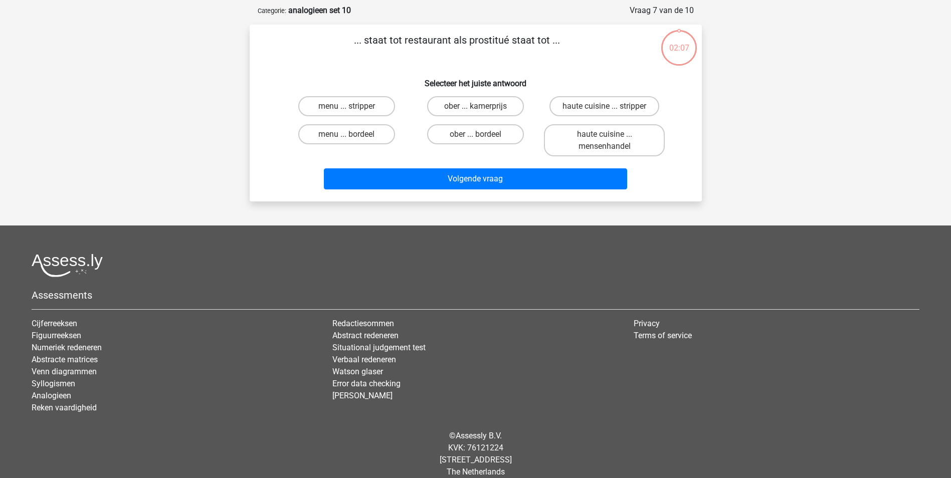
scroll to position [50, 0]
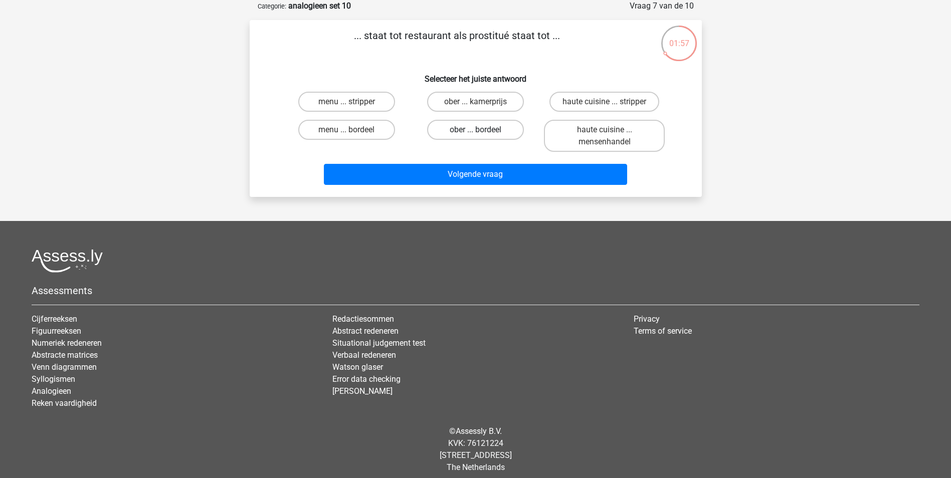
click at [493, 130] on label "ober ... bordeel" at bounding box center [475, 130] width 97 height 20
click at [482, 130] on input "ober ... bordeel" at bounding box center [478, 133] width 7 height 7
radio input "true"
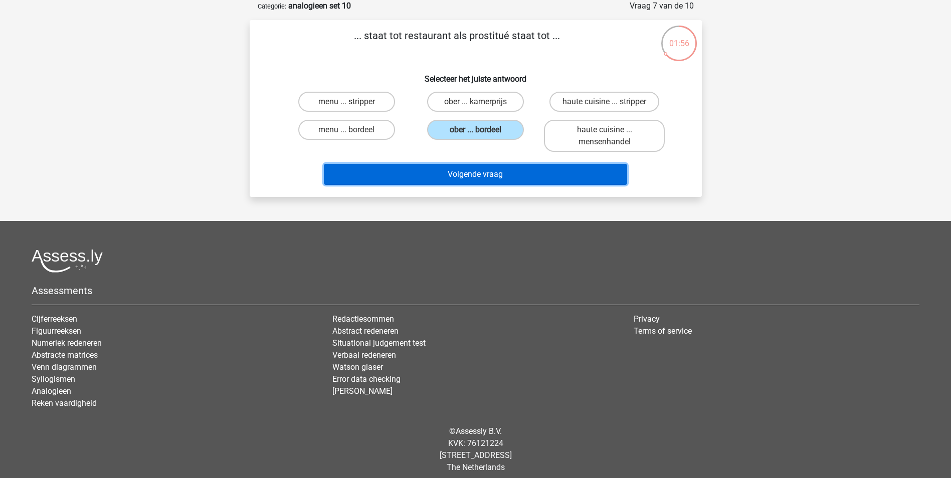
click at [490, 174] on button "Volgende vraag" at bounding box center [475, 174] width 303 height 21
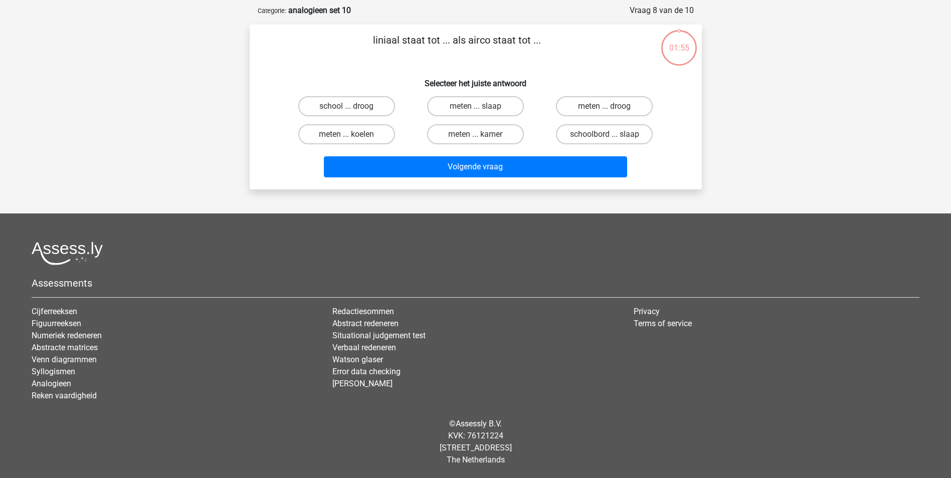
scroll to position [46, 0]
click at [367, 139] on label "meten ... koelen" at bounding box center [346, 134] width 97 height 20
click at [353, 139] on input "meten ... koelen" at bounding box center [349, 137] width 7 height 7
radio input "true"
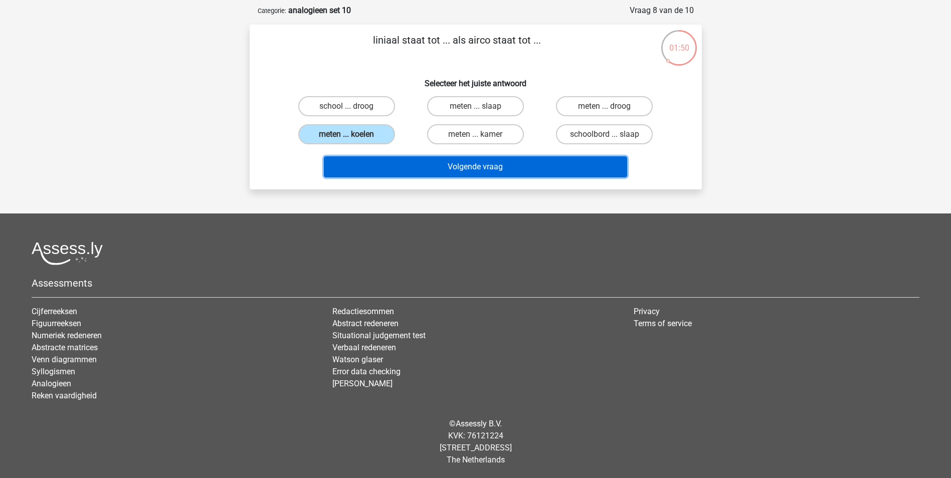
click at [461, 170] on button "Volgende vraag" at bounding box center [475, 166] width 303 height 21
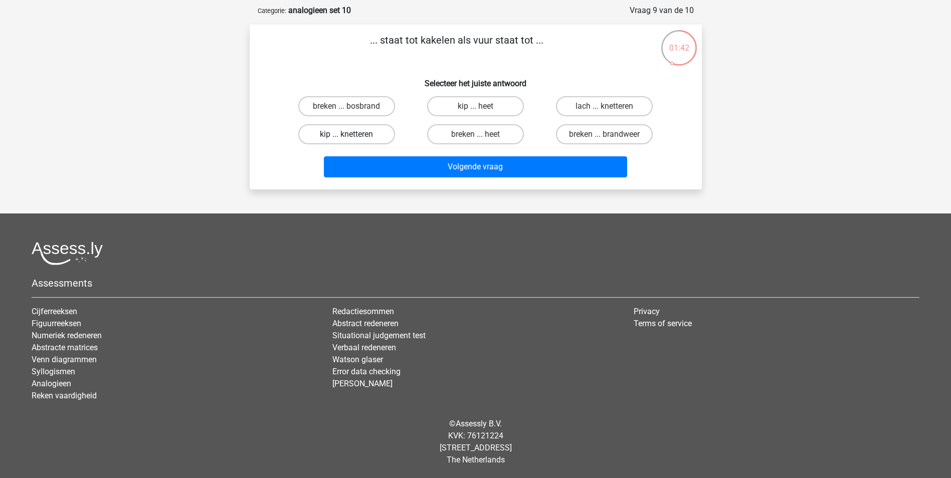
click at [368, 134] on label "kip ... knetteren" at bounding box center [346, 134] width 97 height 20
click at [353, 134] on input "kip ... knetteren" at bounding box center [349, 137] width 7 height 7
radio input "true"
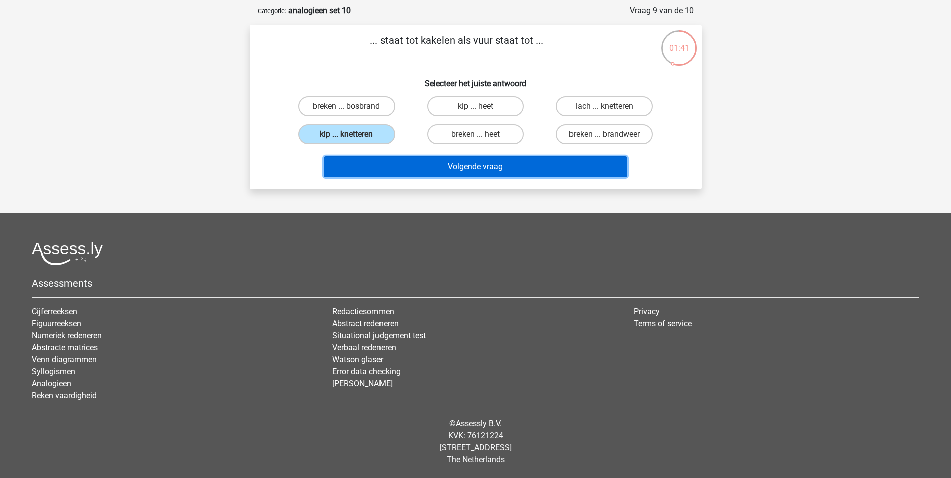
click at [382, 167] on button "Volgende vraag" at bounding box center [475, 166] width 303 height 21
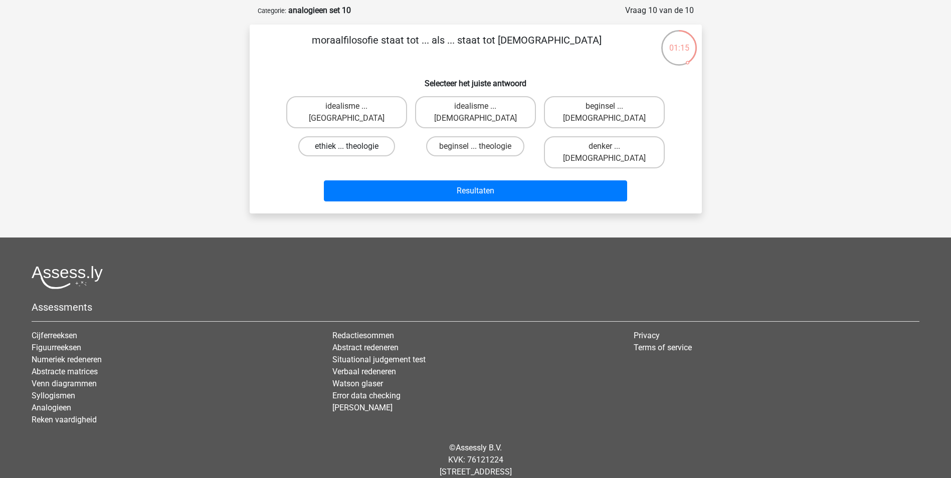
click at [357, 136] on label "ethiek ... theologie" at bounding box center [346, 146] width 97 height 20
click at [353, 146] on input "ethiek ... theologie" at bounding box center [349, 149] width 7 height 7
radio input "true"
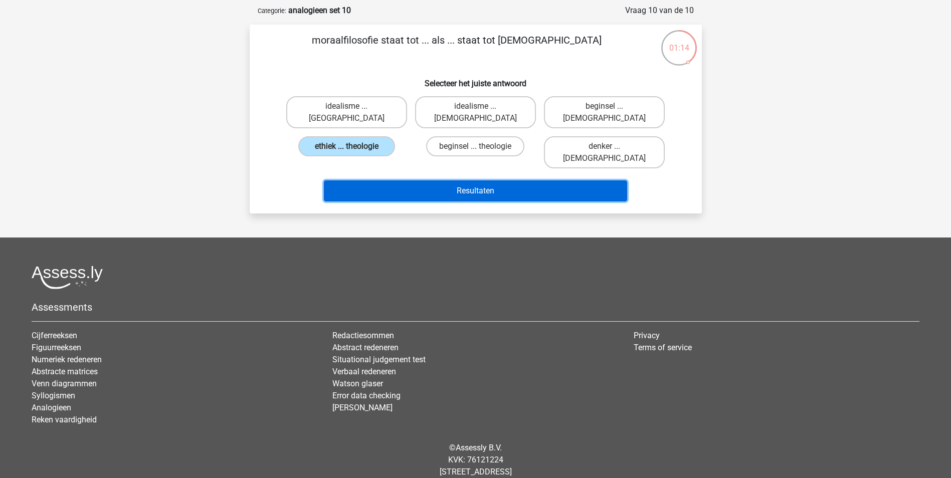
click at [370, 180] on button "Resultaten" at bounding box center [475, 190] width 303 height 21
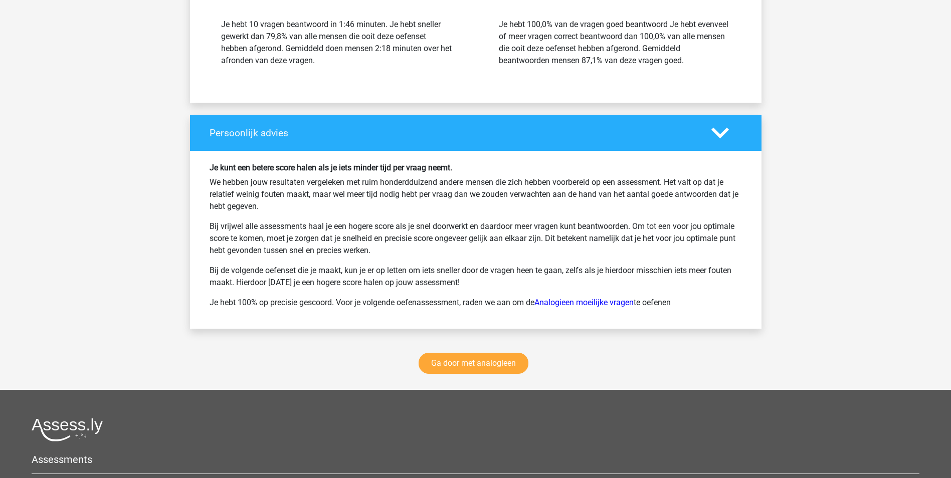
scroll to position [1253, 0]
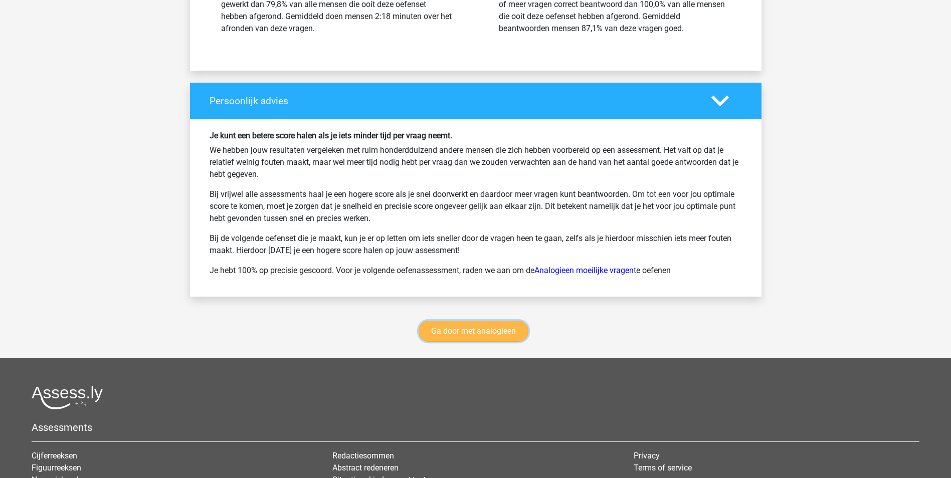
click at [476, 331] on link "Ga door met analogieen" at bounding box center [474, 331] width 110 height 21
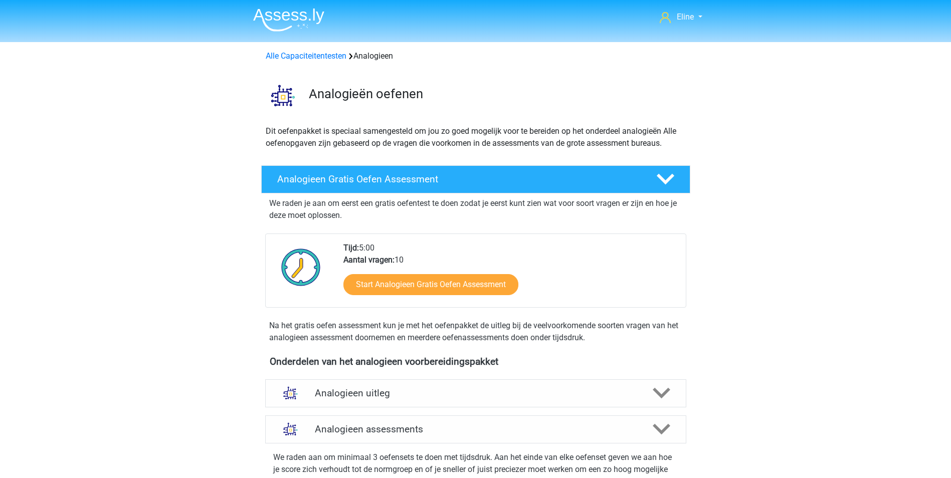
scroll to position [412, 0]
